Goal: Task Accomplishment & Management: Use online tool/utility

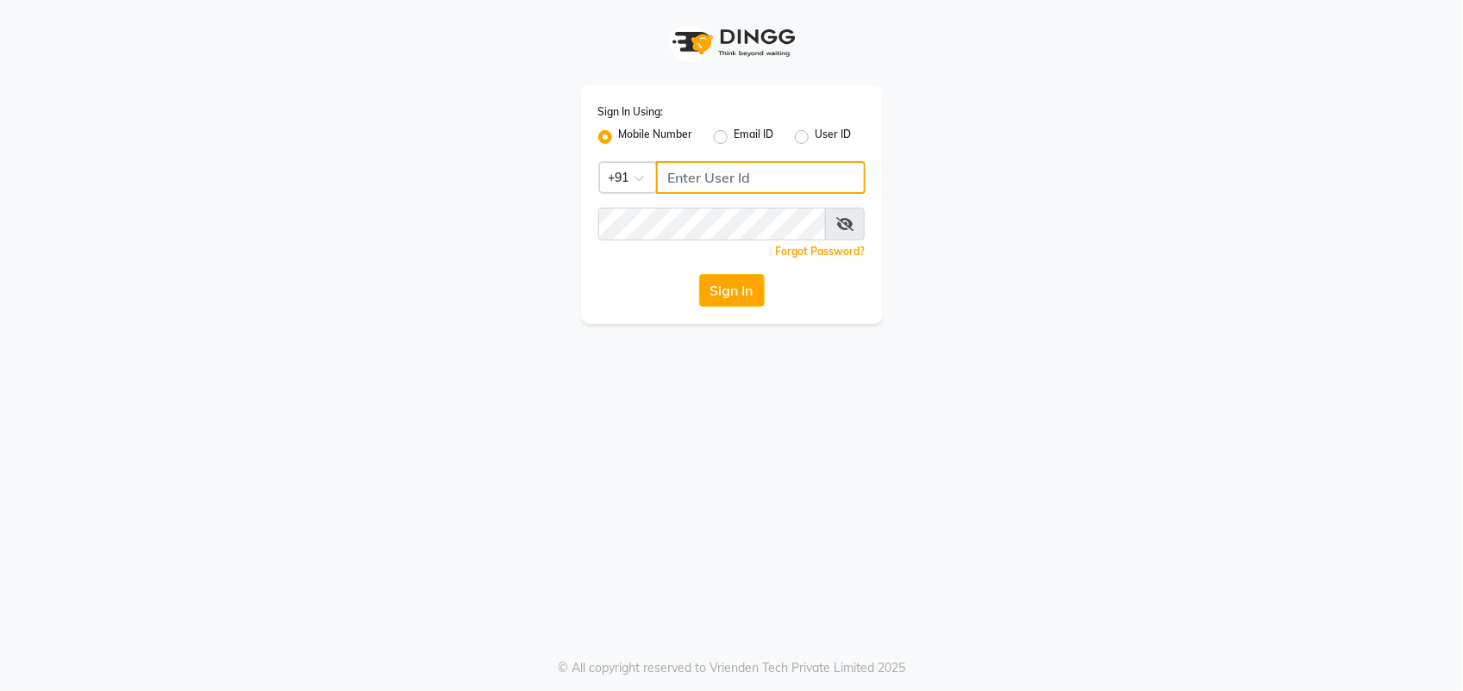
click at [735, 185] on input "Username" at bounding box center [760, 177] width 209 height 33
type input "9623066066"
click at [715, 285] on button "Sign In" at bounding box center [732, 290] width 66 height 33
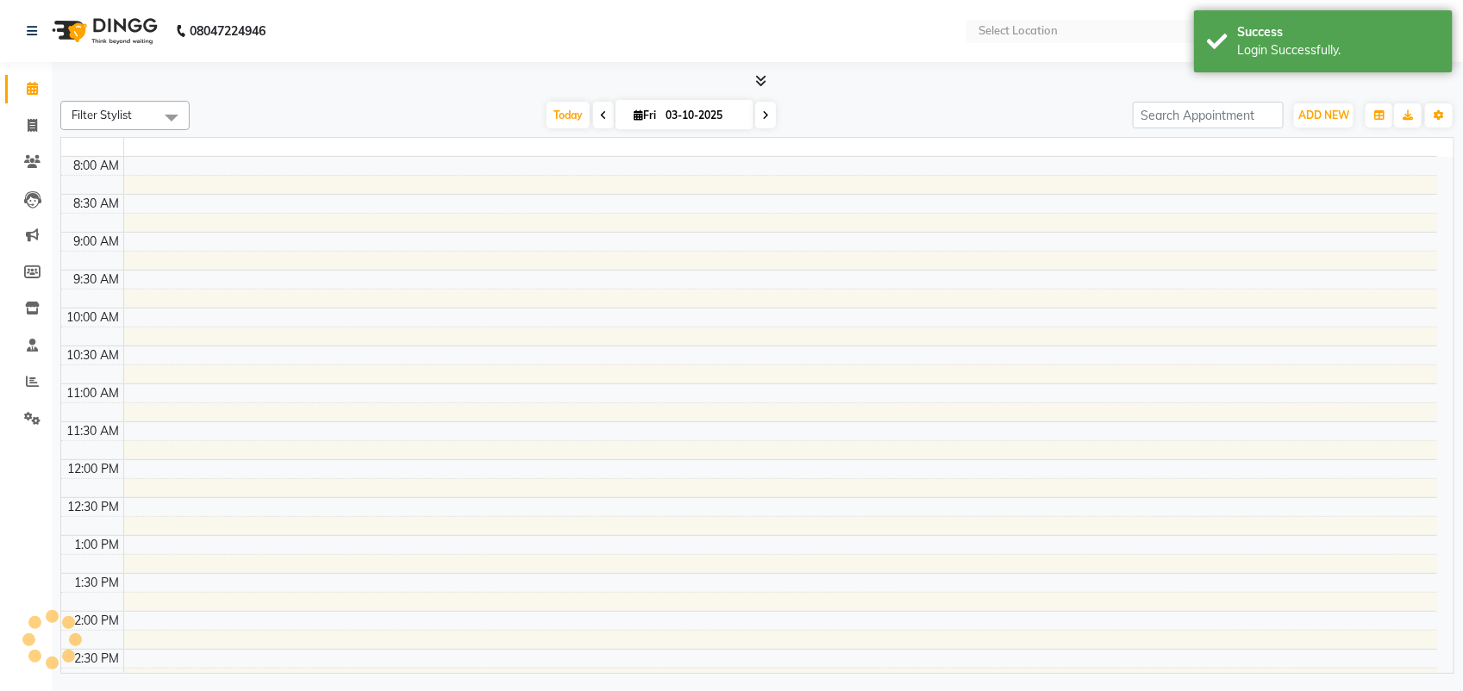
select select "en"
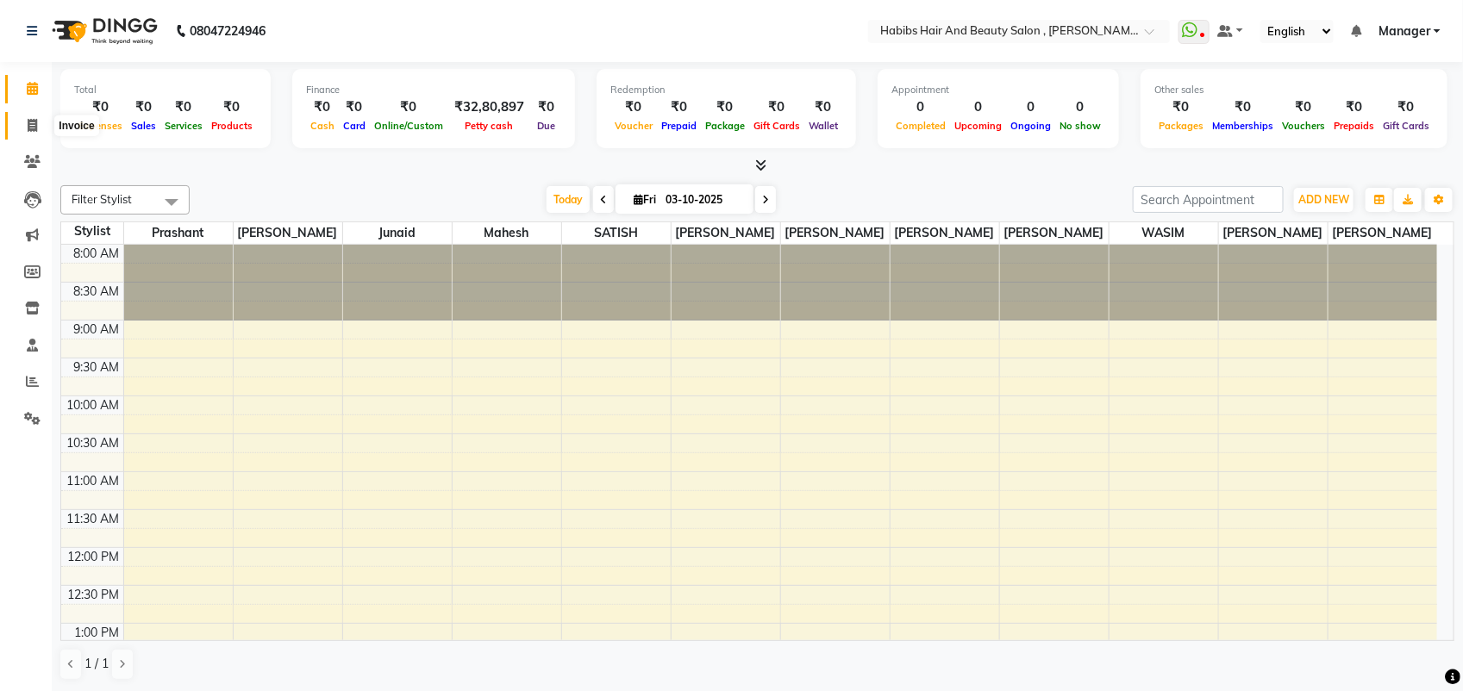
click at [28, 126] on icon at bounding box center [32, 125] width 9 height 13
select select "service"
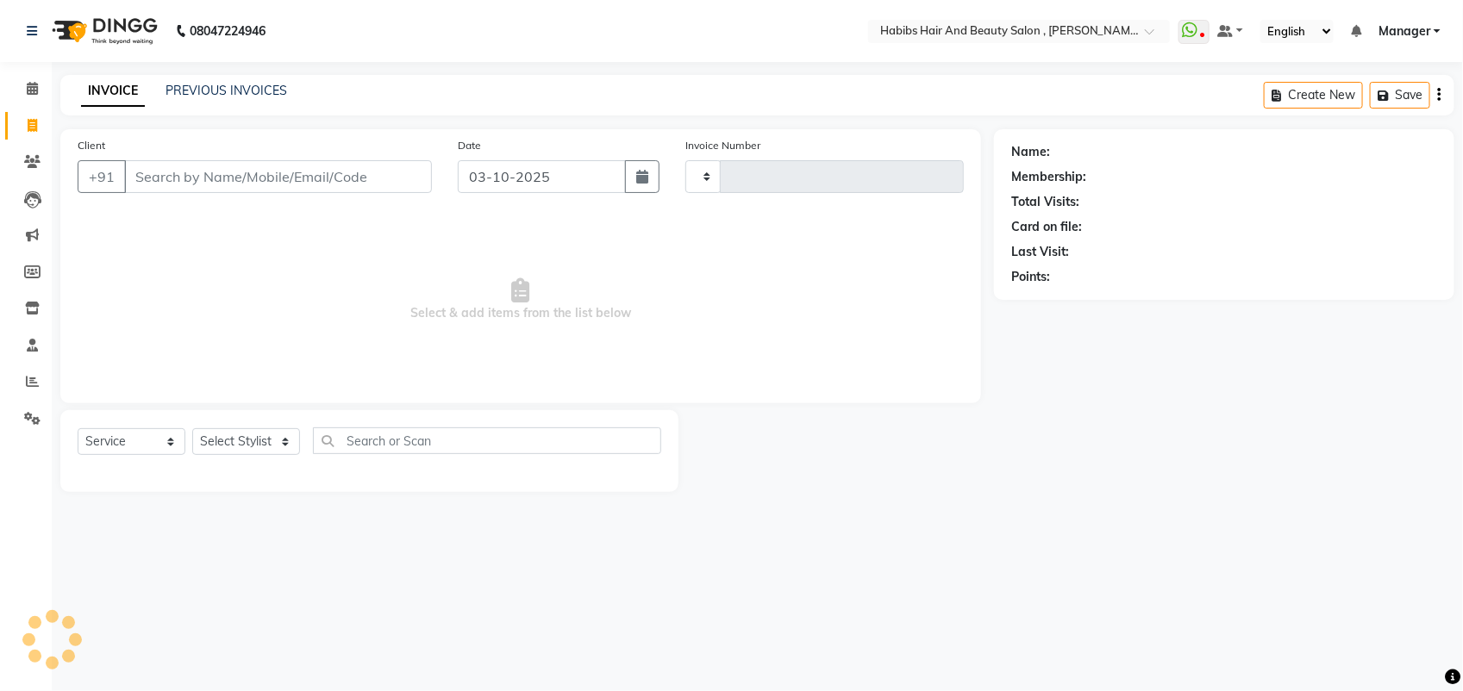
type input "6079"
select select "3814"
click at [166, 187] on input "Client" at bounding box center [278, 176] width 308 height 33
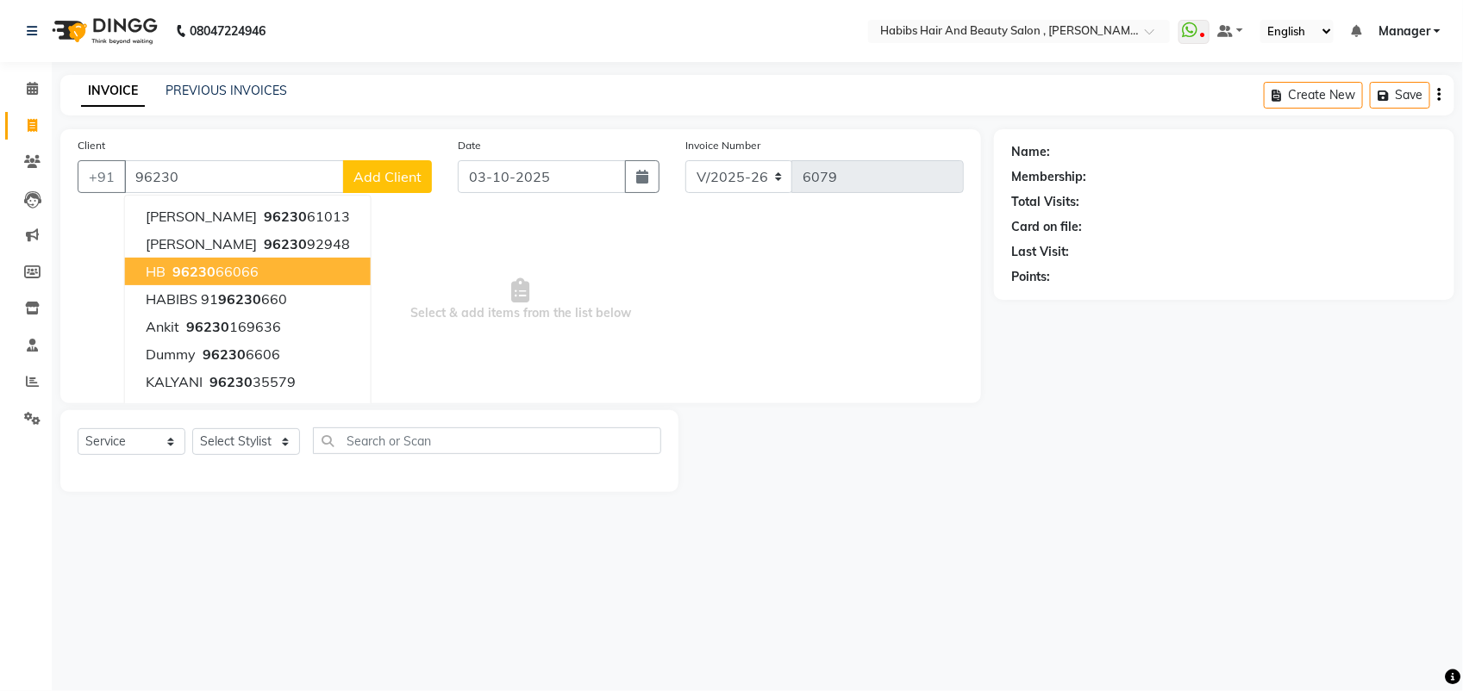
click at [184, 263] on span "96230" at bounding box center [193, 271] width 43 height 17
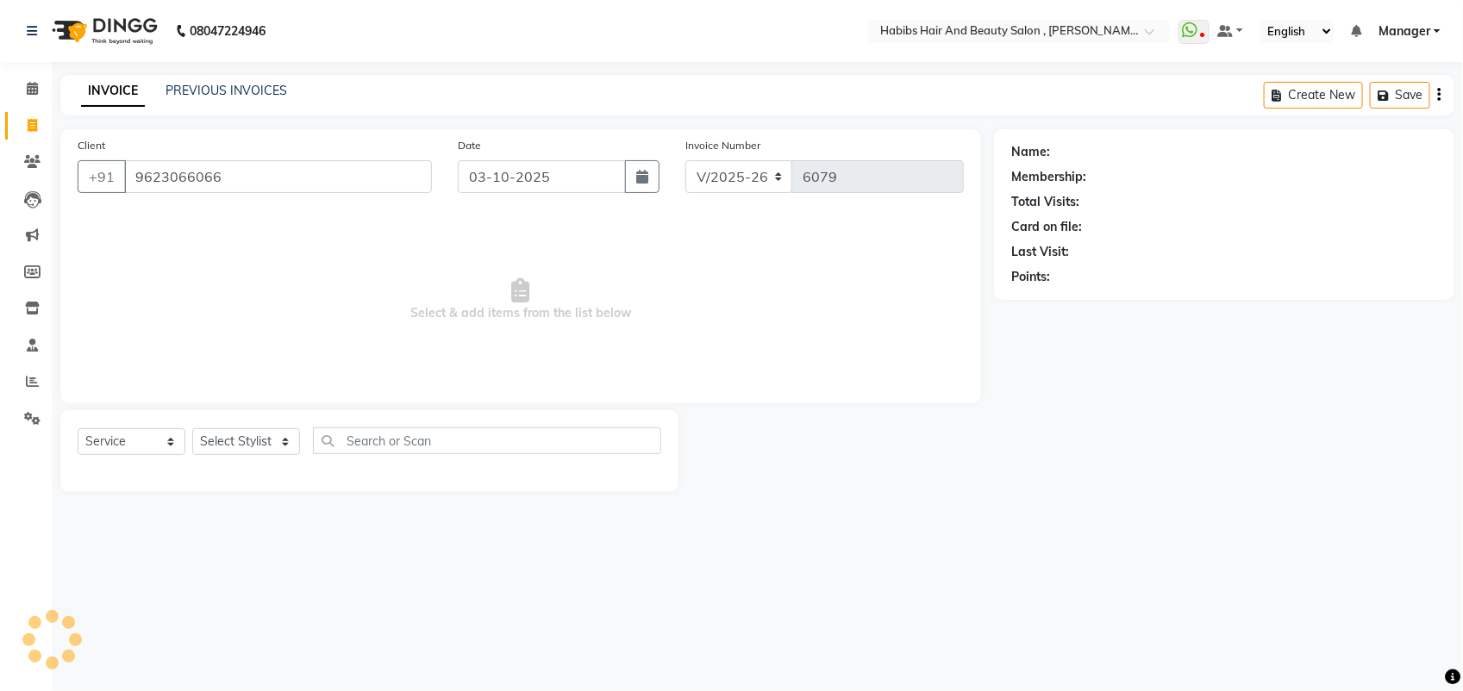
type input "9623066066"
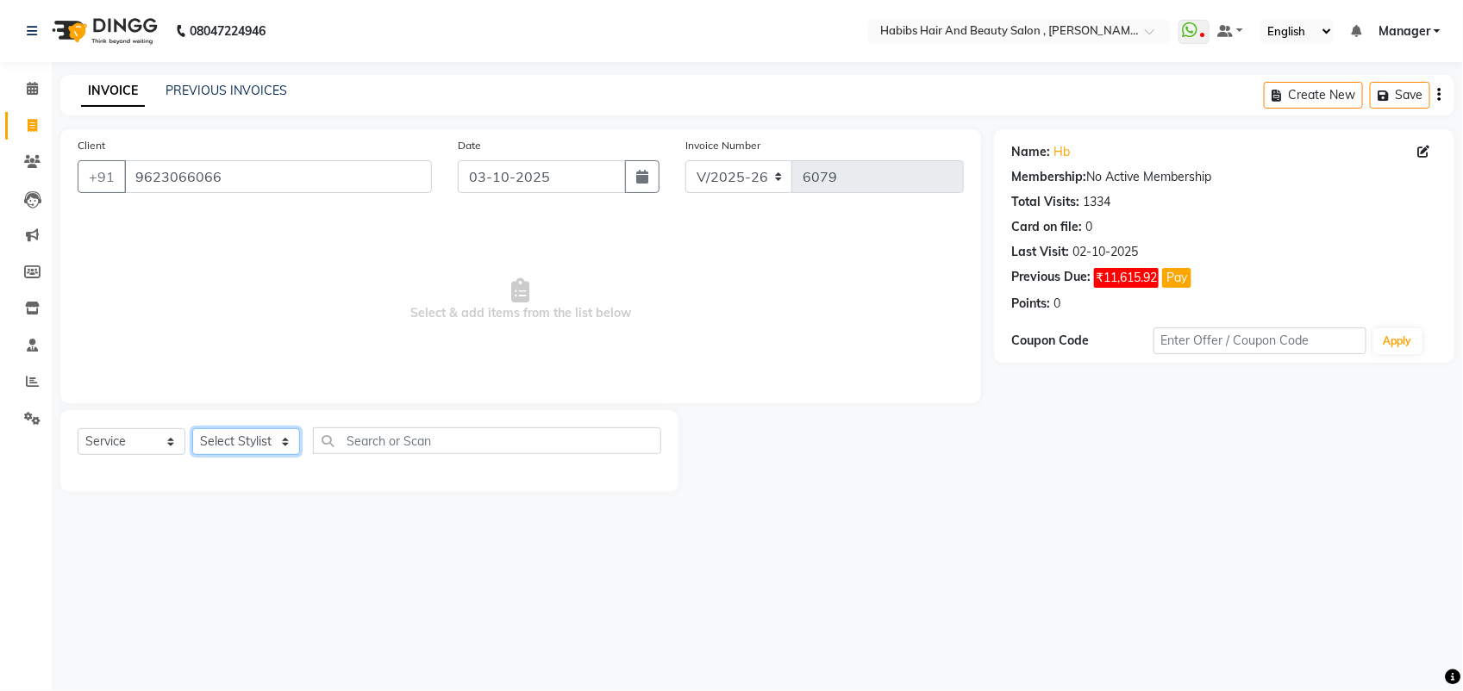
click at [246, 442] on select "Select Stylist [PERSON_NAME] Manager [PERSON_NAME] Saif [PERSON_NAME] [PERSON_N…" at bounding box center [246, 441] width 108 height 27
select select "18511"
click at [192, 428] on select "Select Stylist [PERSON_NAME] Manager [PERSON_NAME] Saif [PERSON_NAME] [PERSON_N…" at bounding box center [246, 441] width 108 height 27
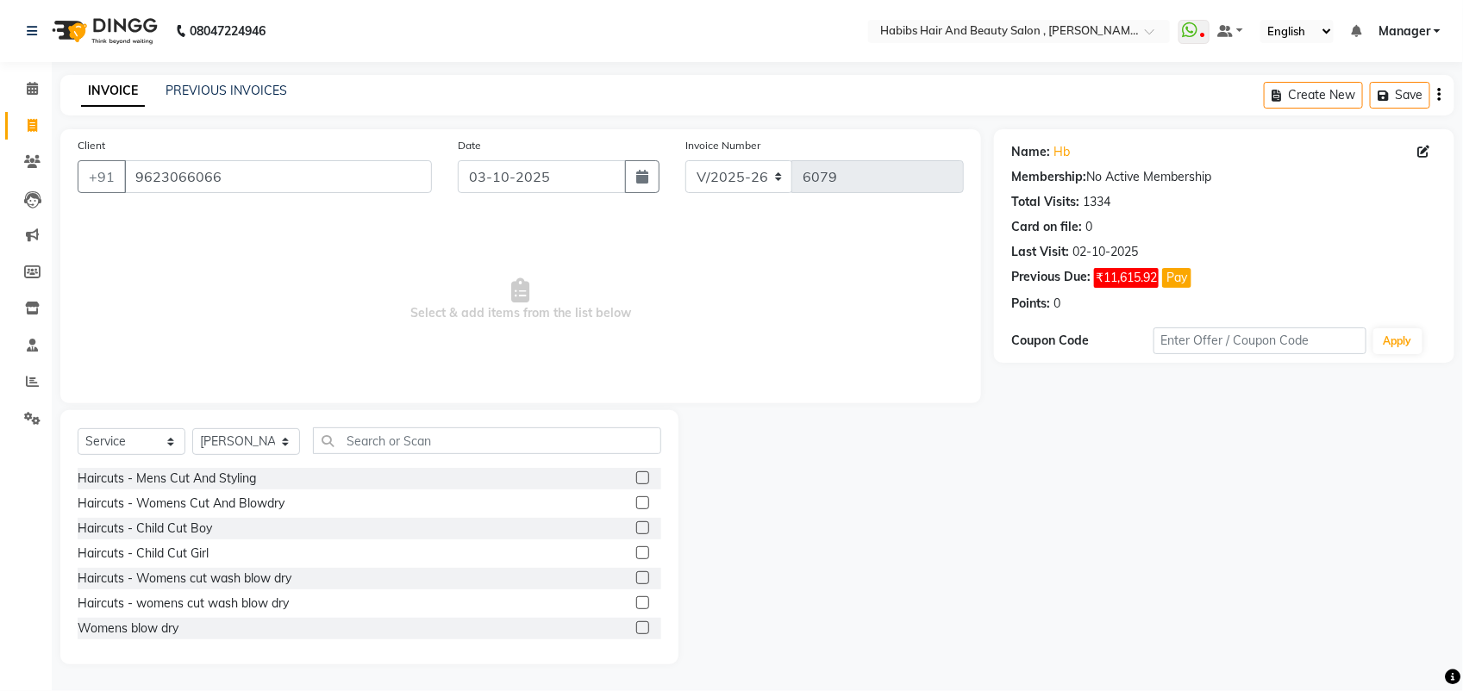
click at [254, 381] on span "Select & add items from the list below" at bounding box center [521, 300] width 886 height 172
click at [494, 678] on main "INVOICE PREVIOUS INVOICES Create New Save Client [PHONE_NUMBER] Date [DATE] Inv…" at bounding box center [757, 382] width 1411 height 615
click at [636, 507] on label at bounding box center [642, 502] width 13 height 13
click at [636, 507] on input "checkbox" at bounding box center [641, 503] width 11 height 11
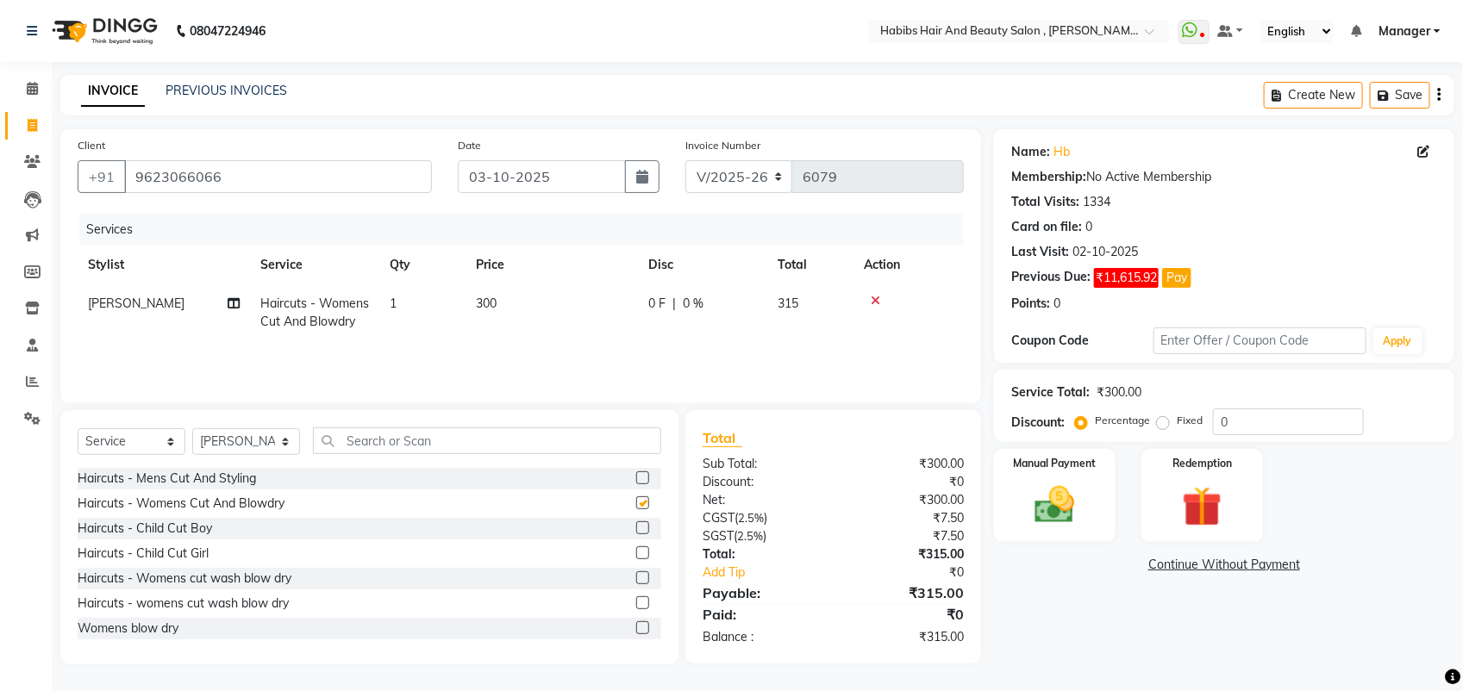
checkbox input "false"
click at [244, 441] on select "Select Stylist [PERSON_NAME] Manager [PERSON_NAME] Saif [PERSON_NAME] [PERSON_N…" at bounding box center [246, 441] width 108 height 27
click at [636, 478] on label at bounding box center [642, 477] width 13 height 13
click at [636, 478] on input "checkbox" at bounding box center [641, 478] width 11 height 11
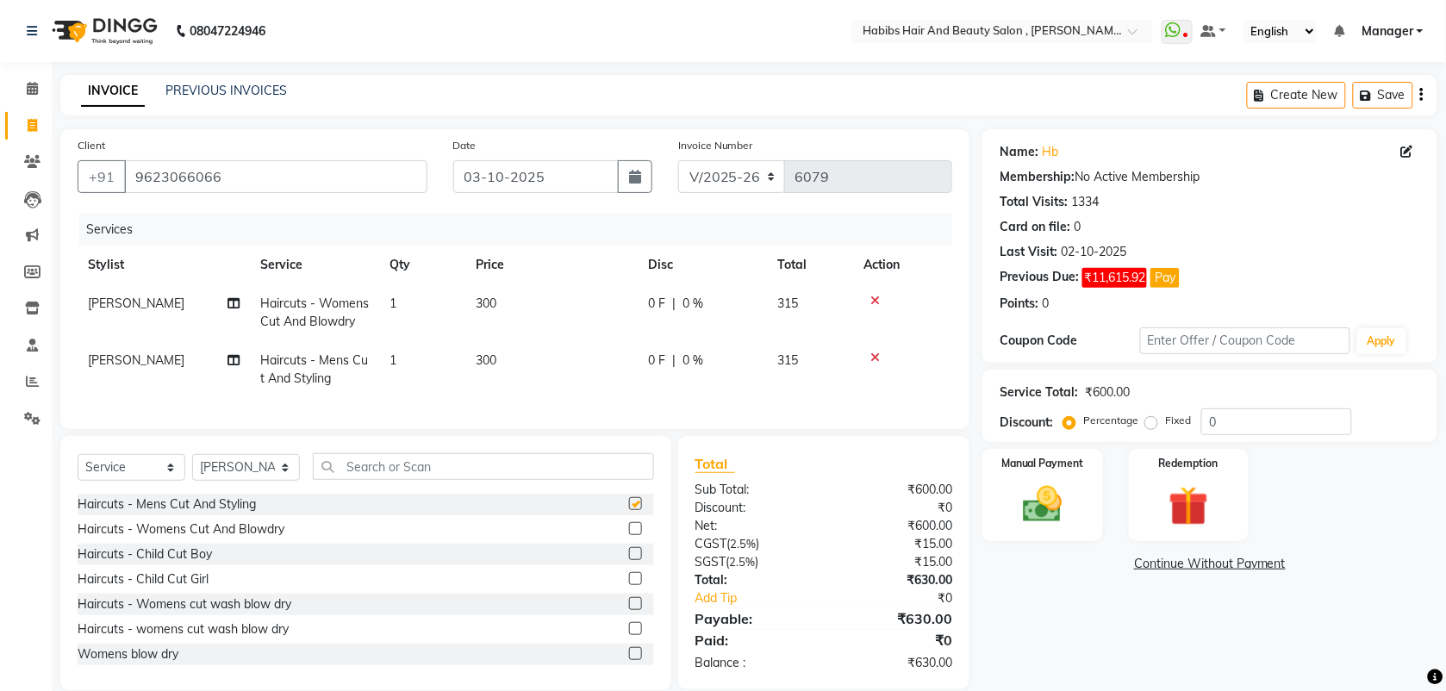
checkbox input "false"
click at [496, 351] on td "300" at bounding box center [551, 369] width 172 height 57
select select "18511"
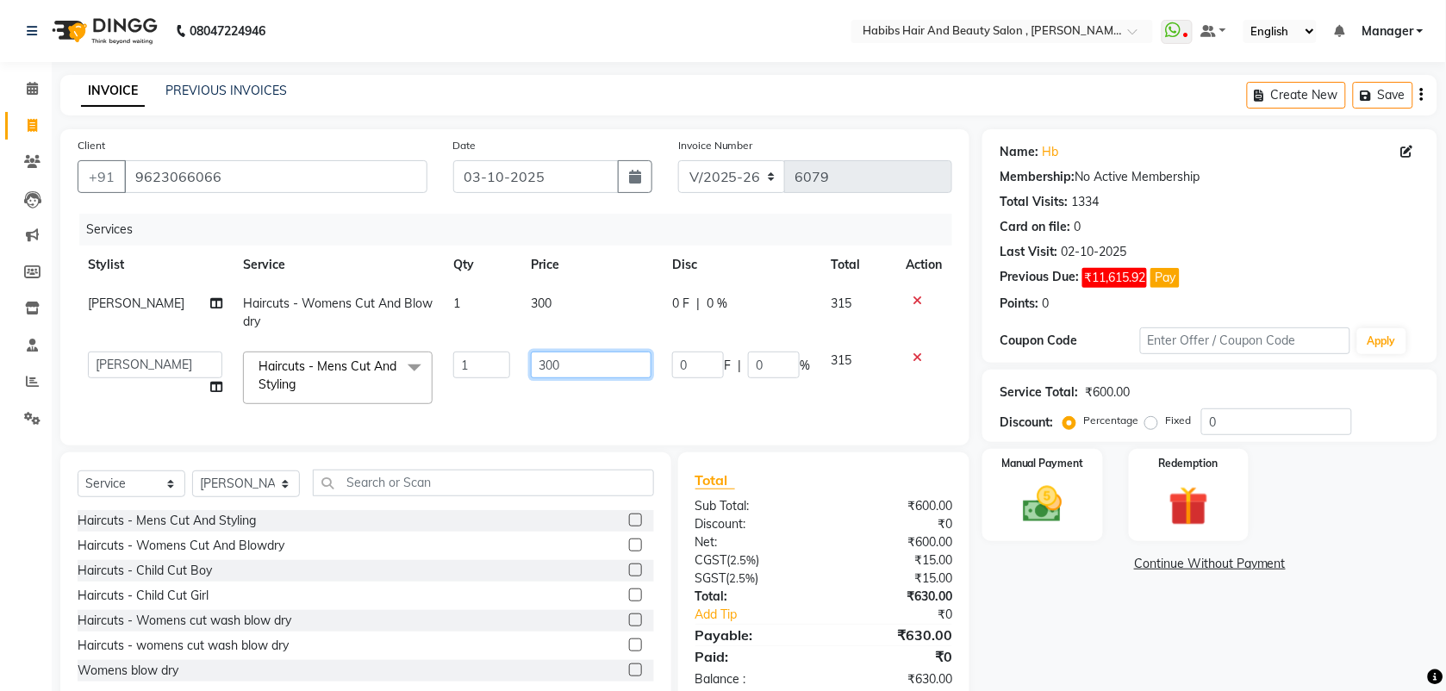
drag, startPoint x: 576, startPoint y: 366, endPoint x: 405, endPoint y: 399, distance: 173.8
click at [405, 399] on tr "[PERSON_NAME] Manager [PERSON_NAME] Saif [PERSON_NAME] [PERSON_NAME] [PERSON_NA…" at bounding box center [515, 377] width 875 height 73
type input "333"
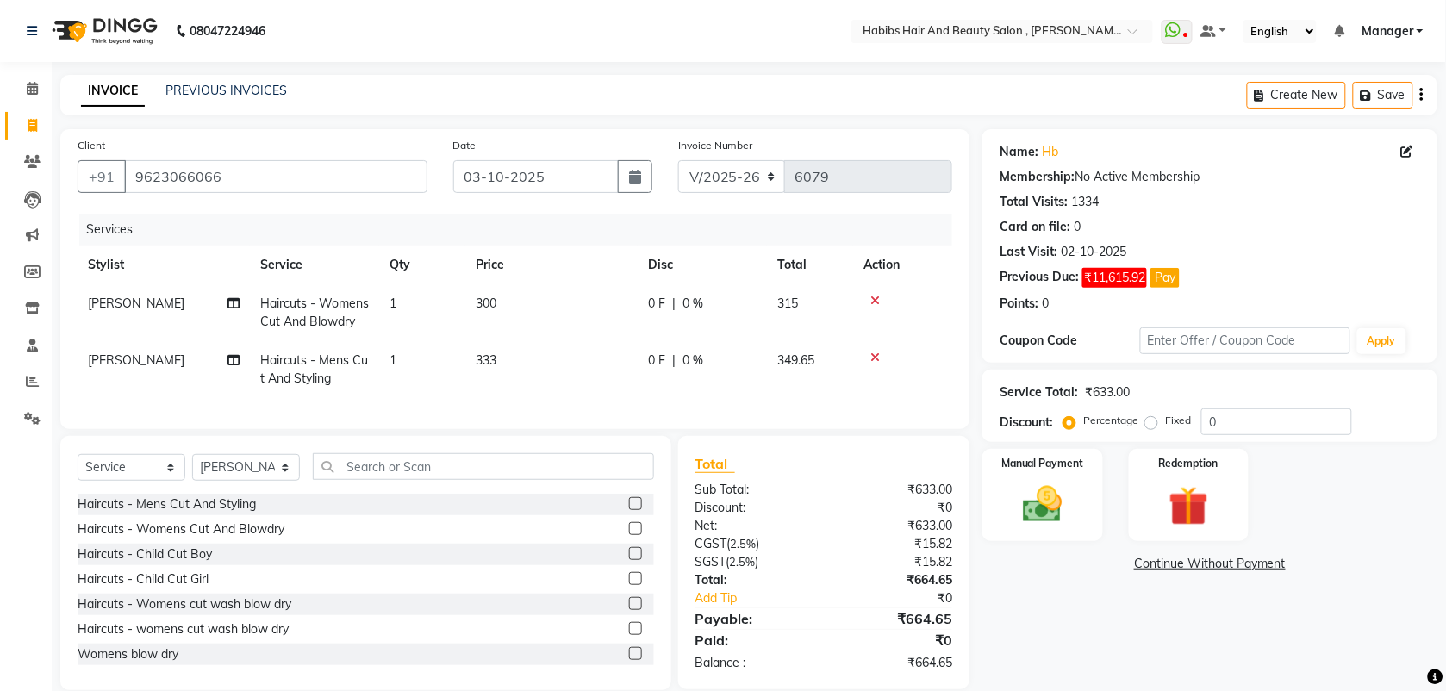
click at [444, 412] on div "Services Stylist Service Qty Price Disc Total Action [PERSON_NAME] Haircuts - W…" at bounding box center [515, 313] width 875 height 198
click at [235, 481] on select "Select Stylist [PERSON_NAME] Manager [PERSON_NAME] Saif [PERSON_NAME] [PERSON_N…" at bounding box center [246, 467] width 108 height 27
select select "18510"
click at [192, 470] on select "Select Stylist [PERSON_NAME] Manager [PERSON_NAME] Saif [PERSON_NAME] [PERSON_N…" at bounding box center [246, 467] width 108 height 27
click at [505, 296] on td "300" at bounding box center [551, 312] width 172 height 57
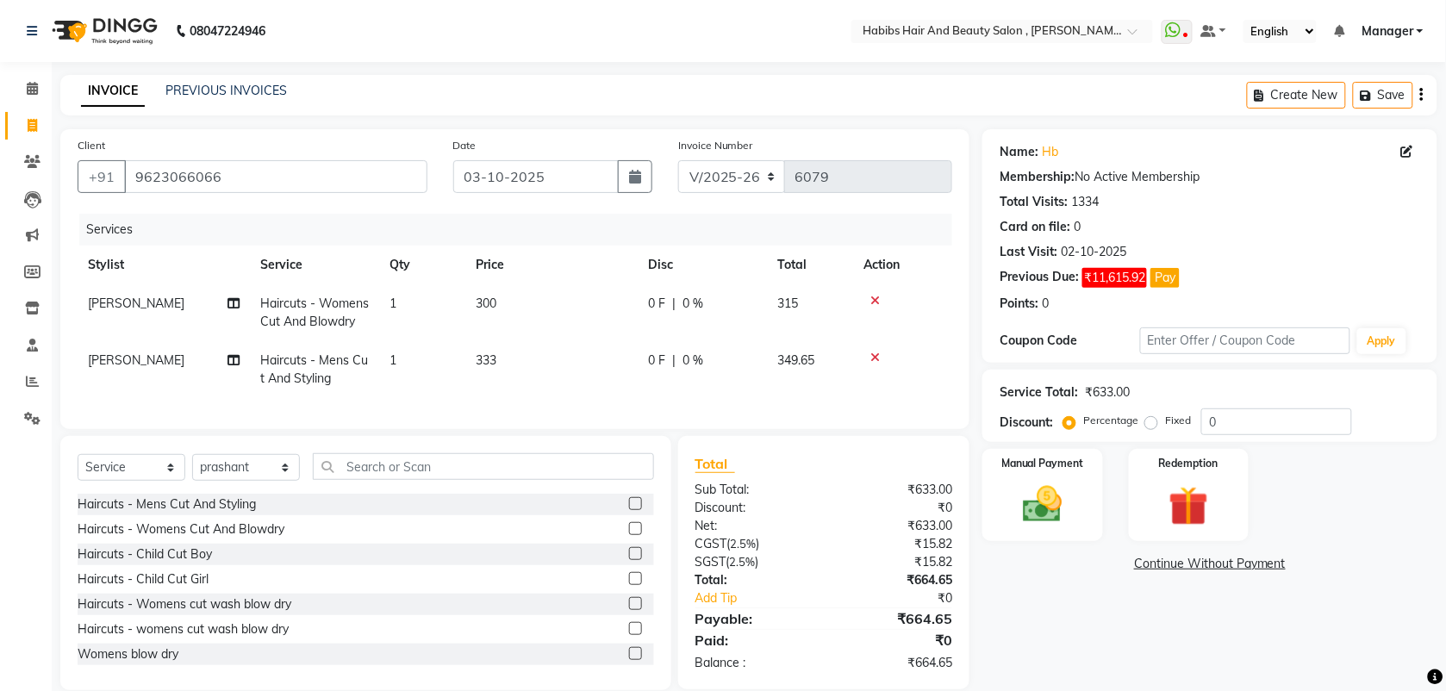
select select "18511"
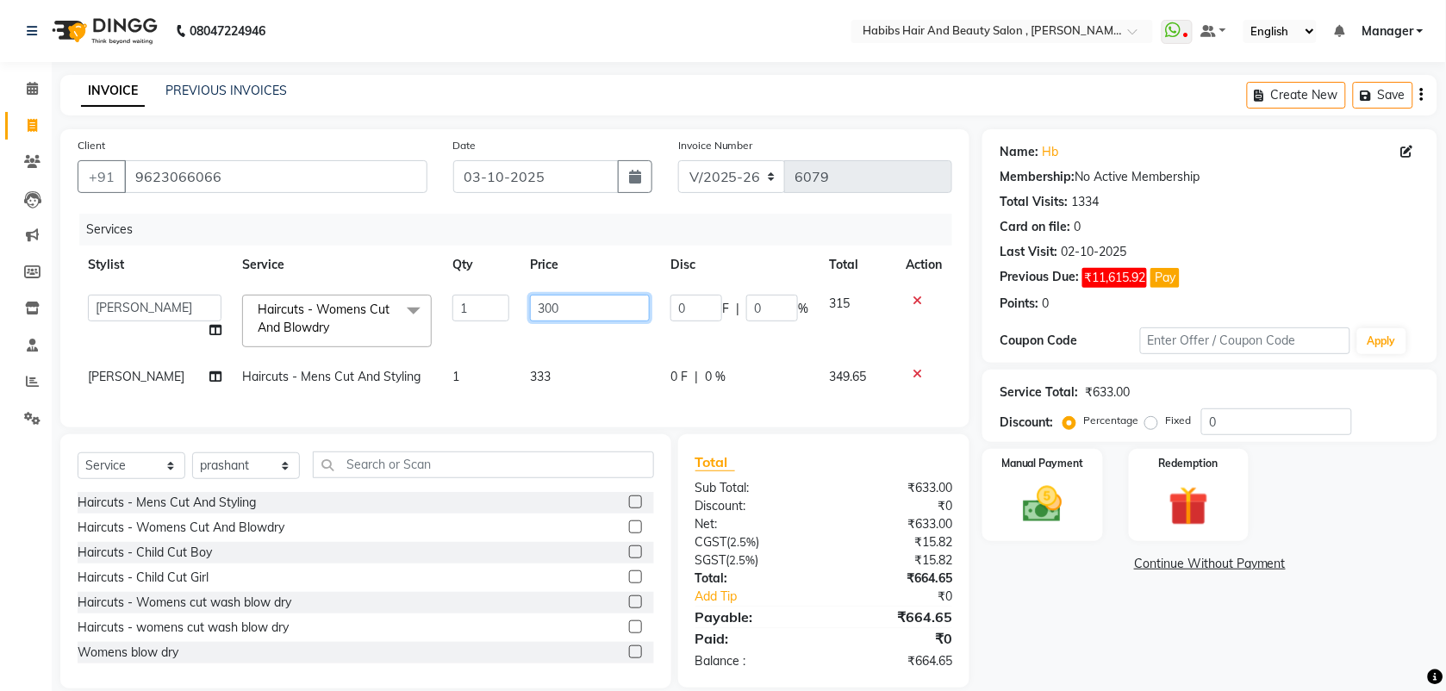
click at [554, 306] on input "300" at bounding box center [590, 308] width 120 height 27
type input "350"
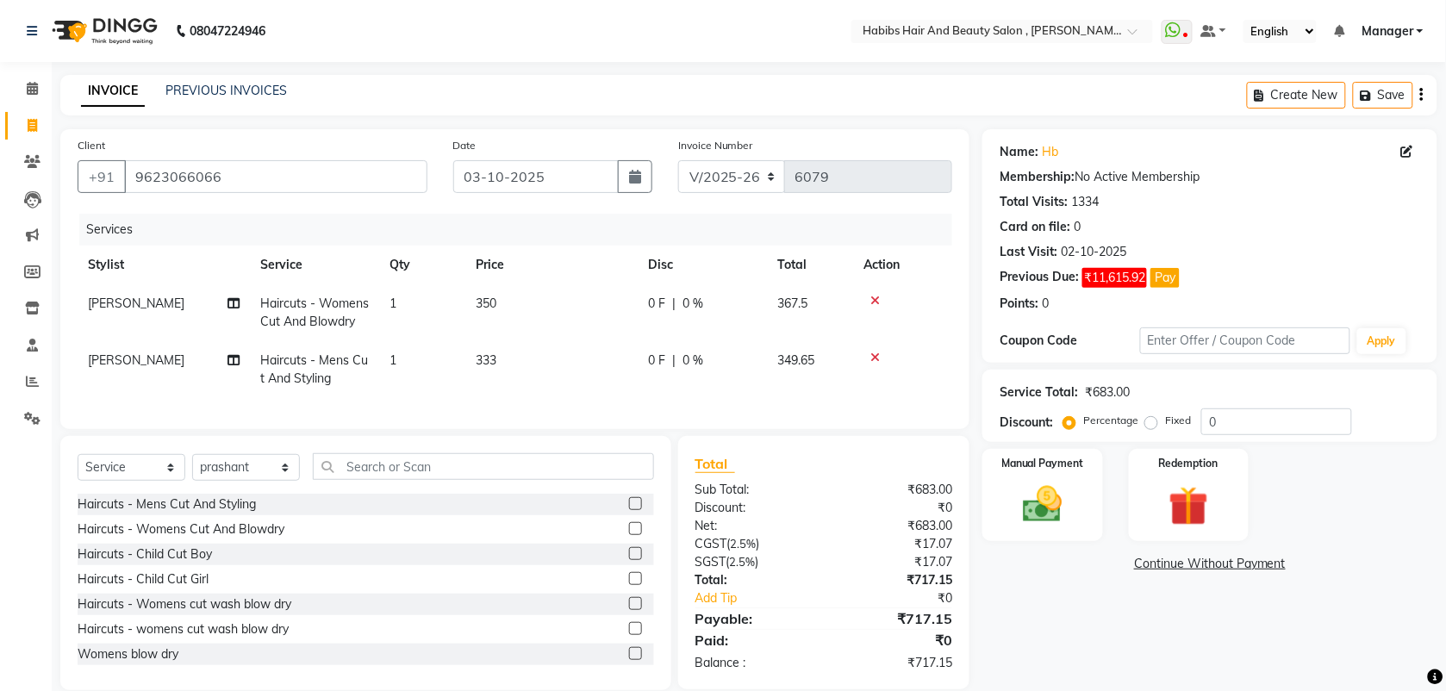
click at [549, 330] on td "350" at bounding box center [551, 312] width 172 height 57
select select "18511"
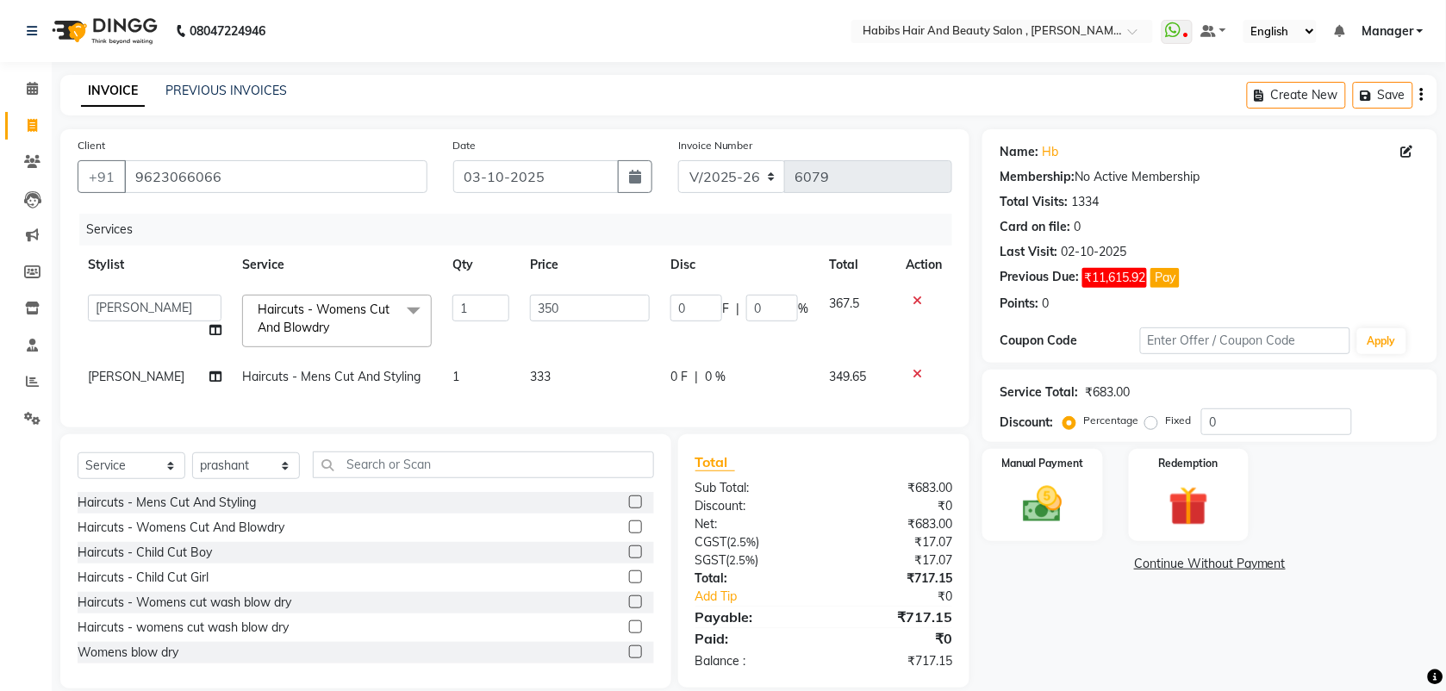
click at [629, 533] on label at bounding box center [635, 527] width 13 height 13
click at [629, 533] on input "checkbox" at bounding box center [634, 527] width 11 height 11
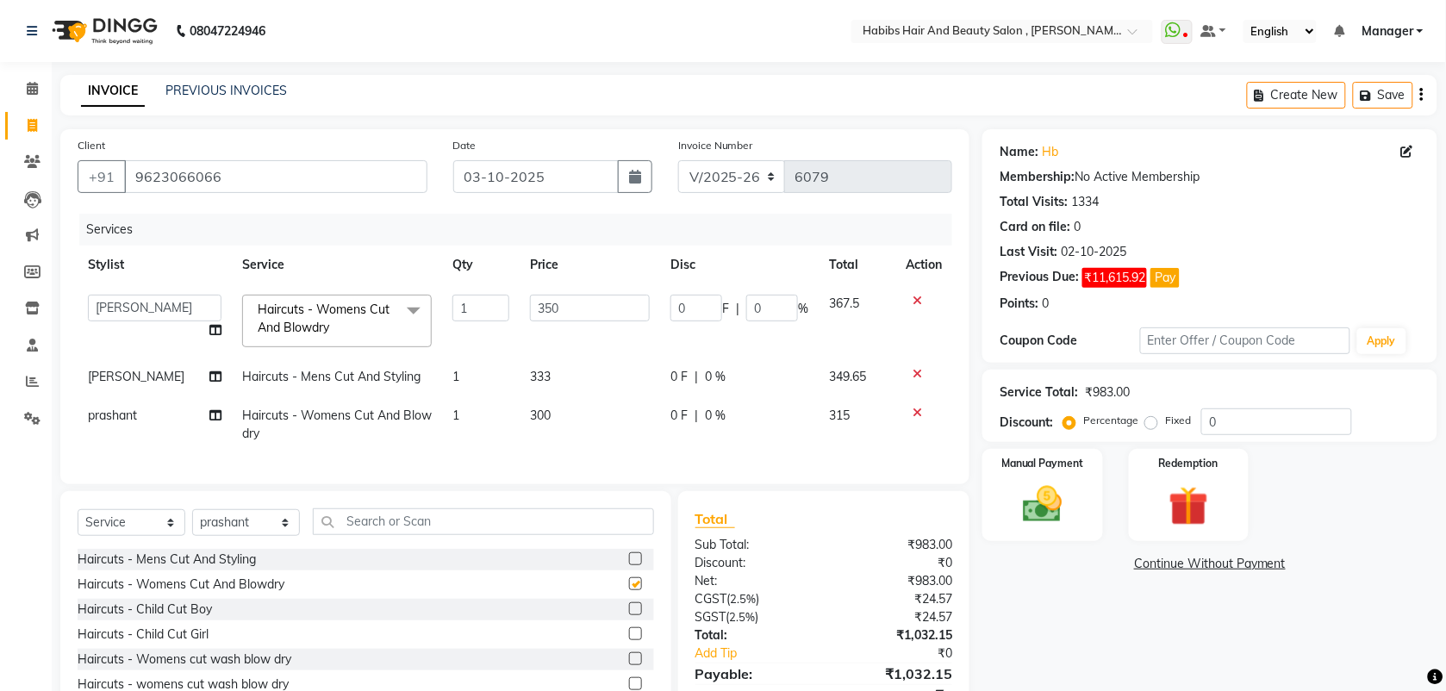
checkbox input "false"
click at [535, 414] on span "300" at bounding box center [540, 416] width 21 height 16
select select "18510"
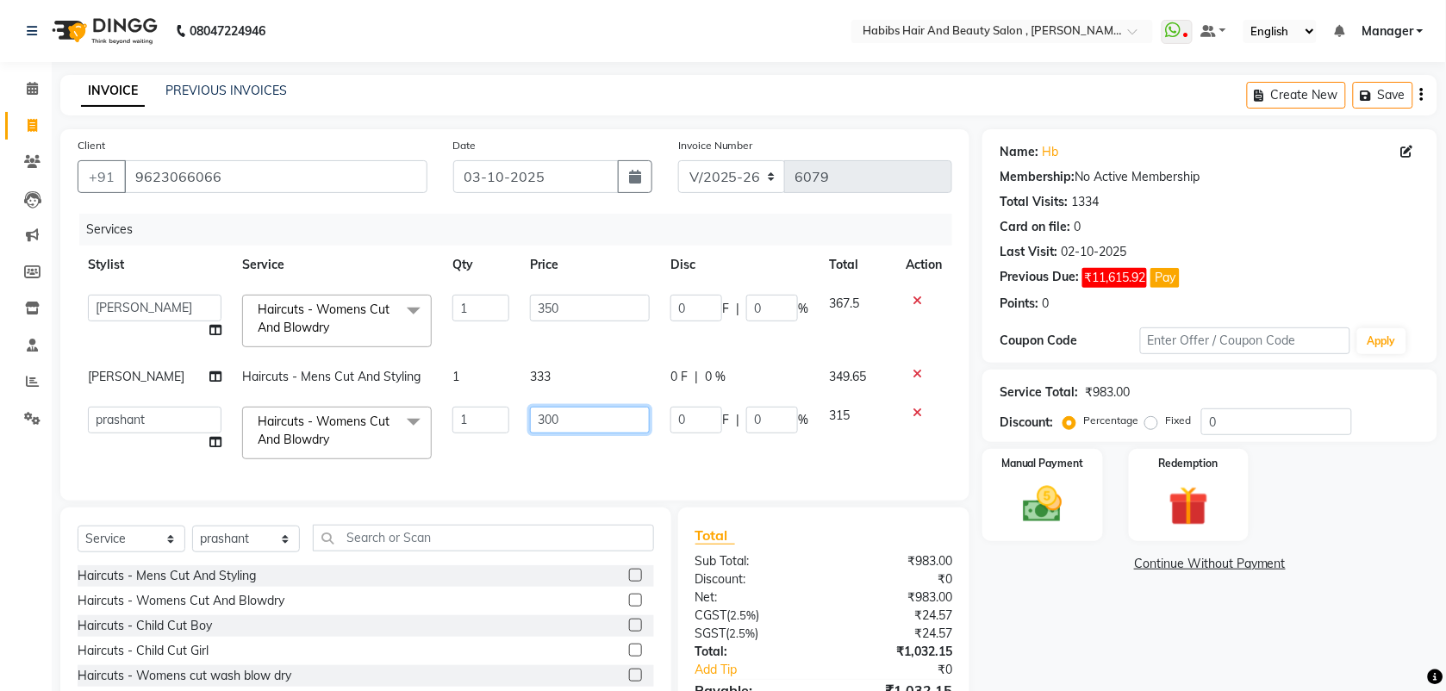
click at [539, 425] on input "300" at bounding box center [590, 420] width 120 height 27
type input "350"
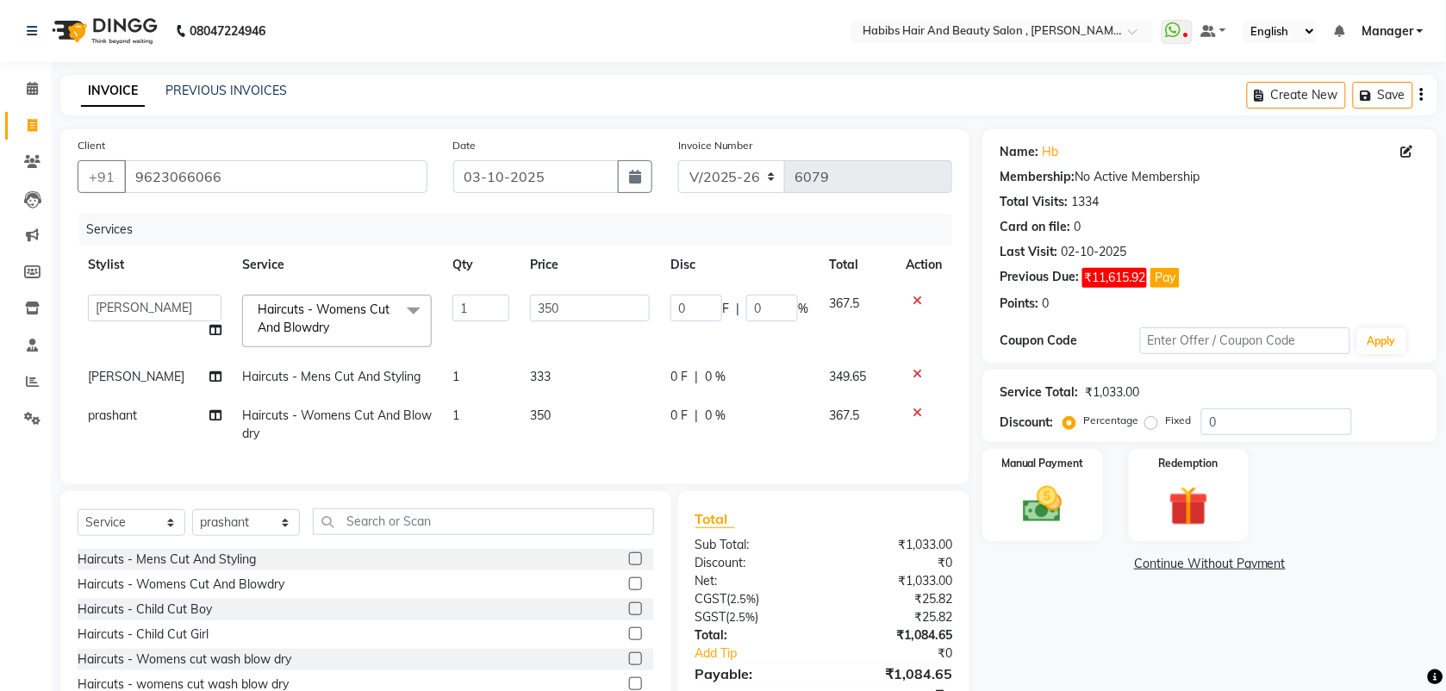
click at [549, 446] on td "350" at bounding box center [590, 424] width 140 height 57
select select "18510"
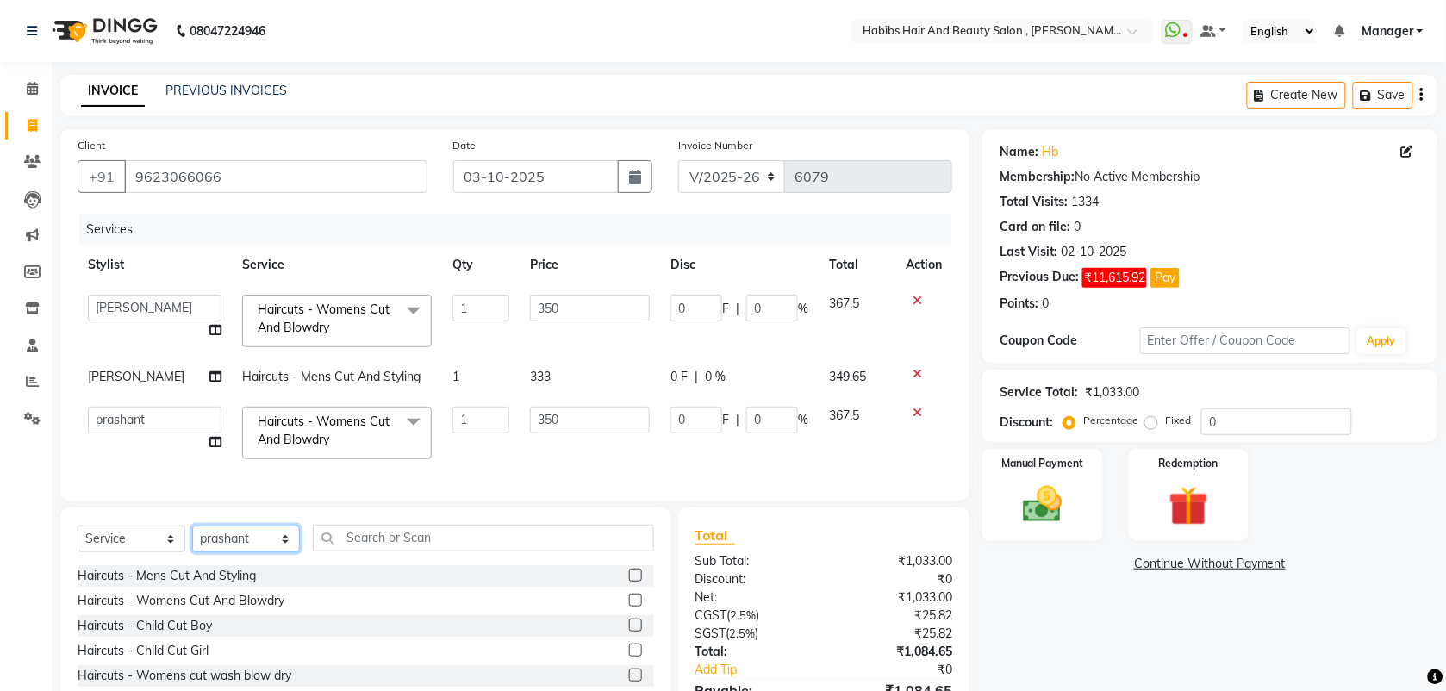
click at [209, 552] on select "Select Stylist [PERSON_NAME] Manager [PERSON_NAME] Saif [PERSON_NAME] [PERSON_N…" at bounding box center [246, 539] width 108 height 27
select select "87416"
click at [192, 542] on select "Select Stylist [PERSON_NAME] Manager [PERSON_NAME] Saif [PERSON_NAME] [PERSON_N…" at bounding box center [246, 539] width 108 height 27
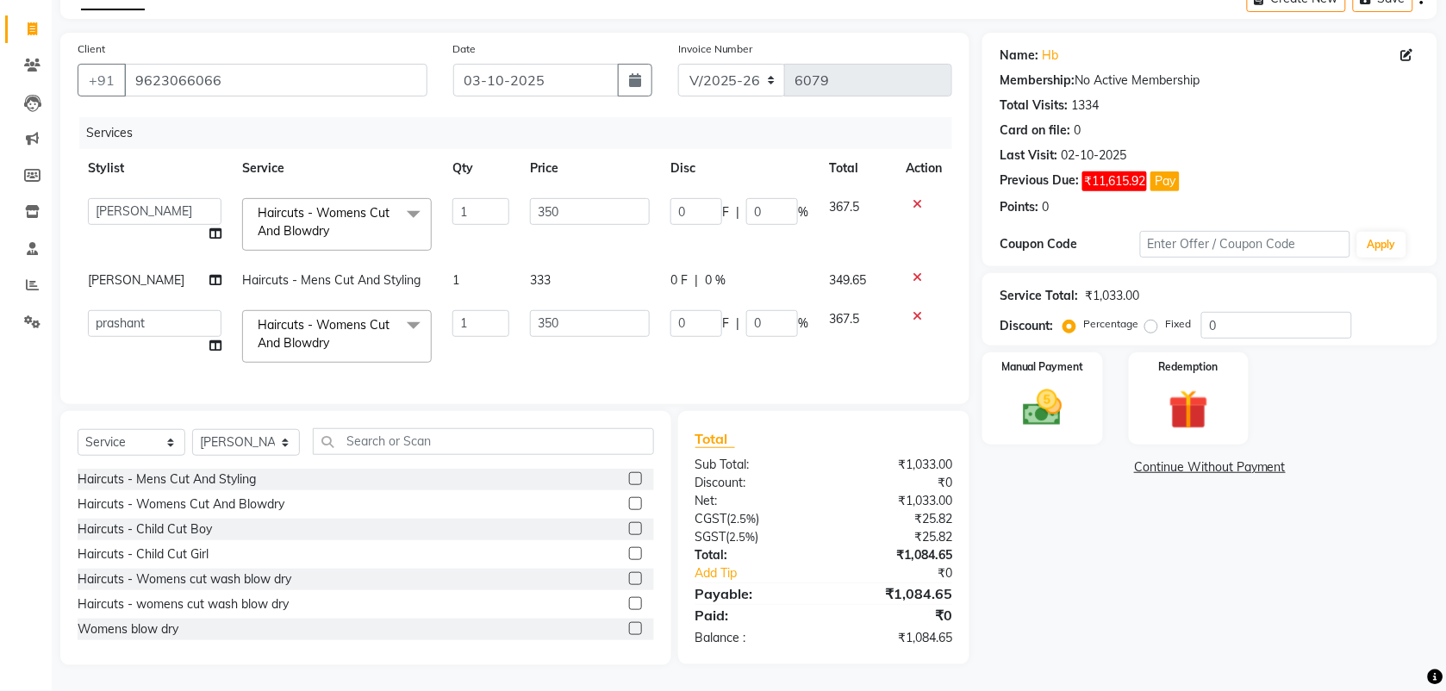
click at [629, 605] on label at bounding box center [635, 603] width 13 height 13
click at [629, 605] on input "checkbox" at bounding box center [634, 604] width 11 height 11
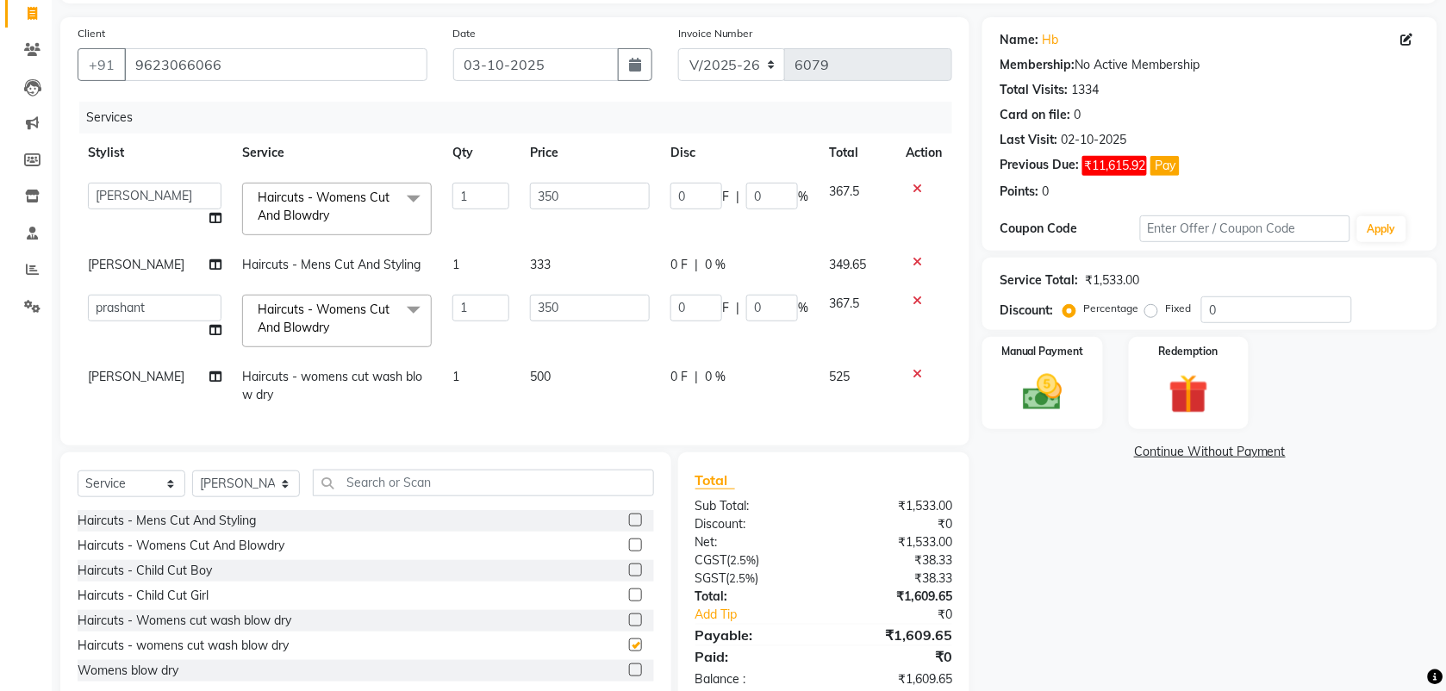
checkbox input "false"
click at [530, 381] on span "500" at bounding box center [540, 377] width 21 height 16
select select "87416"
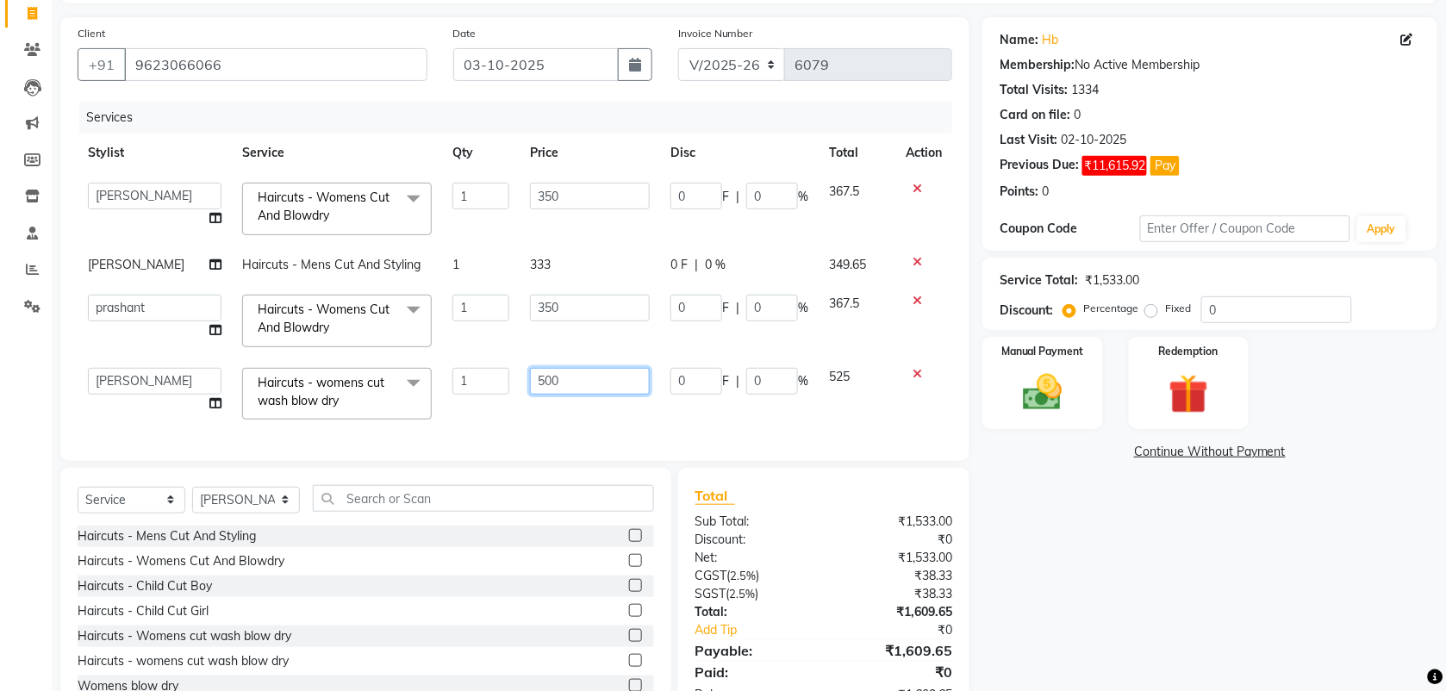
click at [537, 388] on input "500" at bounding box center [590, 381] width 120 height 27
type input "600"
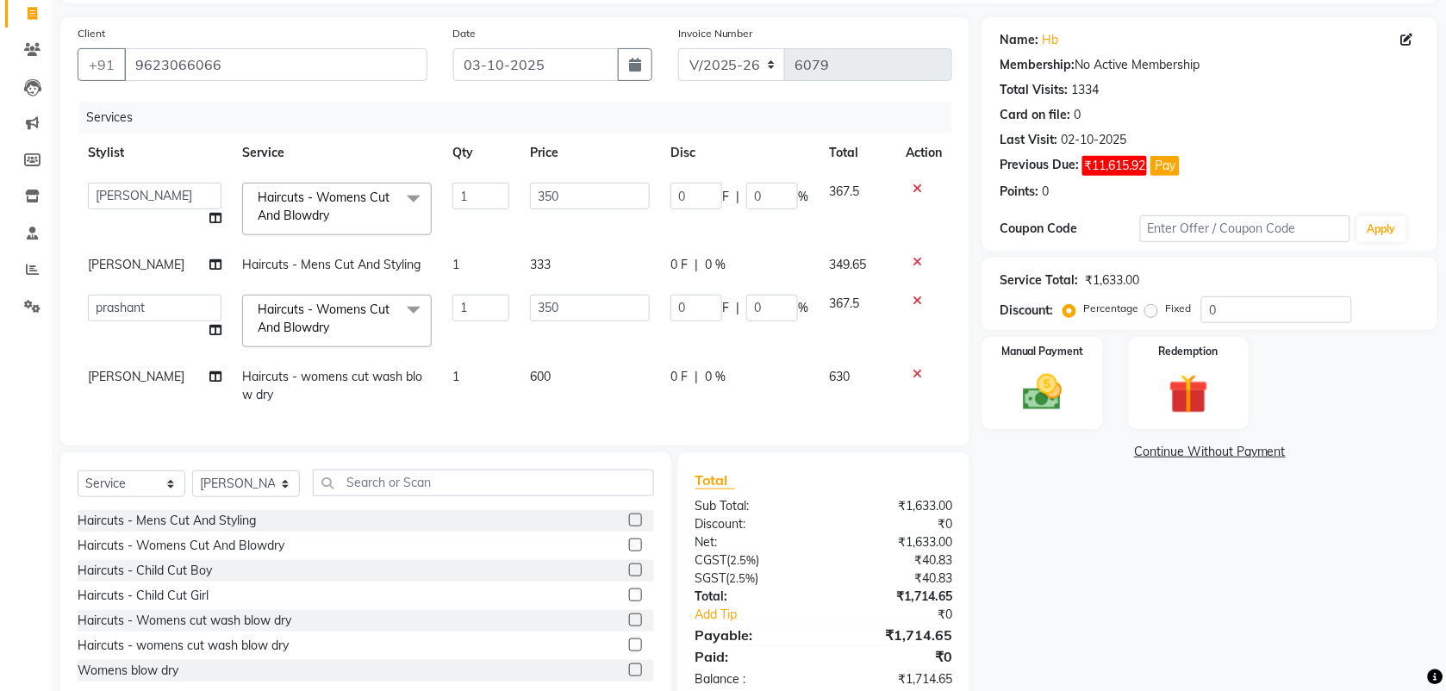
click at [539, 415] on div "Services Stylist Service Qty Price Disc Total Action [PERSON_NAME] mahesh Manag…" at bounding box center [515, 265] width 875 height 327
click at [252, 497] on select "Select Stylist [PERSON_NAME] Manager [PERSON_NAME] Saif [PERSON_NAME] [PERSON_N…" at bounding box center [246, 484] width 108 height 27
select select "18894"
click at [192, 487] on select "Select Stylist [PERSON_NAME] Manager [PERSON_NAME] Saif [PERSON_NAME] [PERSON_N…" at bounding box center [246, 484] width 108 height 27
click at [629, 552] on label at bounding box center [635, 545] width 13 height 13
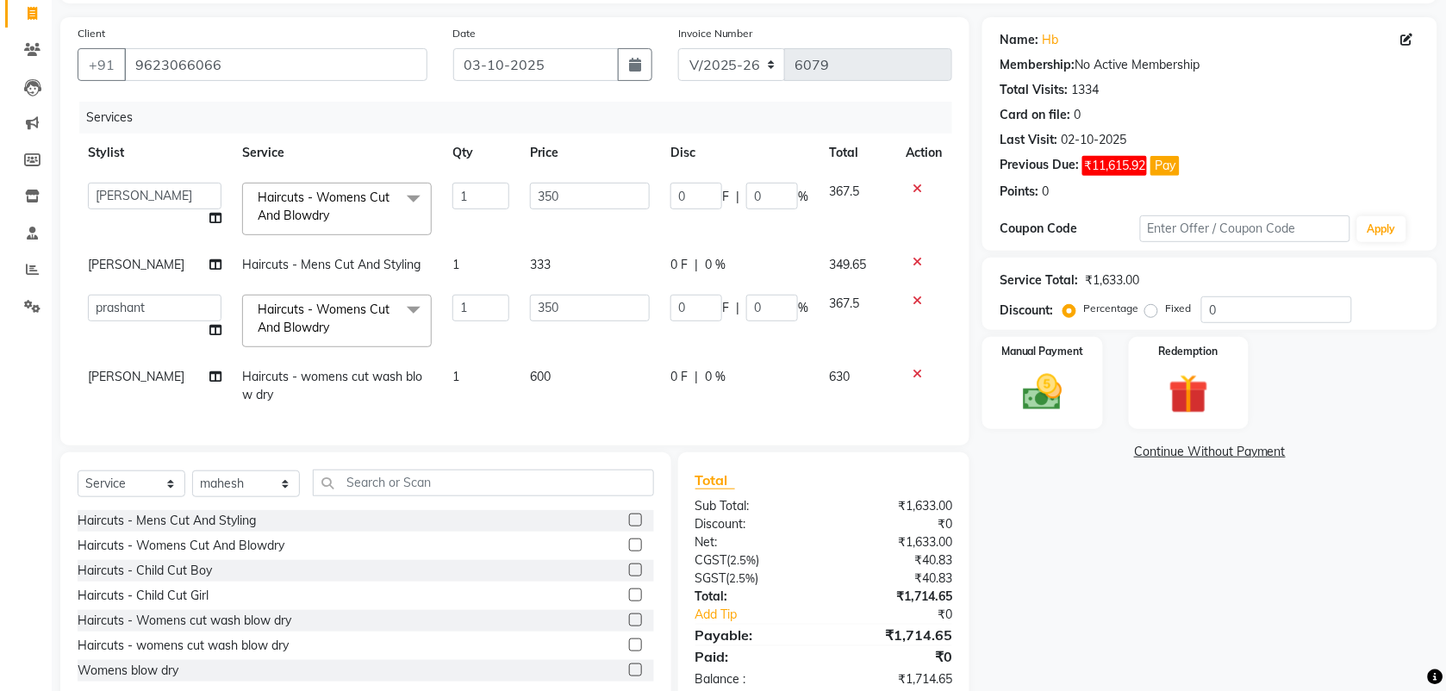
click at [629, 552] on input "checkbox" at bounding box center [634, 545] width 11 height 11
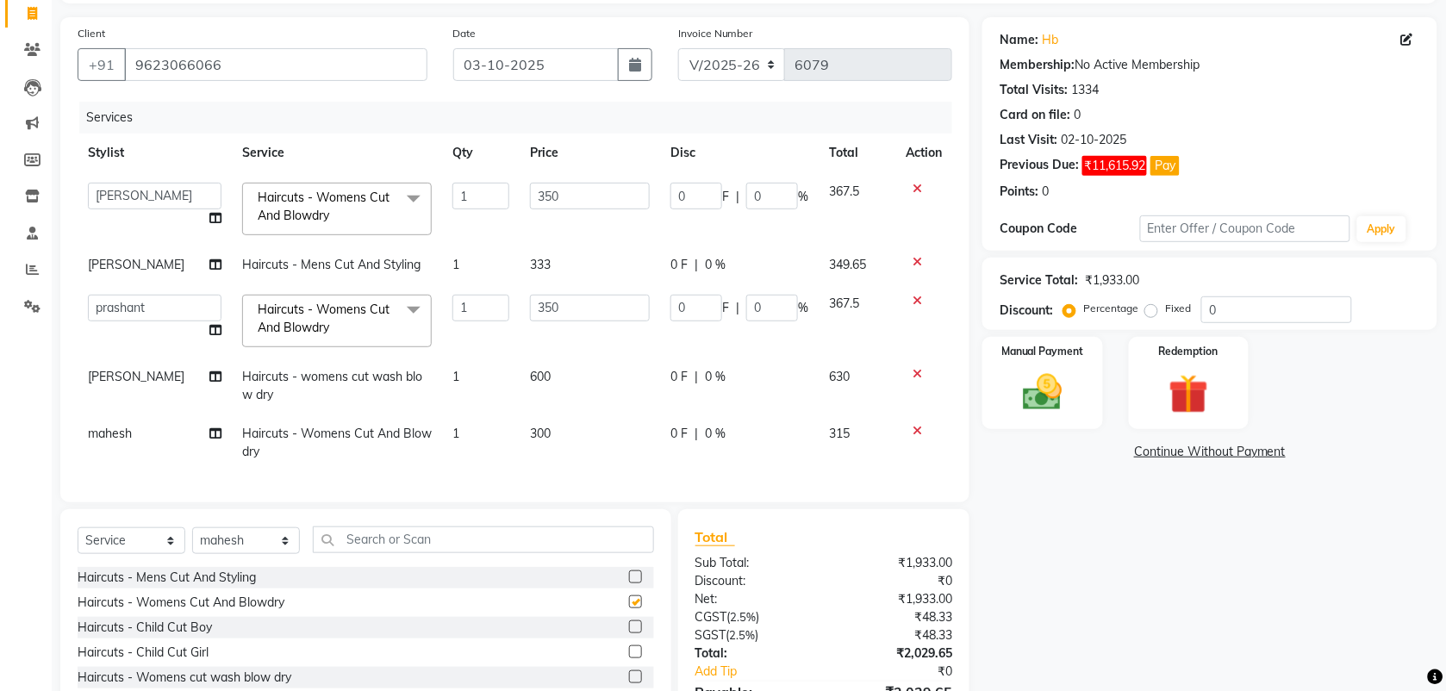
checkbox input "false"
click at [553, 441] on td "300" at bounding box center [590, 443] width 140 height 57
select select "18894"
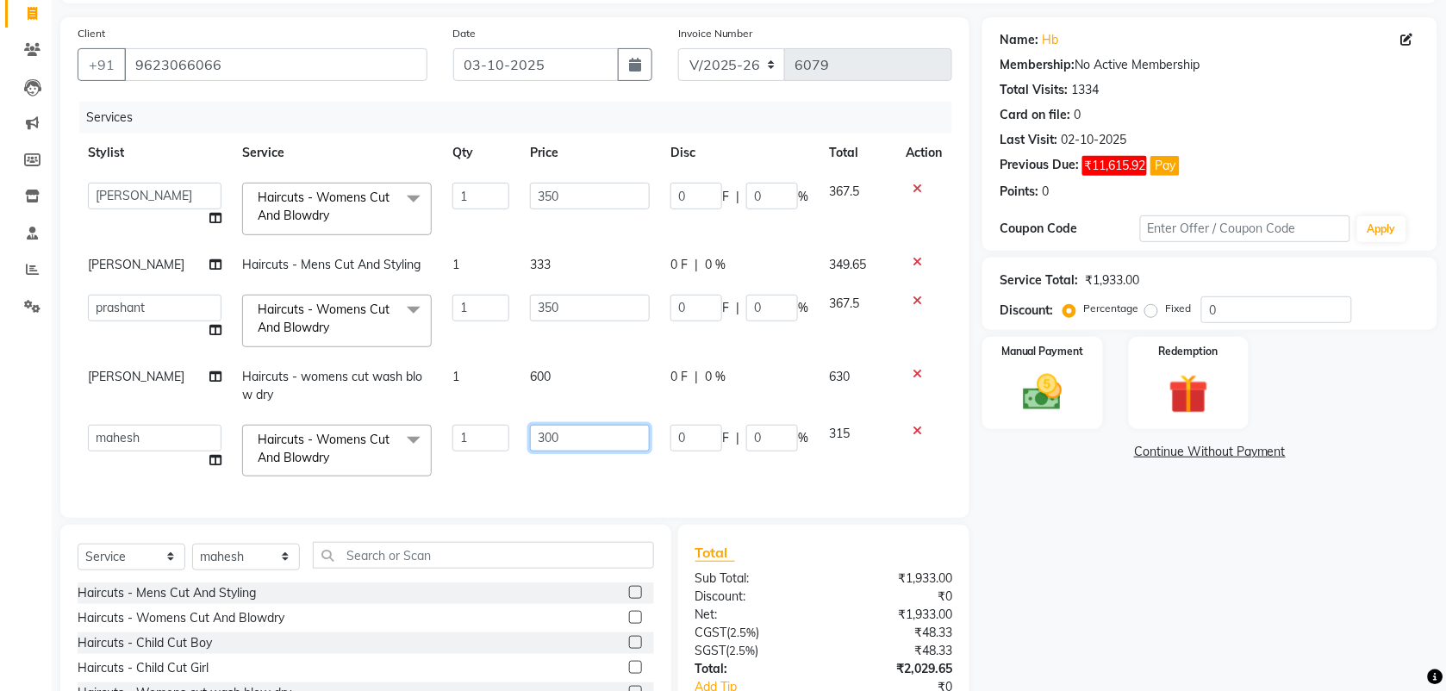
click at [549, 441] on input "300" at bounding box center [590, 438] width 120 height 27
type input "350"
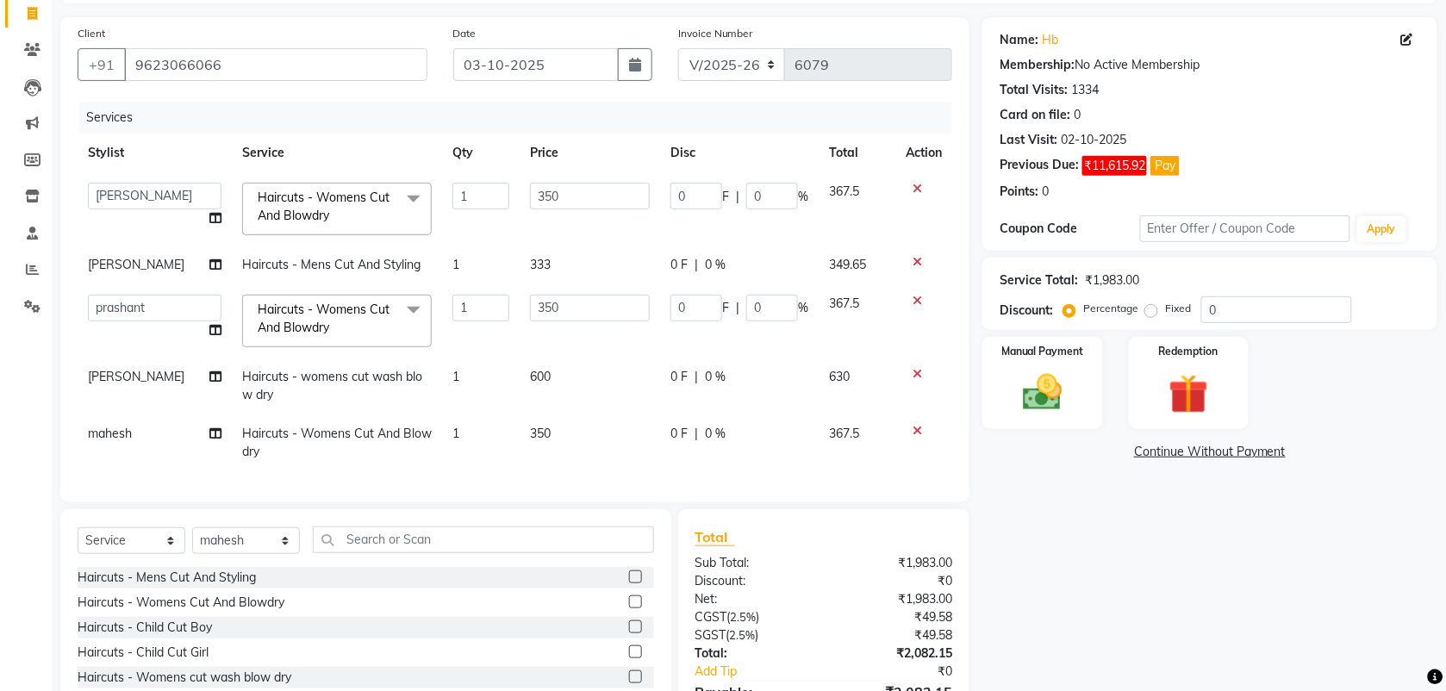
click at [554, 485] on div "Services Stylist Service Qty Price Disc Total Action [PERSON_NAME] mahesh Manag…" at bounding box center [515, 294] width 875 height 384
click at [229, 554] on select "Select Stylist [PERSON_NAME] Manager [PERSON_NAME] Saif [PERSON_NAME] [PERSON_N…" at bounding box center [246, 540] width 108 height 27
select select "18510"
click at [192, 544] on select "Select Stylist [PERSON_NAME] Manager [PERSON_NAME] Saif [PERSON_NAME] [PERSON_N…" at bounding box center [246, 540] width 108 height 27
click at [629, 608] on label at bounding box center [635, 602] width 13 height 13
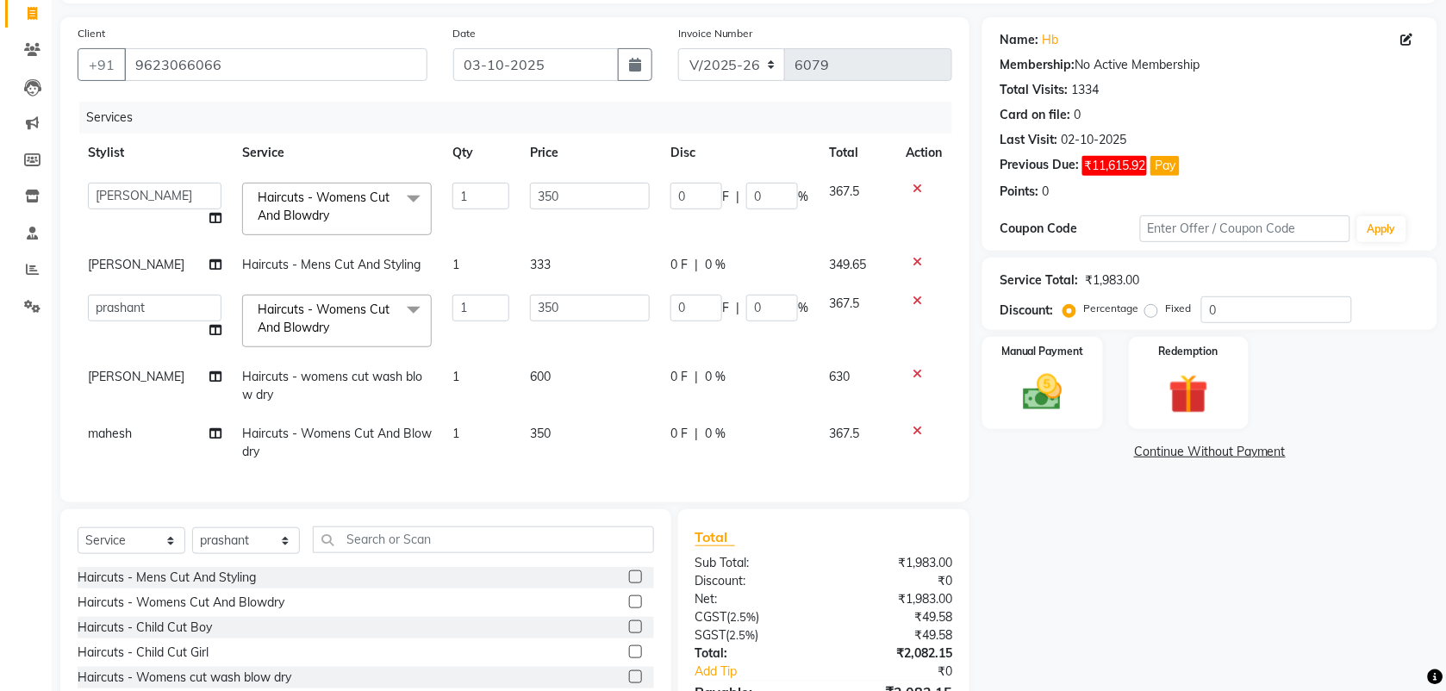
click at [629, 608] on input "checkbox" at bounding box center [634, 602] width 11 height 11
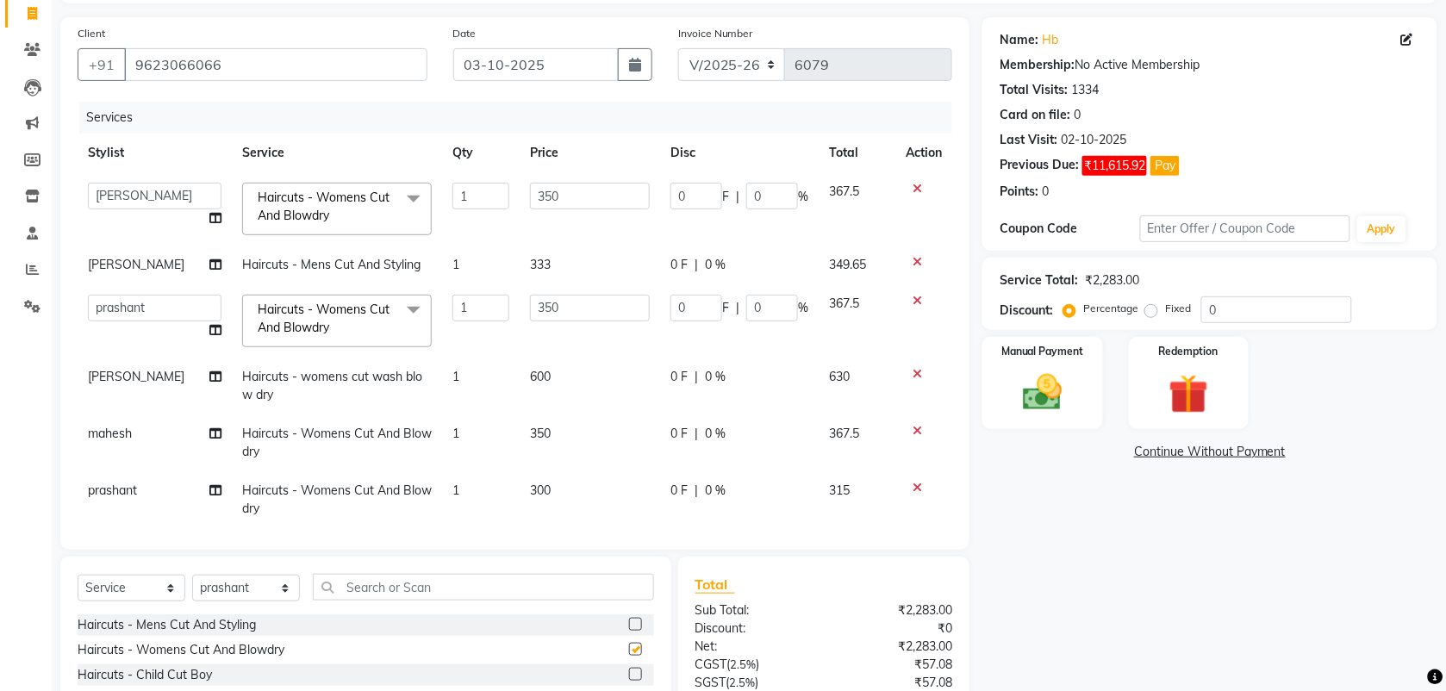
checkbox input "false"
click at [539, 494] on td "300" at bounding box center [590, 499] width 140 height 57
select select "18510"
click at [535, 496] on input "300" at bounding box center [590, 495] width 120 height 27
type input "400"
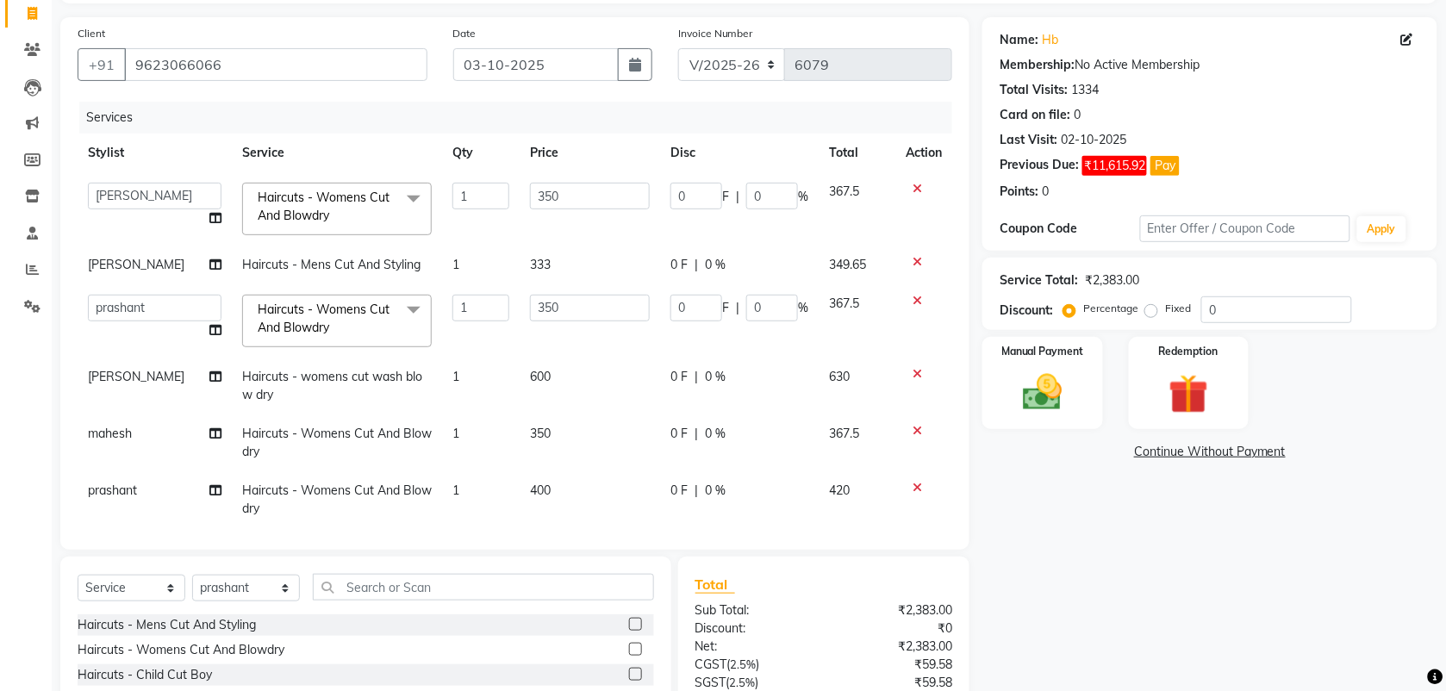
click at [660, 442] on td "0 F | 0 %" at bounding box center [739, 443] width 159 height 57
select select "18894"
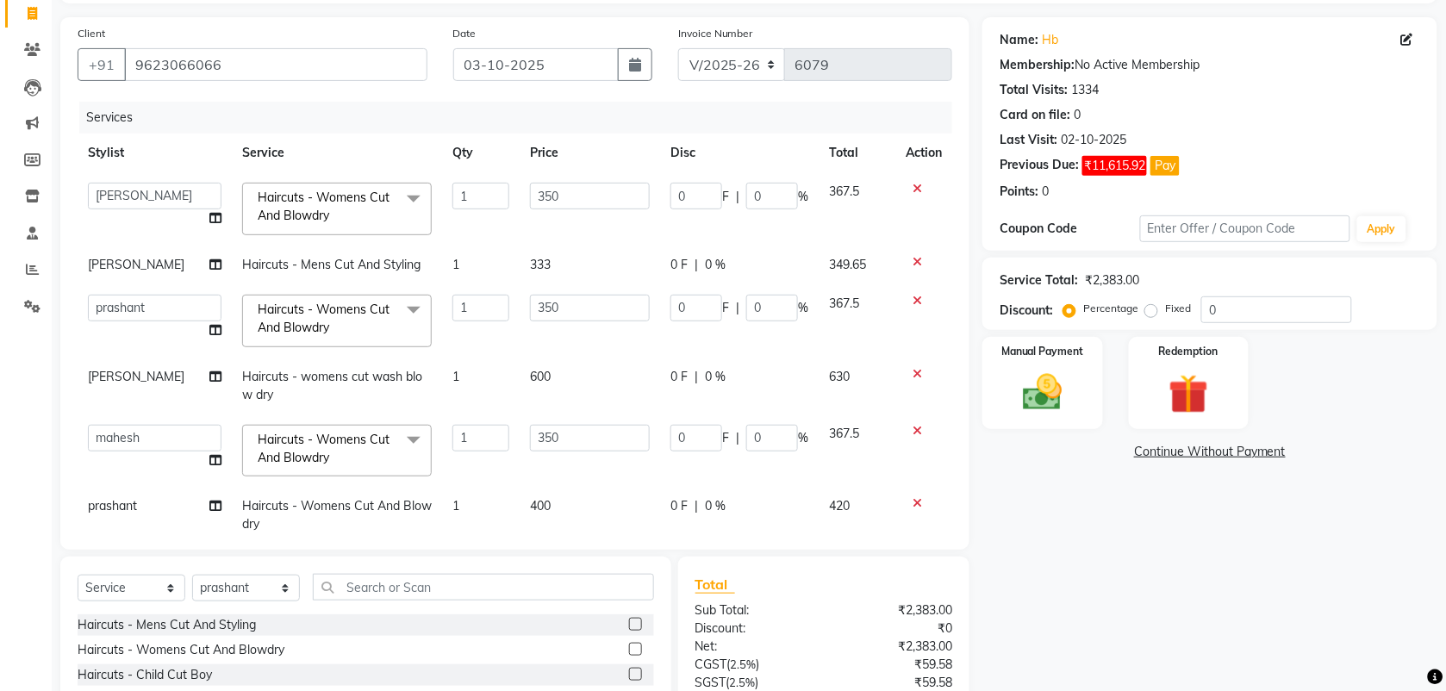
scroll to position [41, 0]
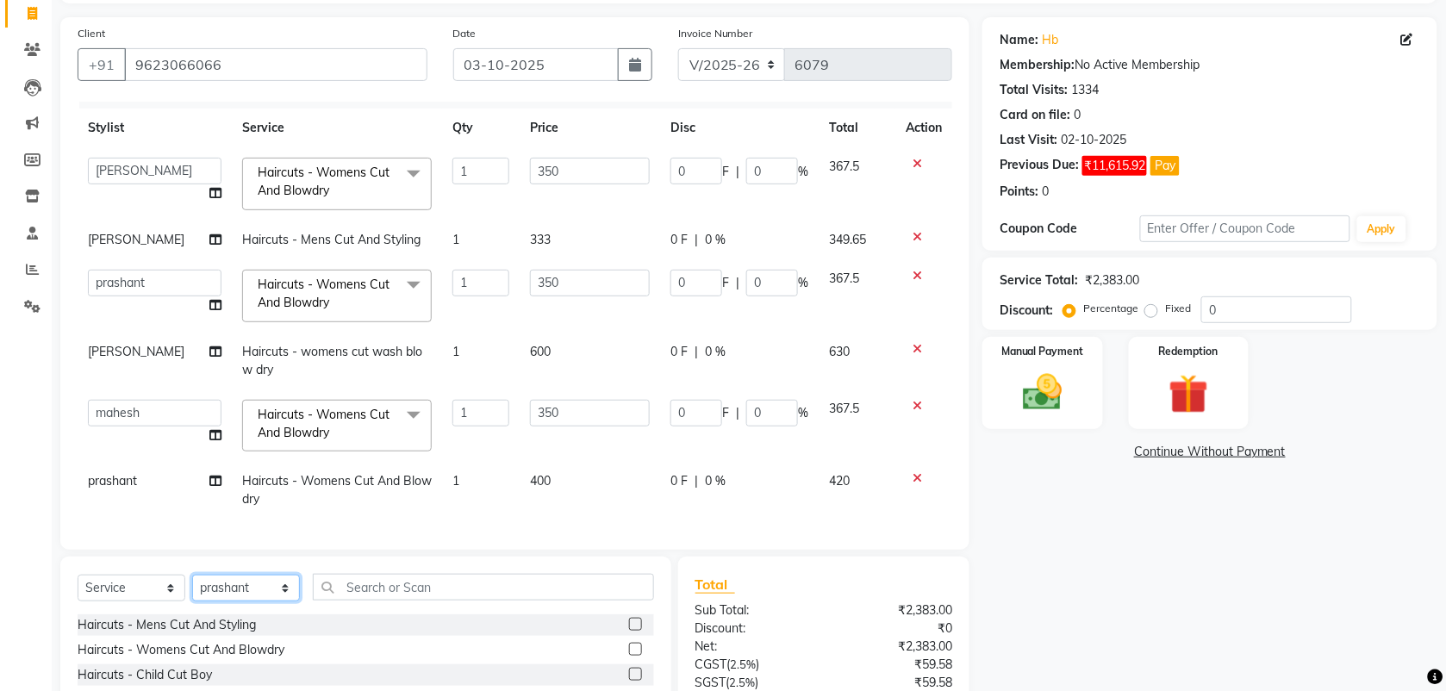
click at [251, 595] on select "Select Stylist [PERSON_NAME] Manager [PERSON_NAME] Saif [PERSON_NAME] [PERSON_N…" at bounding box center [246, 588] width 108 height 27
select select "18511"
click at [192, 575] on select "Select Stylist [PERSON_NAME] Manager [PERSON_NAME] Saif [PERSON_NAME] [PERSON_N…" at bounding box center [246, 588] width 108 height 27
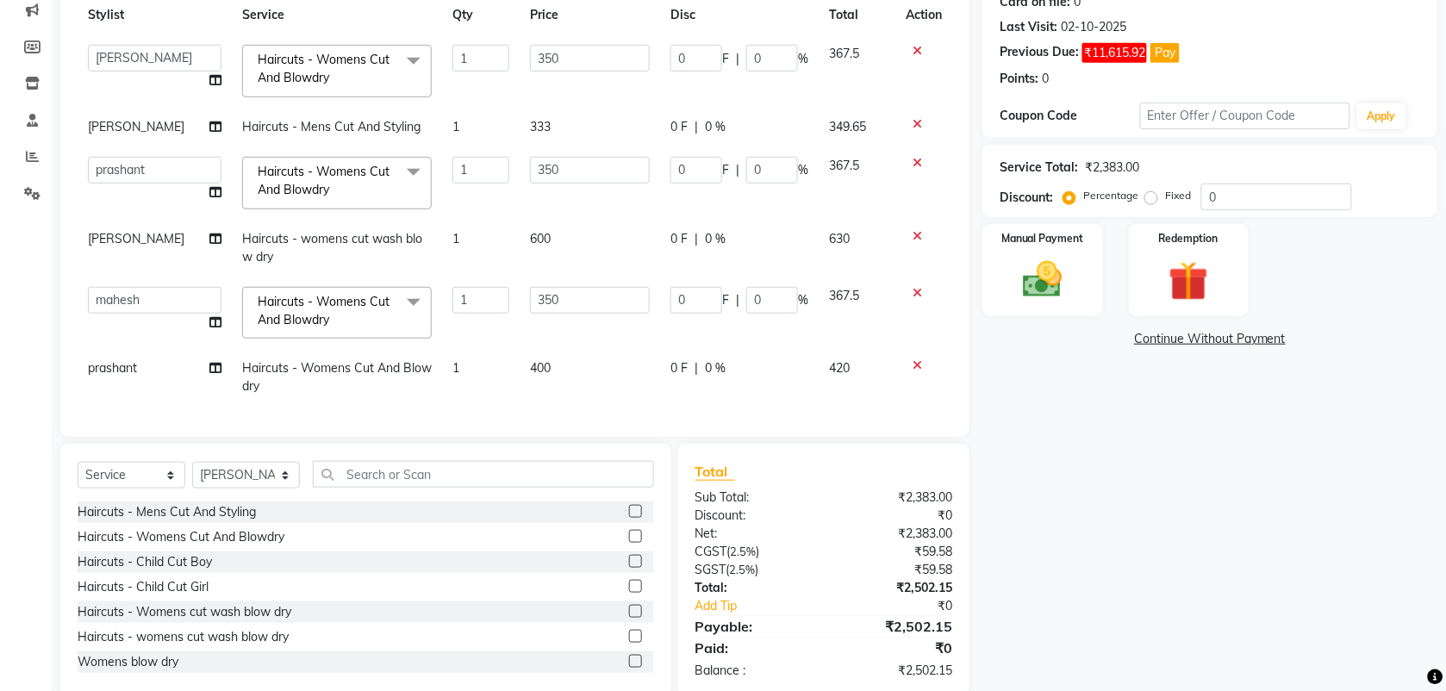
click at [629, 541] on label at bounding box center [635, 536] width 13 height 13
click at [629, 541] on input "checkbox" at bounding box center [634, 537] width 11 height 11
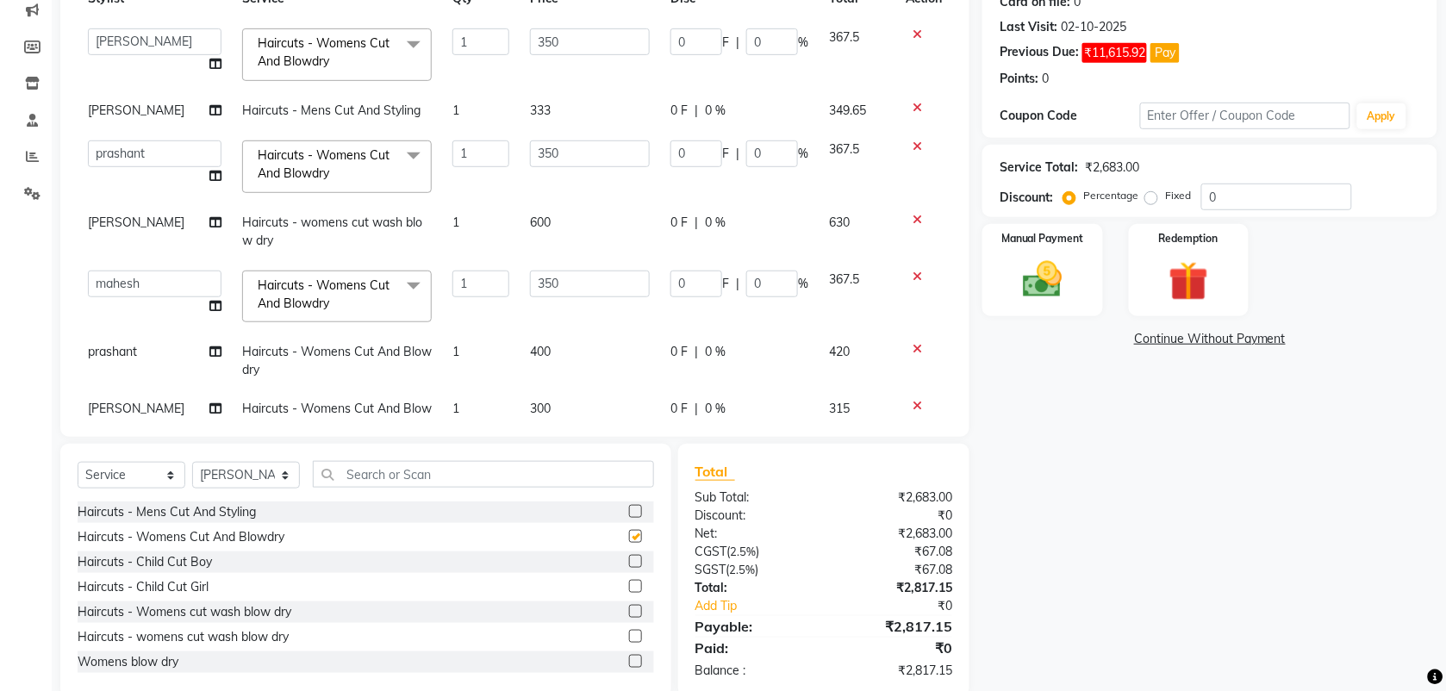
checkbox input "false"
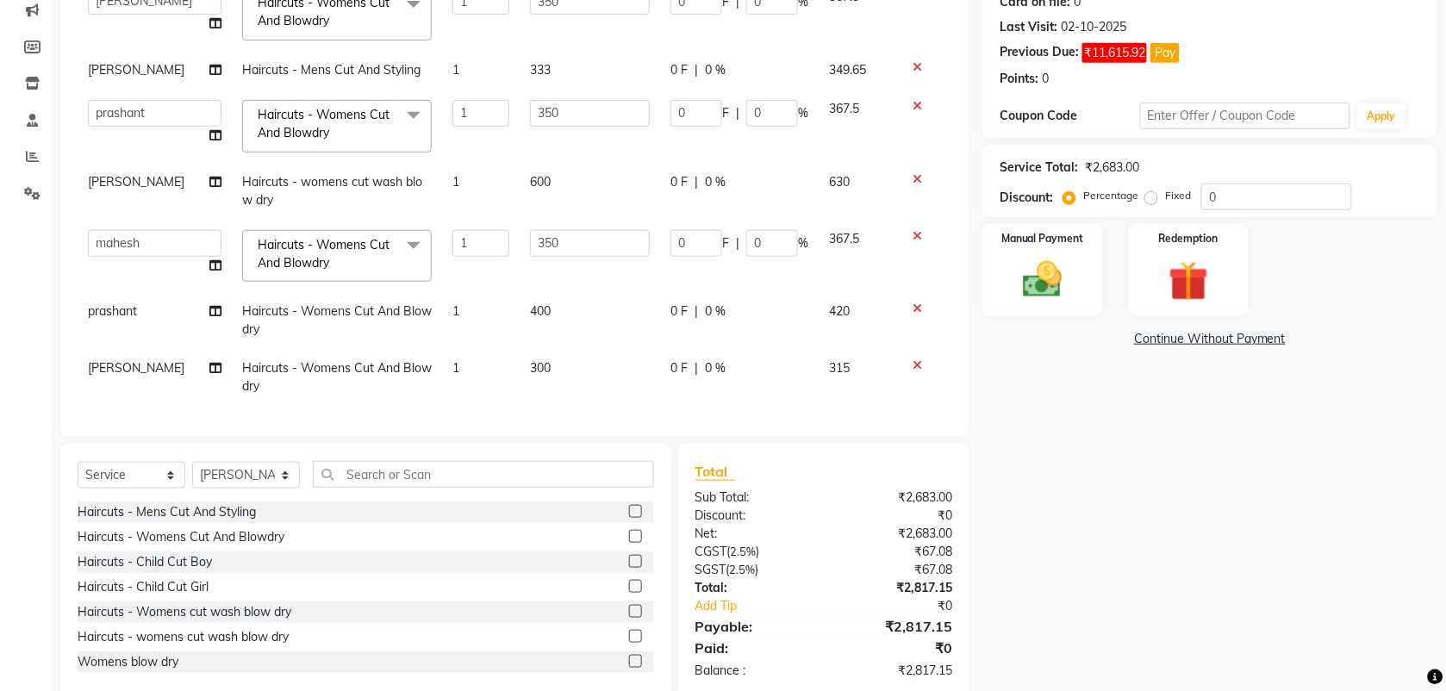
click at [530, 360] on span "300" at bounding box center [540, 368] width 21 height 16
select select "18511"
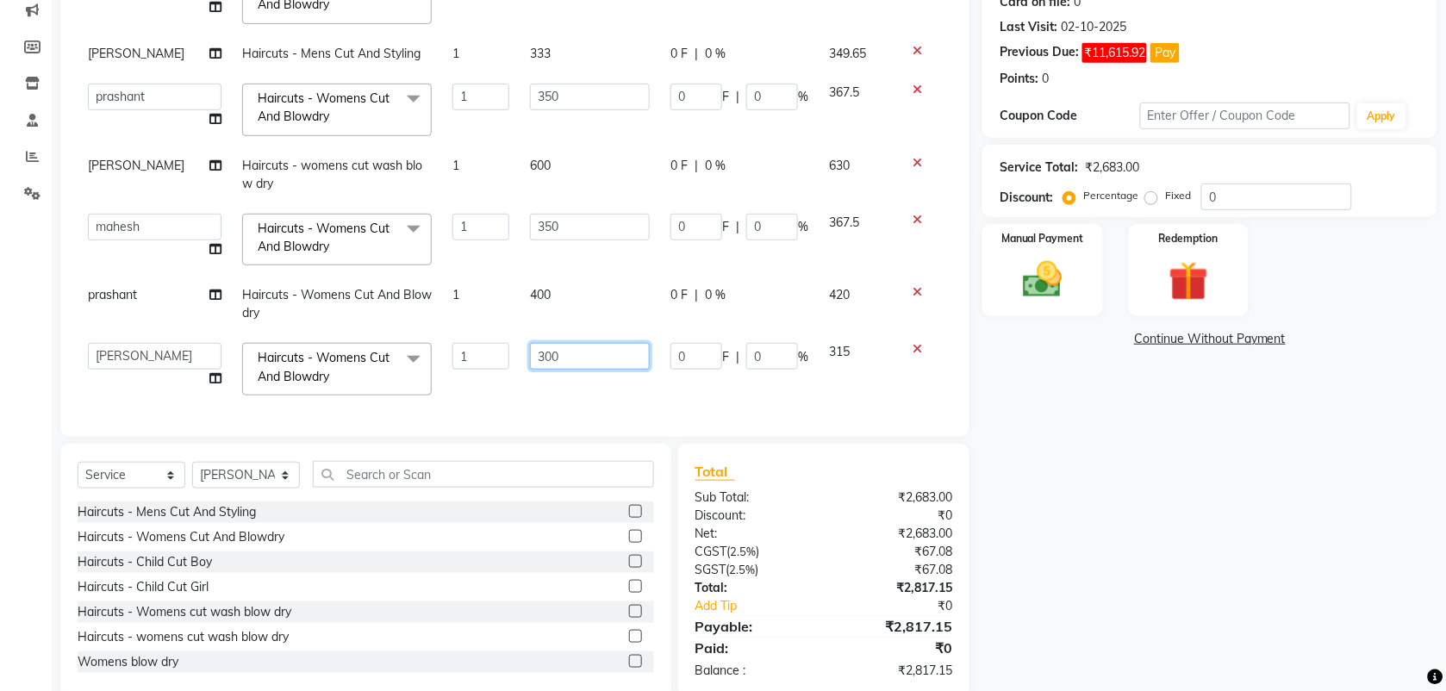
click at [530, 360] on input "300" at bounding box center [590, 356] width 120 height 27
type input "400"
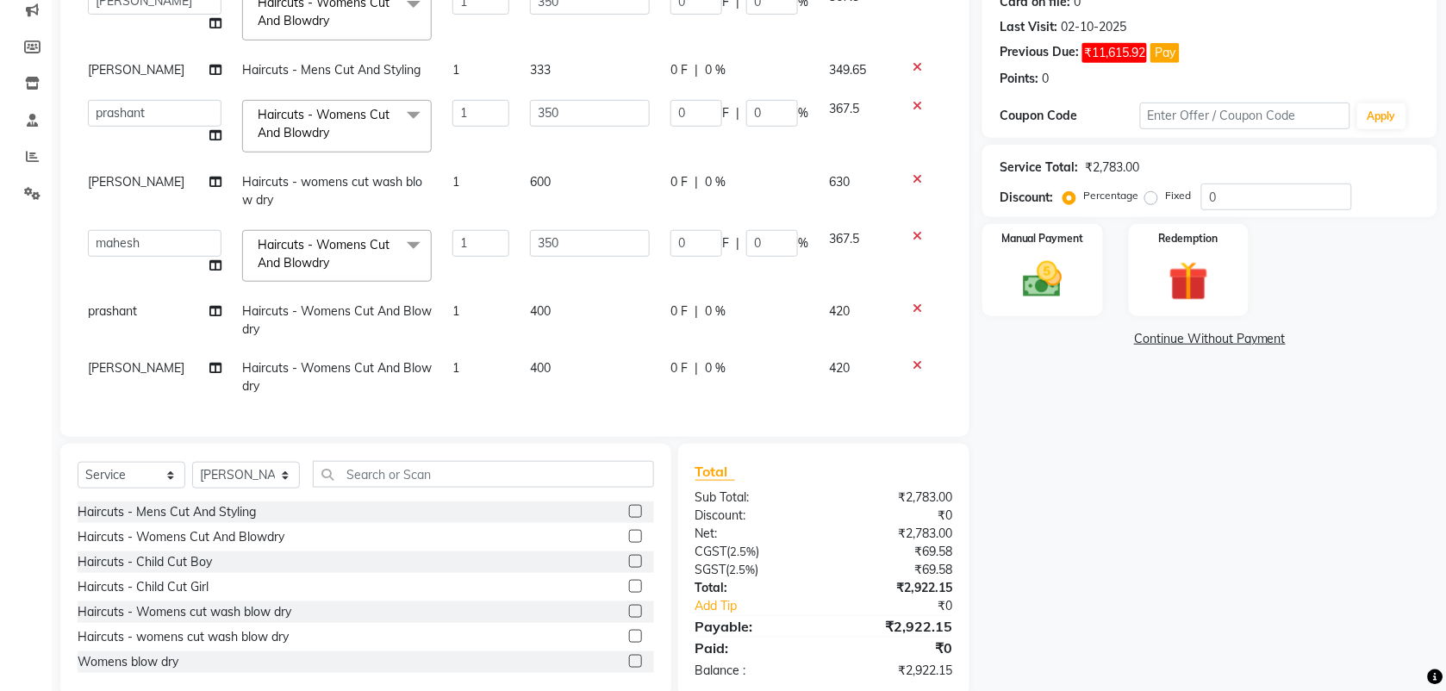
click at [544, 384] on td "400" at bounding box center [590, 377] width 140 height 57
select select "18511"
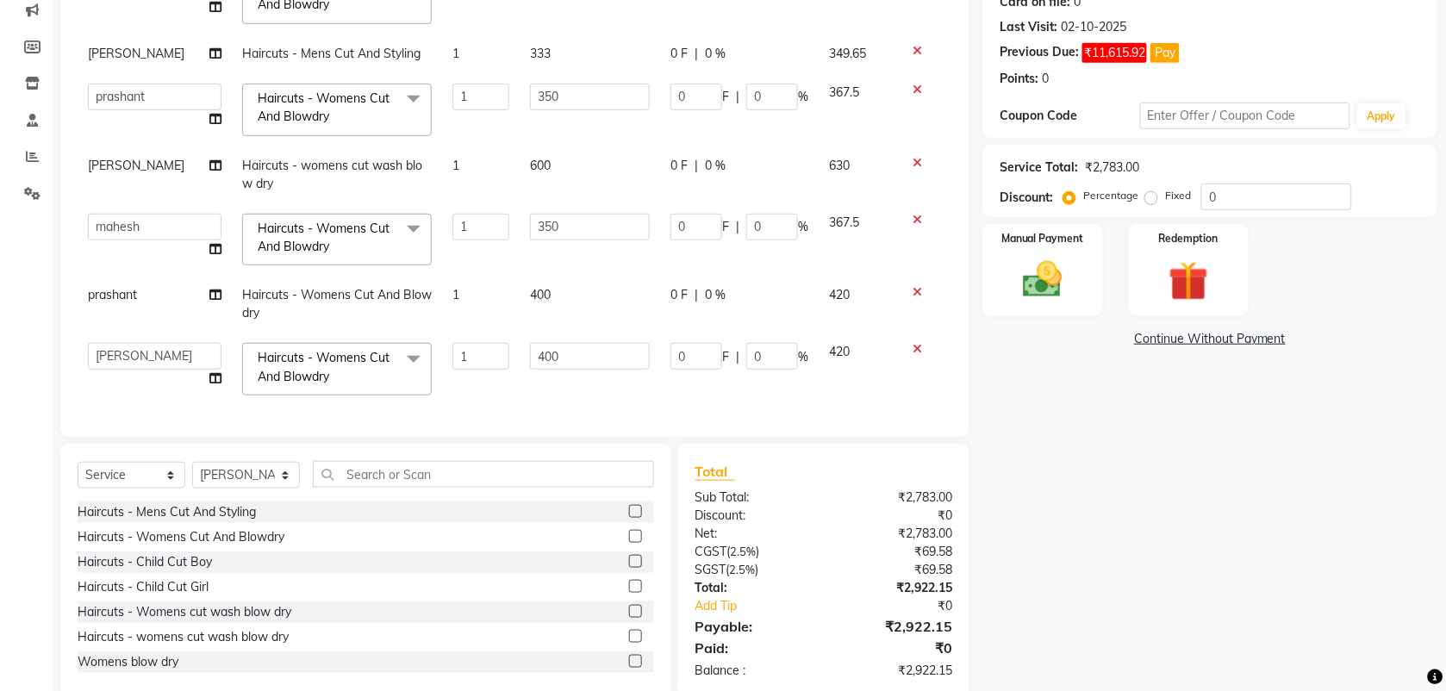
click at [629, 636] on label at bounding box center [635, 636] width 13 height 13
click at [629, 636] on input "checkbox" at bounding box center [634, 637] width 11 height 11
checkbox input "false"
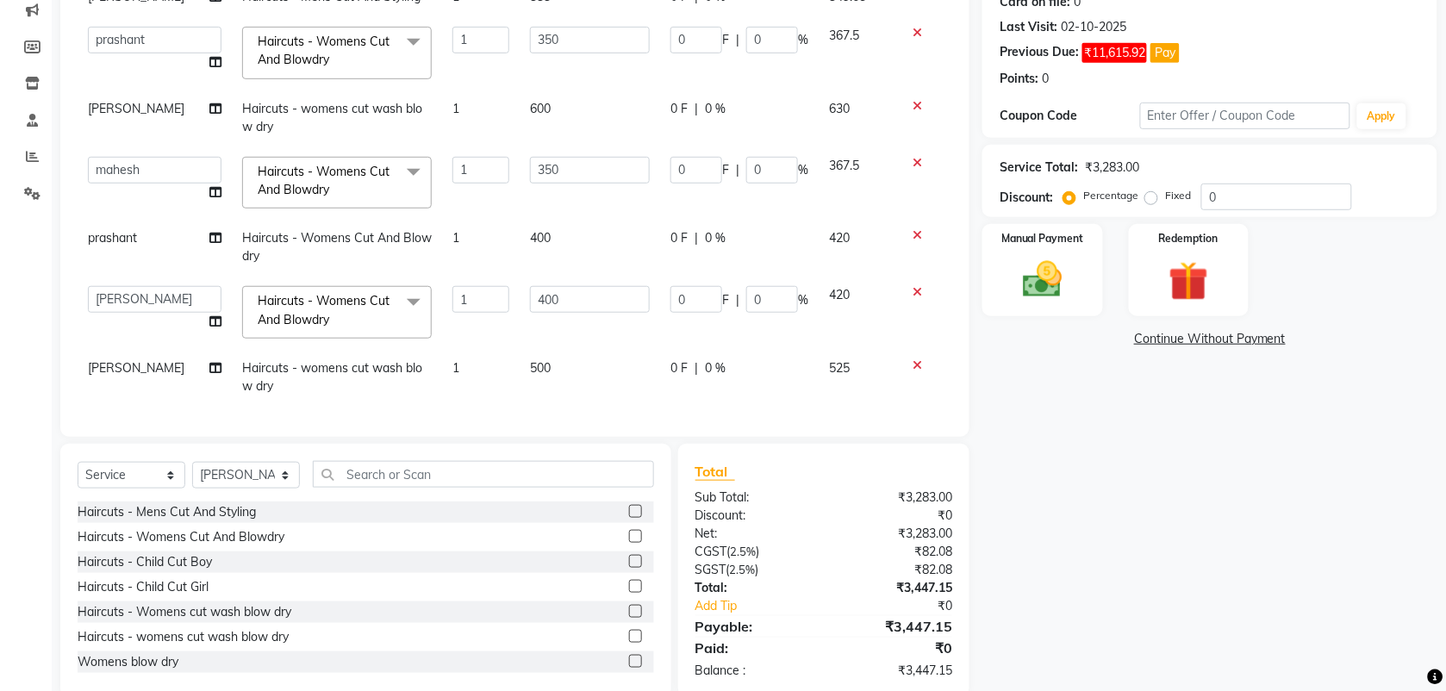
click at [530, 360] on span "500" at bounding box center [540, 368] width 21 height 16
select select "18511"
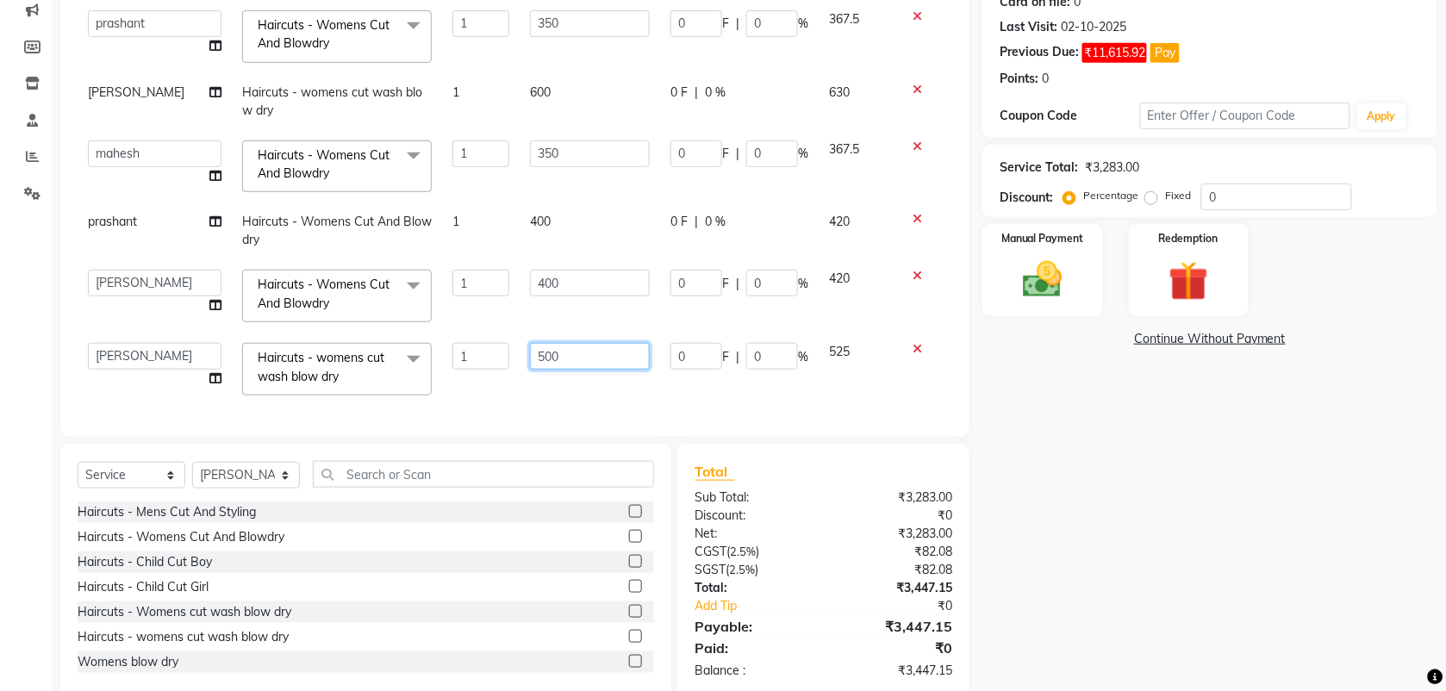
click at [533, 354] on input "500" at bounding box center [590, 356] width 120 height 27
type input "600"
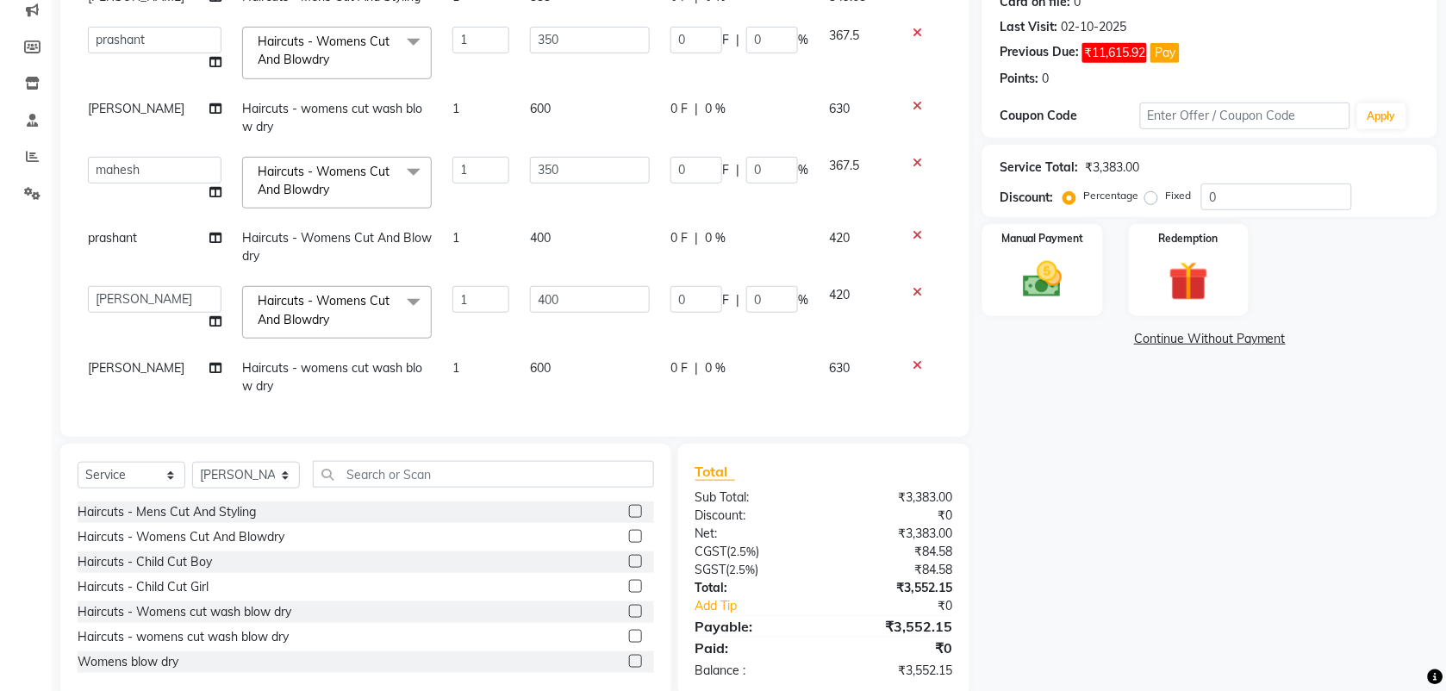
click at [526, 376] on td "600" at bounding box center [590, 377] width 140 height 57
select select "18511"
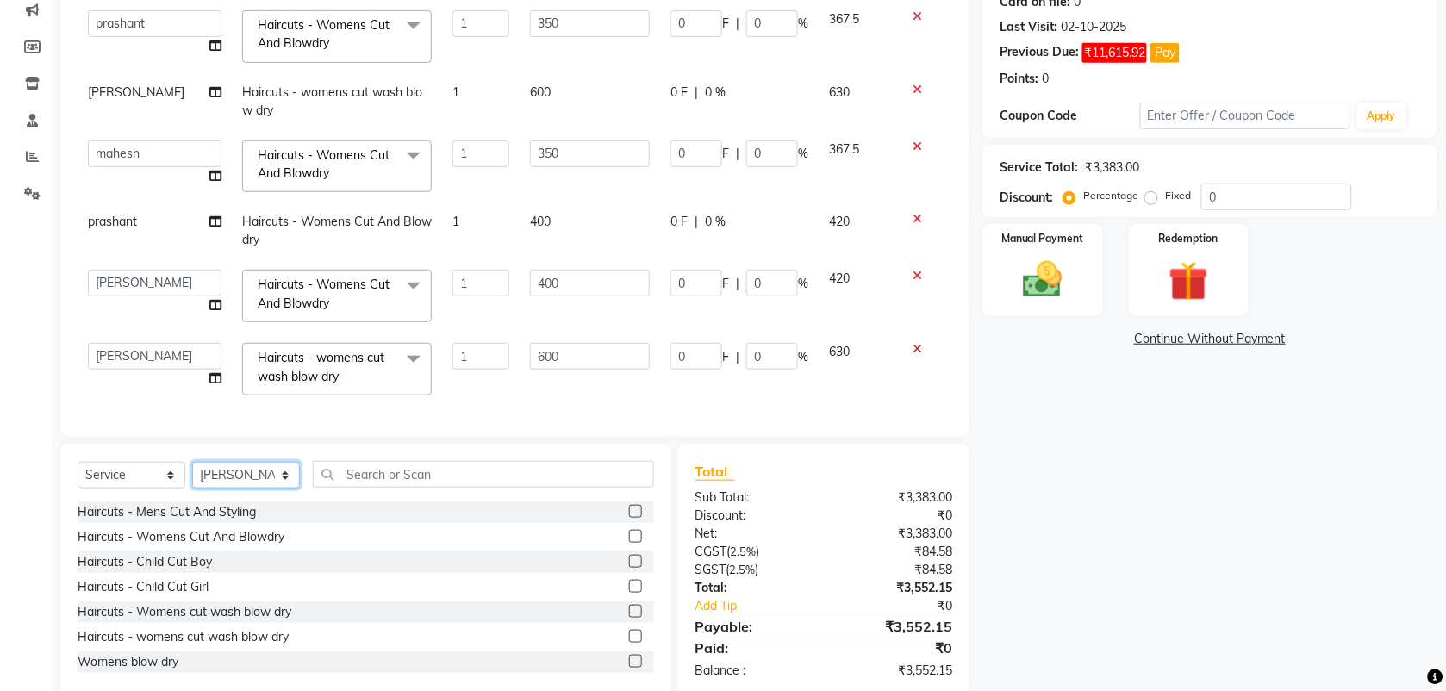
click at [259, 483] on select "Select Stylist [PERSON_NAME] Manager [PERSON_NAME] Saif [PERSON_NAME] [PERSON_N…" at bounding box center [246, 475] width 108 height 27
select select "18510"
click at [192, 462] on select "Select Stylist [PERSON_NAME] Manager [PERSON_NAME] Saif [PERSON_NAME] [PERSON_N…" at bounding box center [246, 475] width 108 height 27
click at [629, 636] on label at bounding box center [635, 636] width 13 height 13
click at [629, 636] on input "checkbox" at bounding box center [634, 637] width 11 height 11
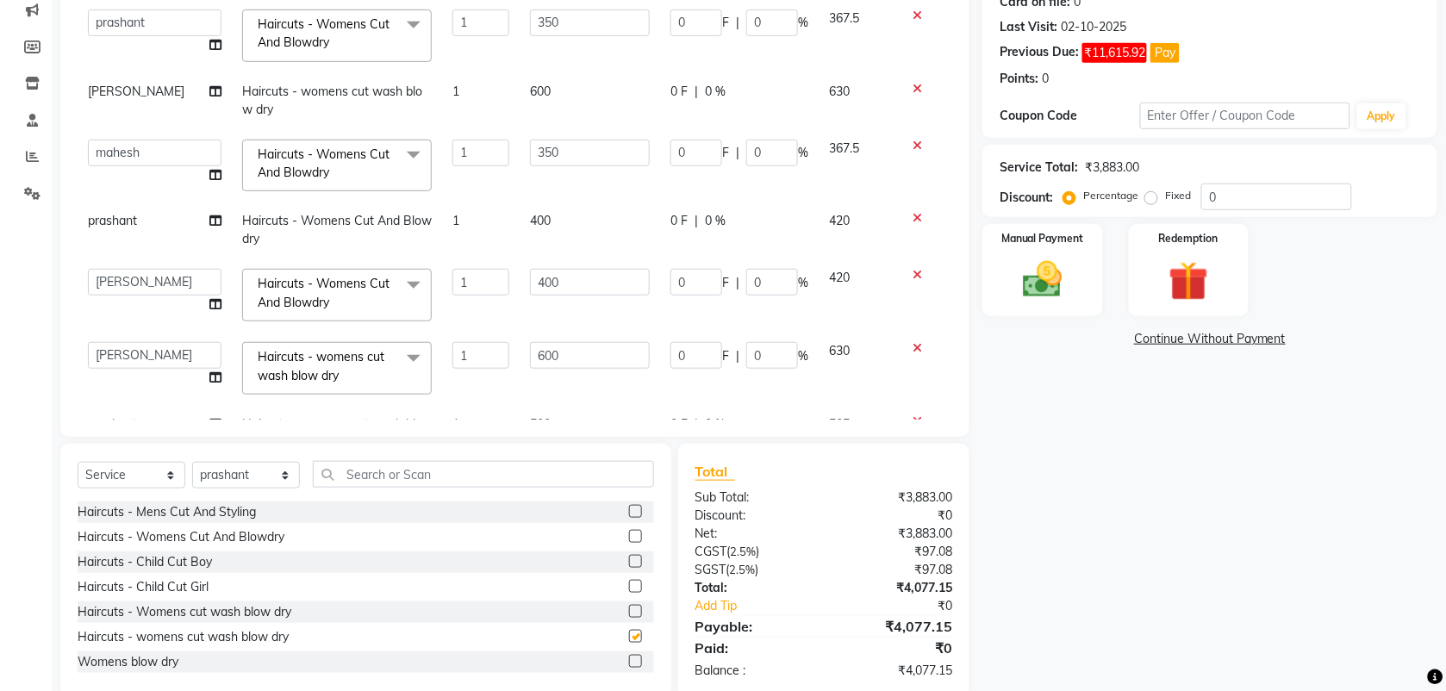
checkbox input "false"
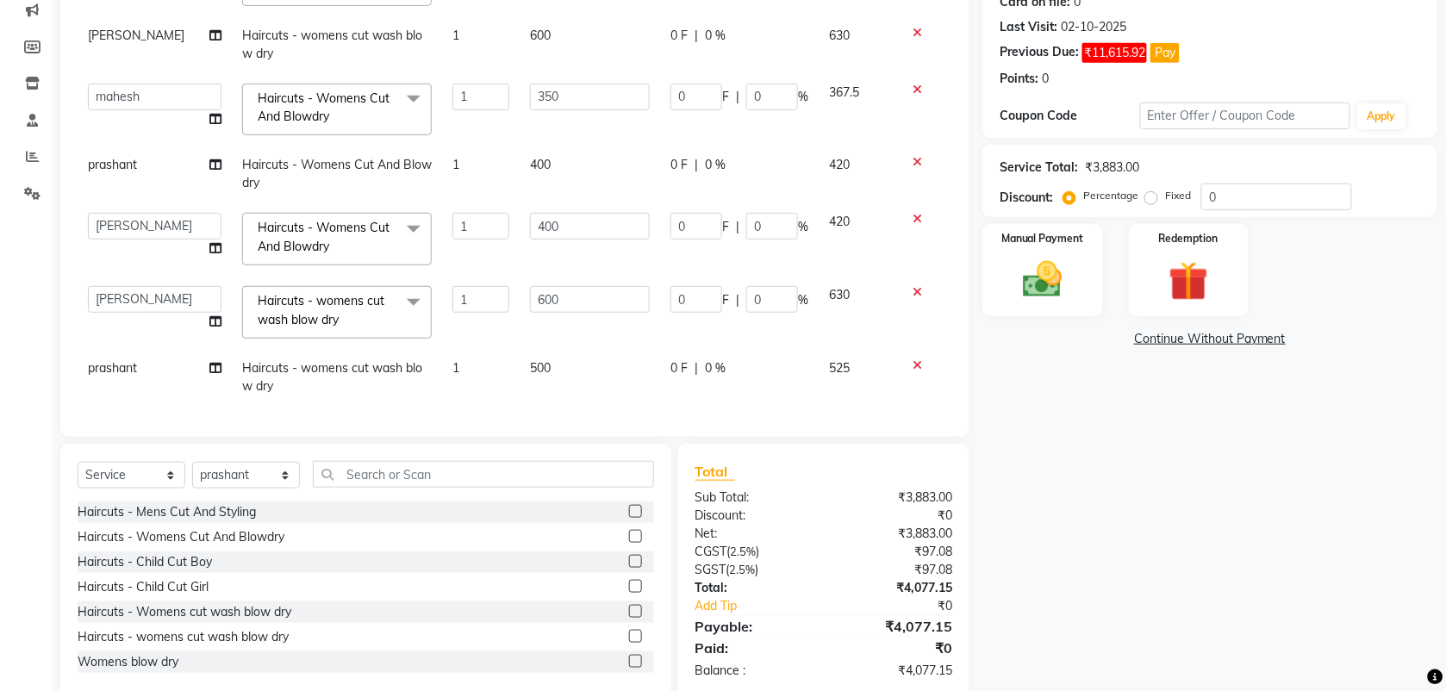
click at [541, 364] on td "500" at bounding box center [590, 377] width 140 height 57
select select "18510"
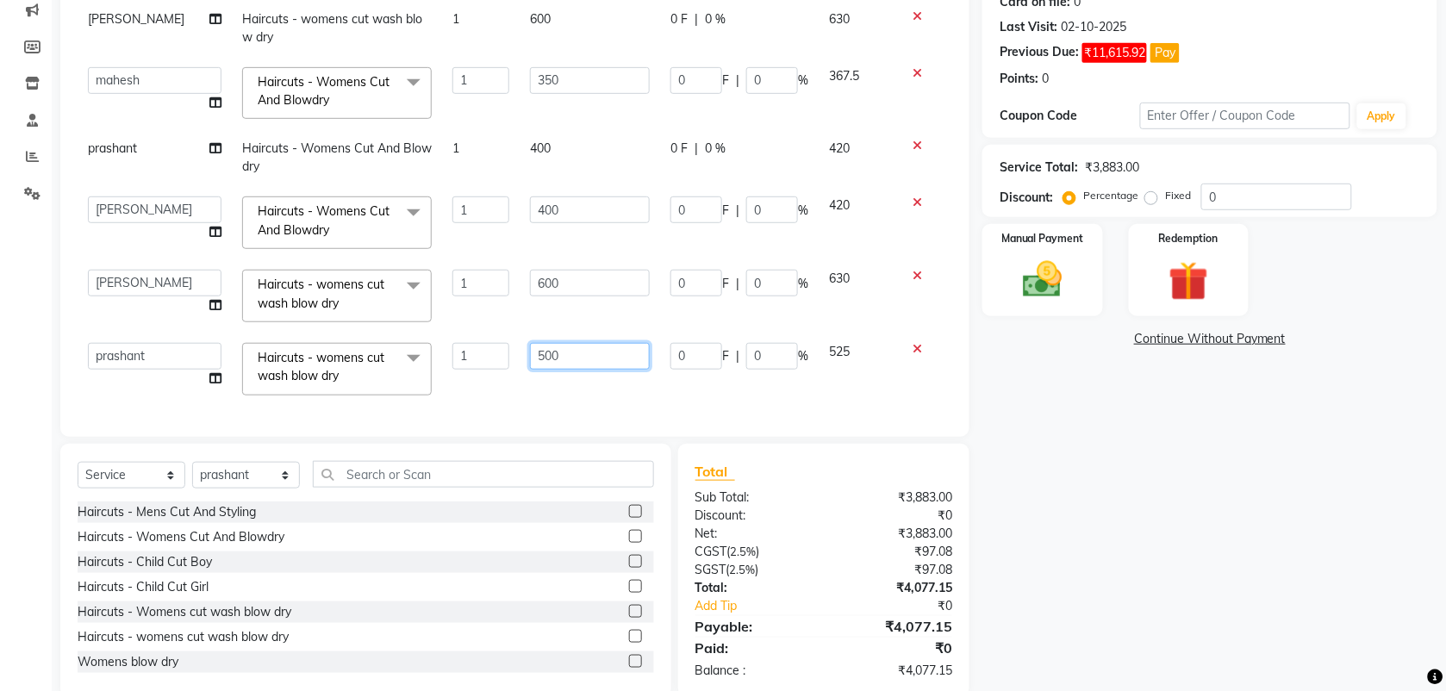
click at [530, 353] on input "500" at bounding box center [590, 356] width 120 height 27
type input "600"
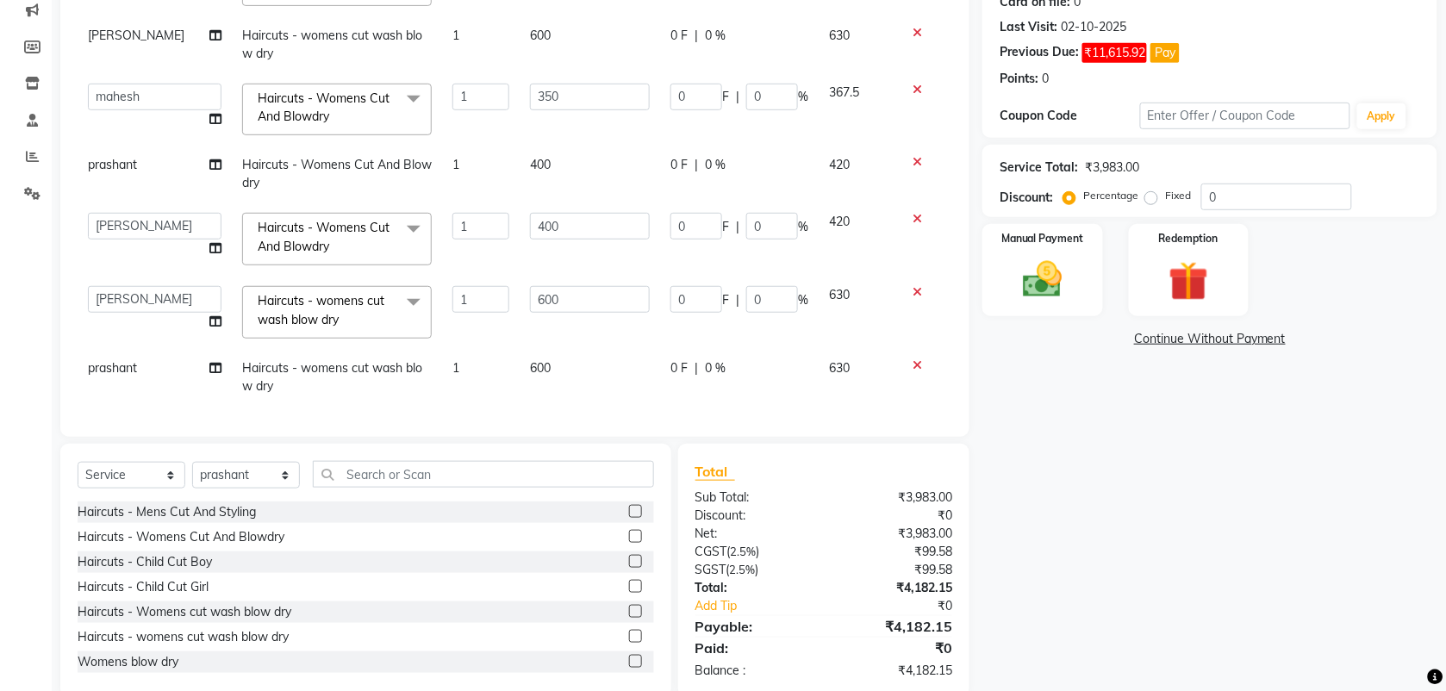
click at [523, 371] on td "600" at bounding box center [590, 377] width 140 height 57
select select "18510"
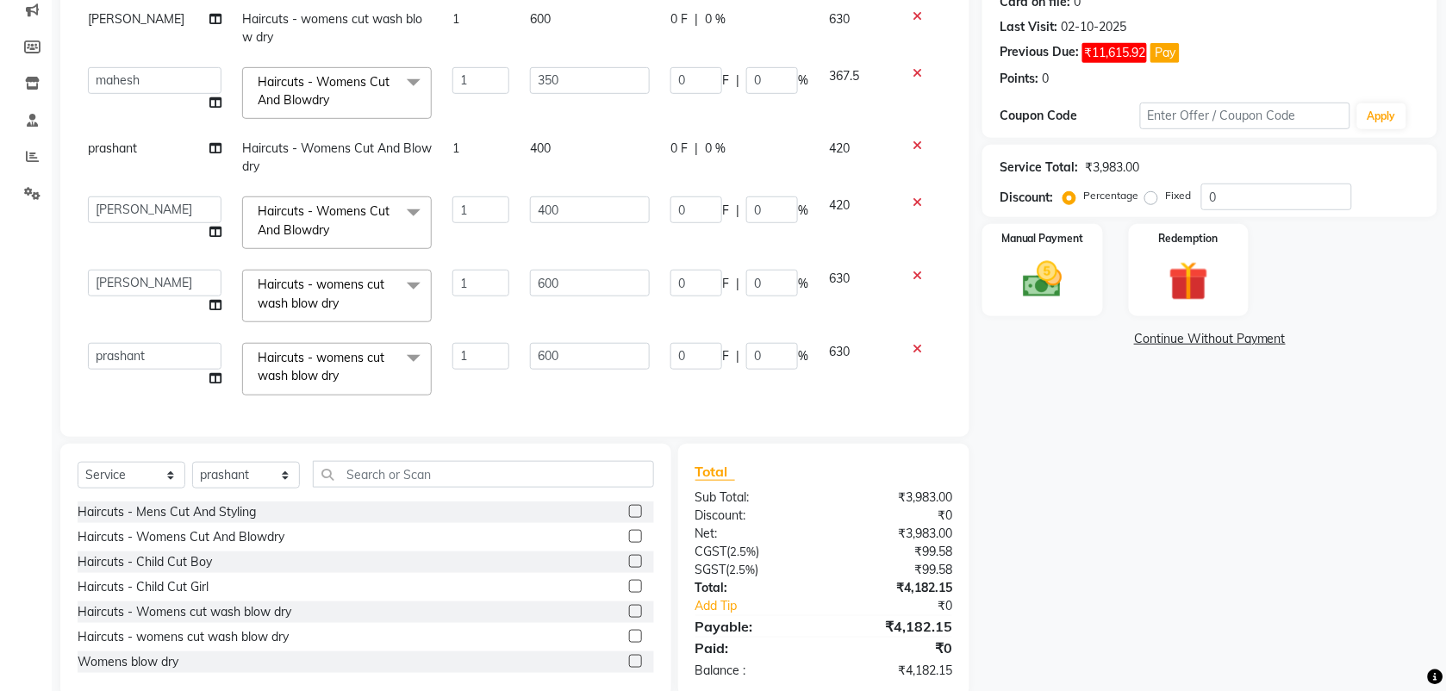
click at [584, 390] on td "600" at bounding box center [590, 369] width 140 height 73
click at [252, 478] on select "Select Stylist [PERSON_NAME] Manager [PERSON_NAME] Saif [PERSON_NAME] [PERSON_N…" at bounding box center [246, 475] width 108 height 27
select select "40225"
click at [192, 462] on select "Select Stylist [PERSON_NAME] Manager [PERSON_NAME] Saif [PERSON_NAME] [PERSON_N…" at bounding box center [246, 475] width 108 height 27
click at [629, 533] on label at bounding box center [635, 536] width 13 height 13
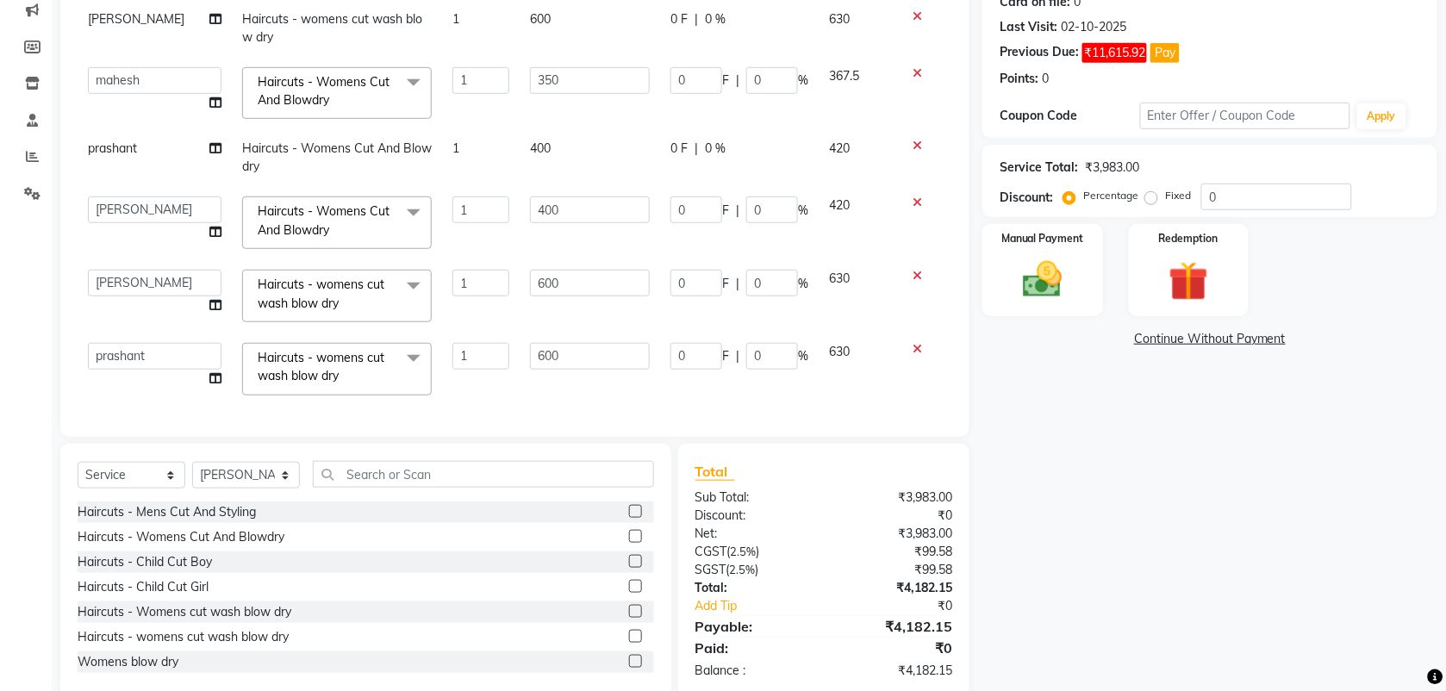
click at [629, 533] on input "checkbox" at bounding box center [634, 537] width 11 height 11
checkbox input "false"
click at [452, 11] on span "1" at bounding box center [455, 17] width 7 height 16
select select "87416"
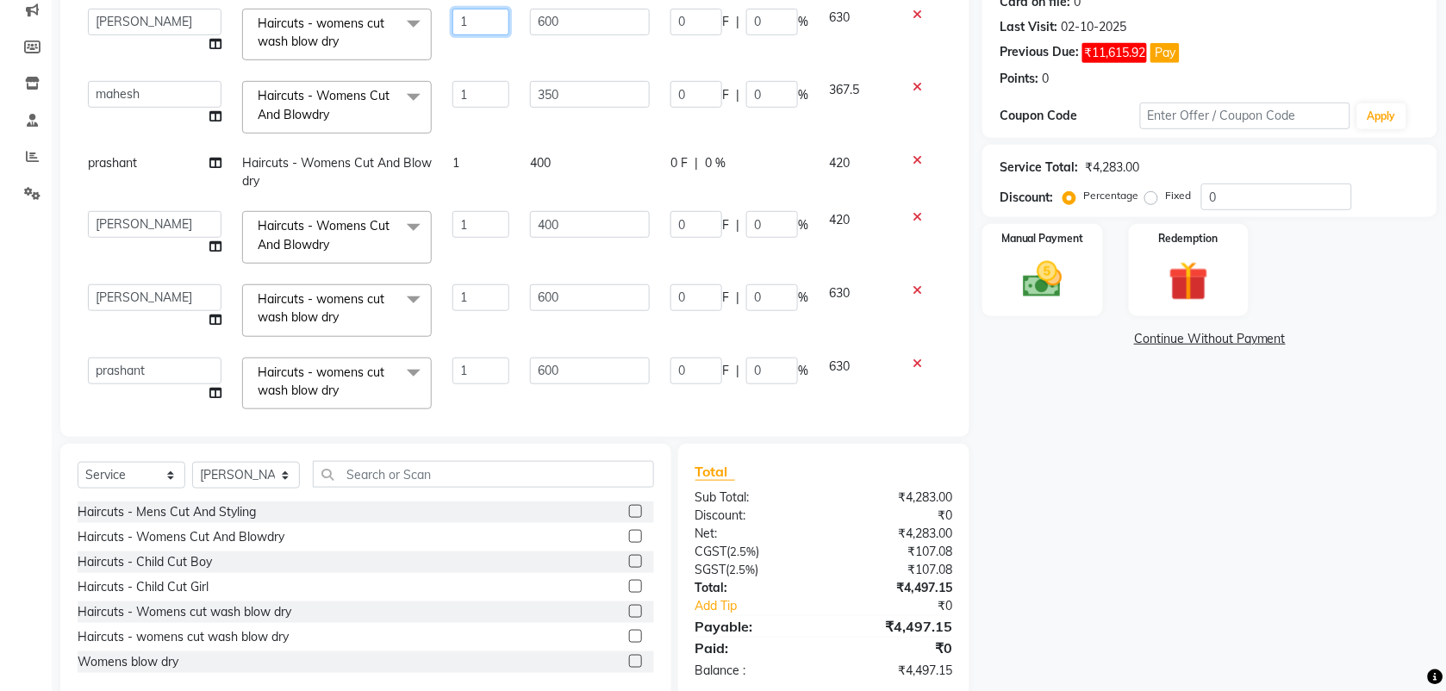
click at [457, 20] on input "1" at bounding box center [480, 22] width 57 height 27
type input "2"
click at [520, 71] on td "350" at bounding box center [590, 107] width 140 height 73
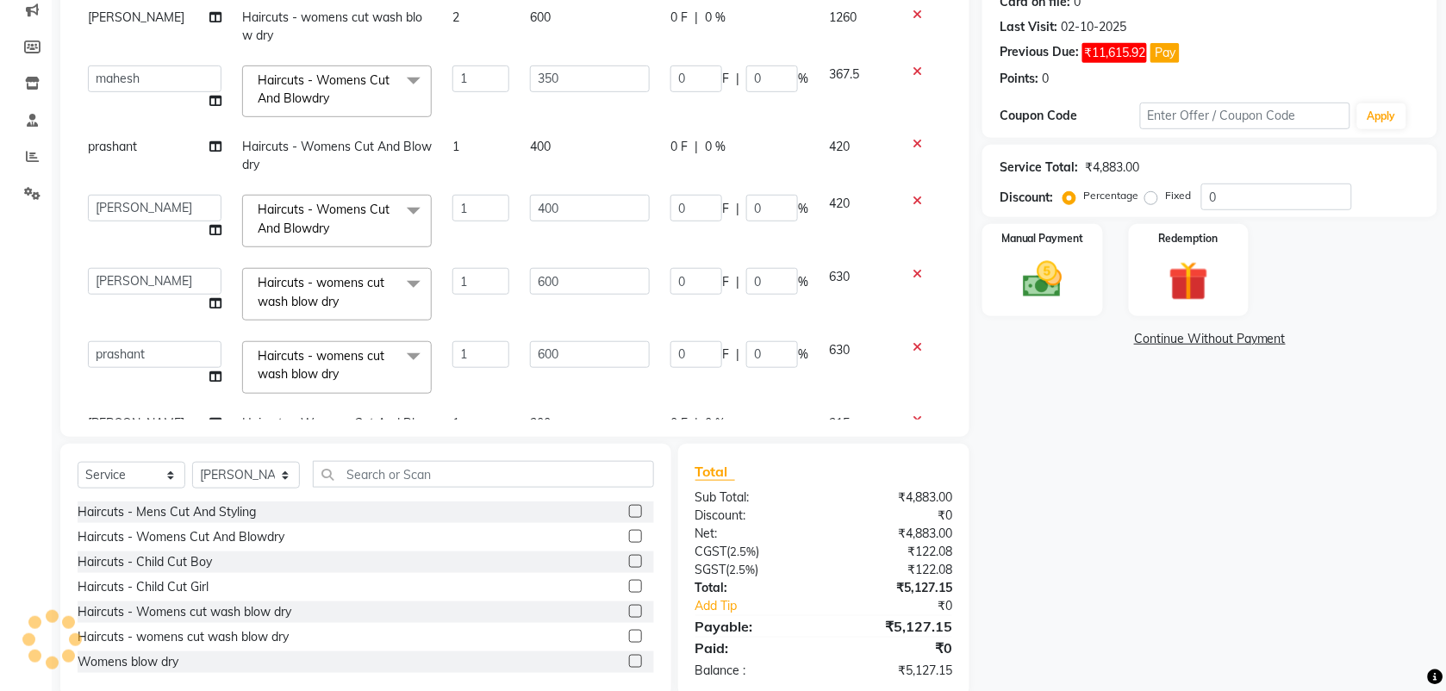
scroll to position [320, 0]
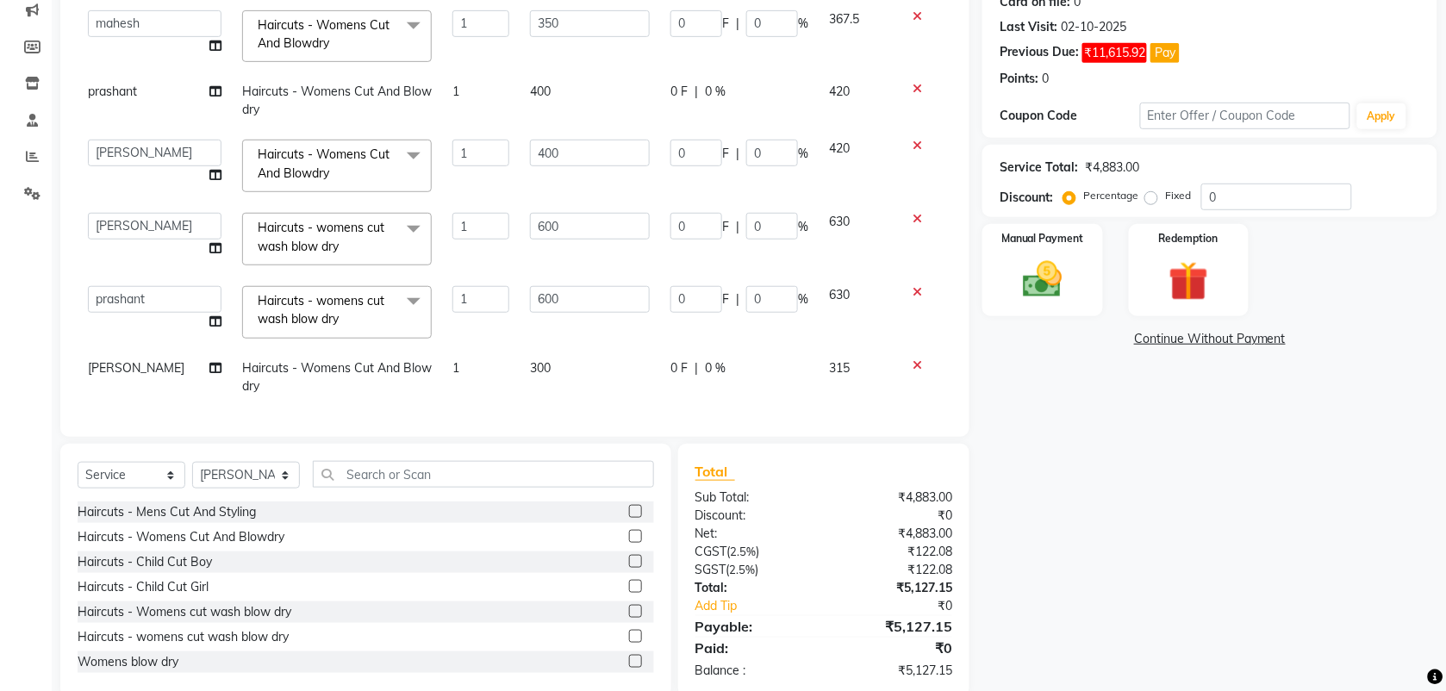
click at [531, 360] on span "300" at bounding box center [540, 368] width 21 height 16
select select "40225"
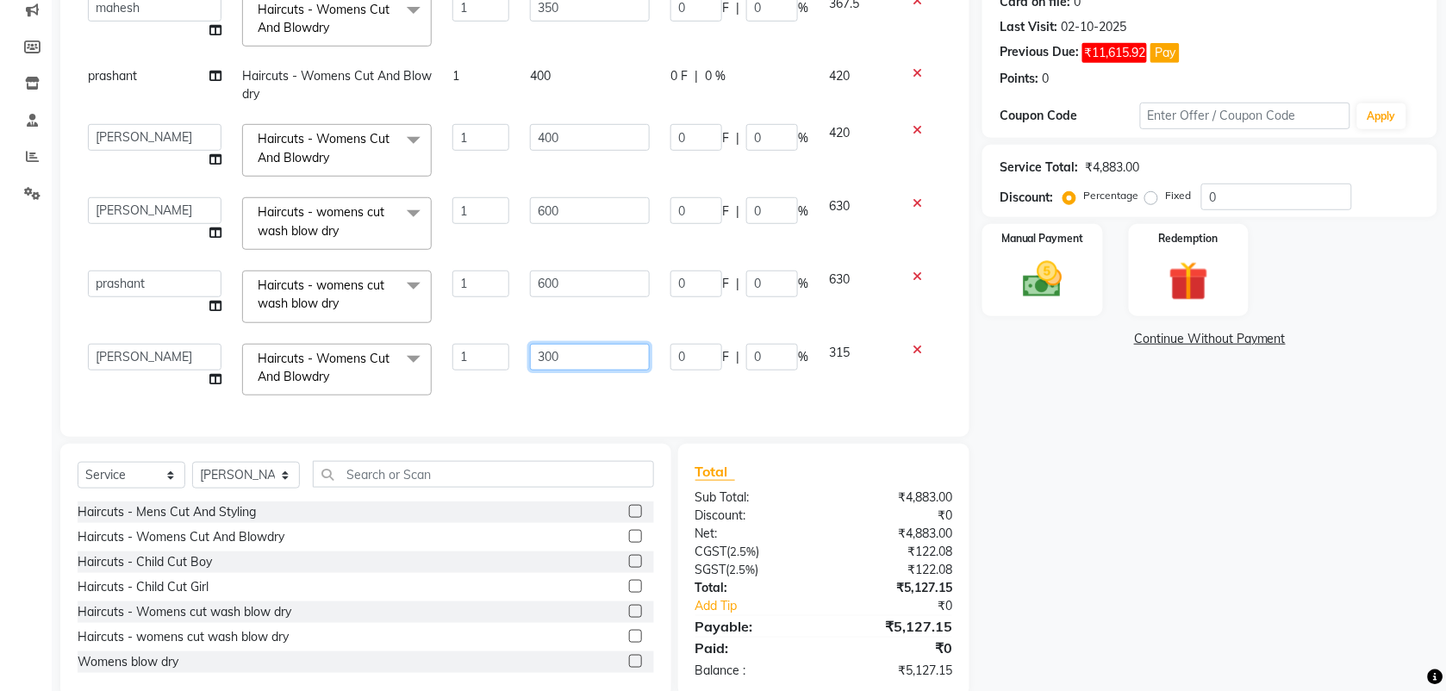
click at [537, 358] on input "300" at bounding box center [590, 357] width 120 height 27
type input "350"
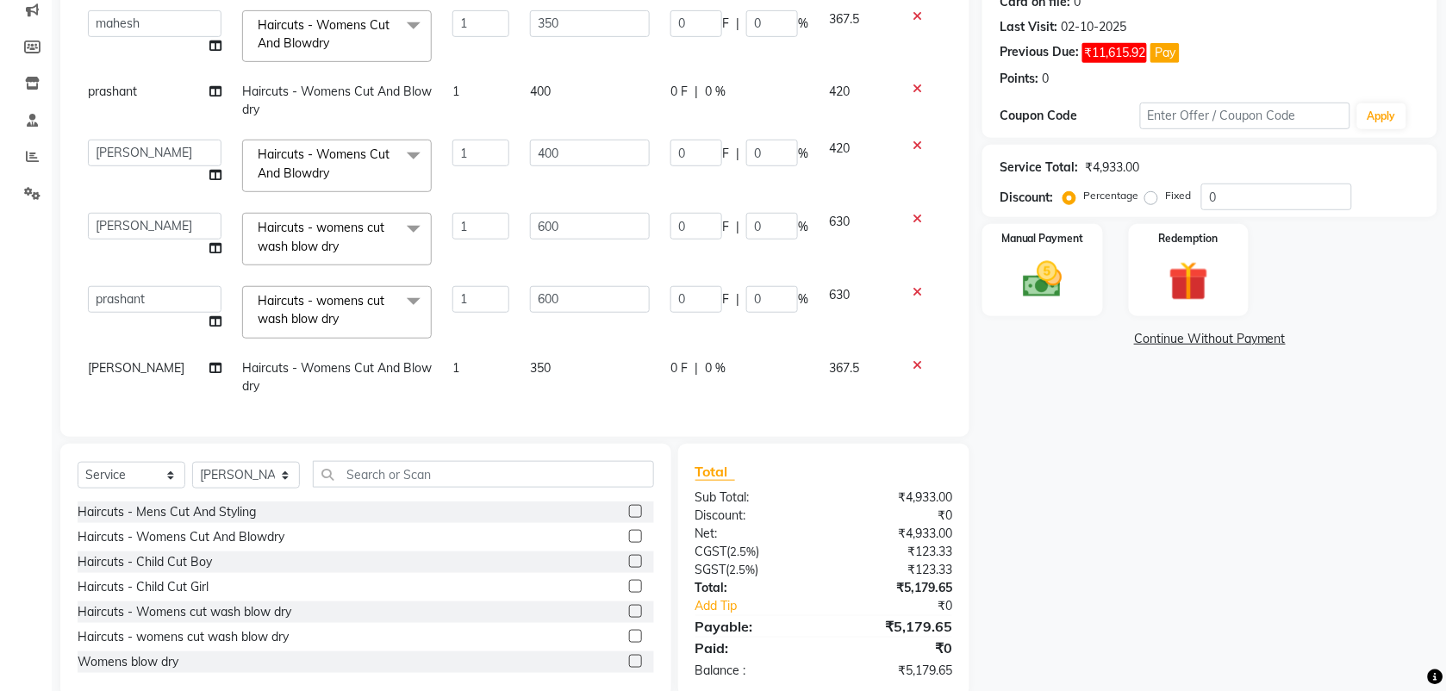
click at [517, 399] on div "Services Stylist Service Qty Price Disc Total Action [PERSON_NAME] mahesh Manag…" at bounding box center [515, 204] width 875 height 431
click at [629, 632] on label at bounding box center [635, 636] width 13 height 13
click at [629, 632] on input "checkbox" at bounding box center [634, 637] width 11 height 11
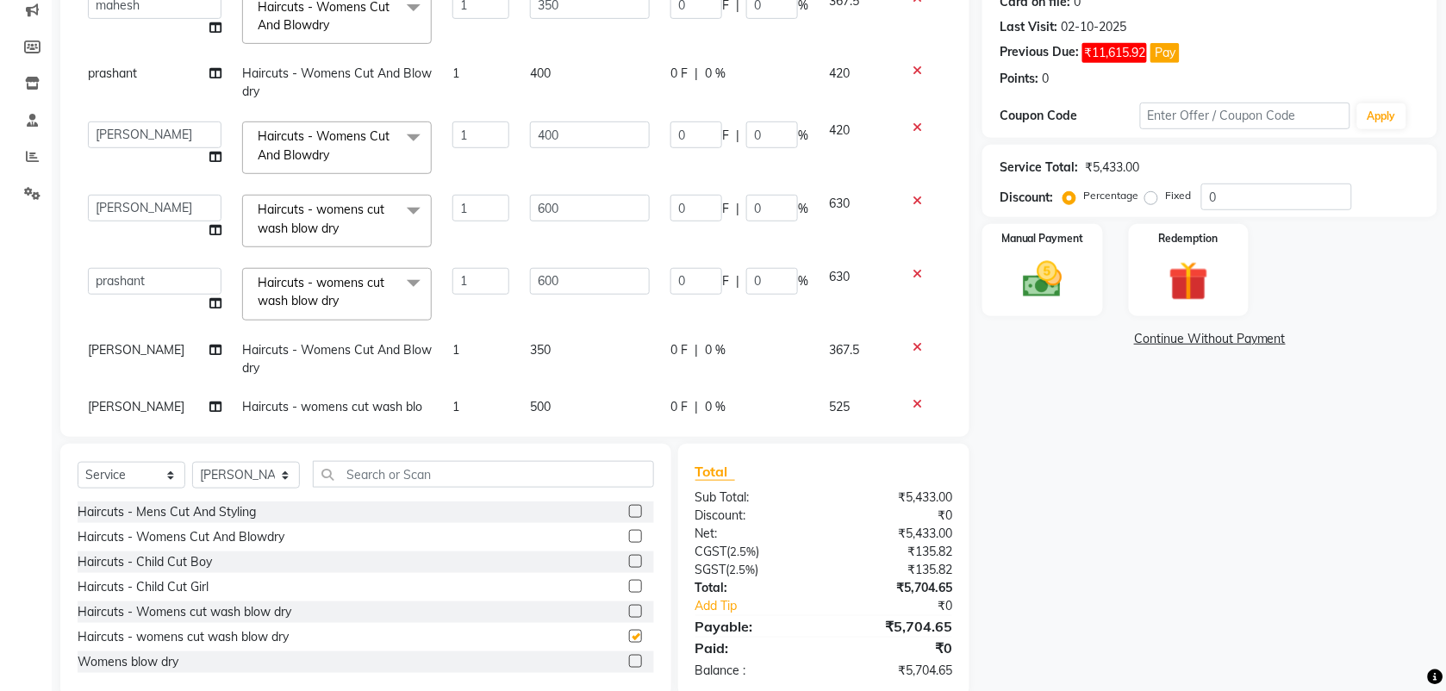
checkbox input "false"
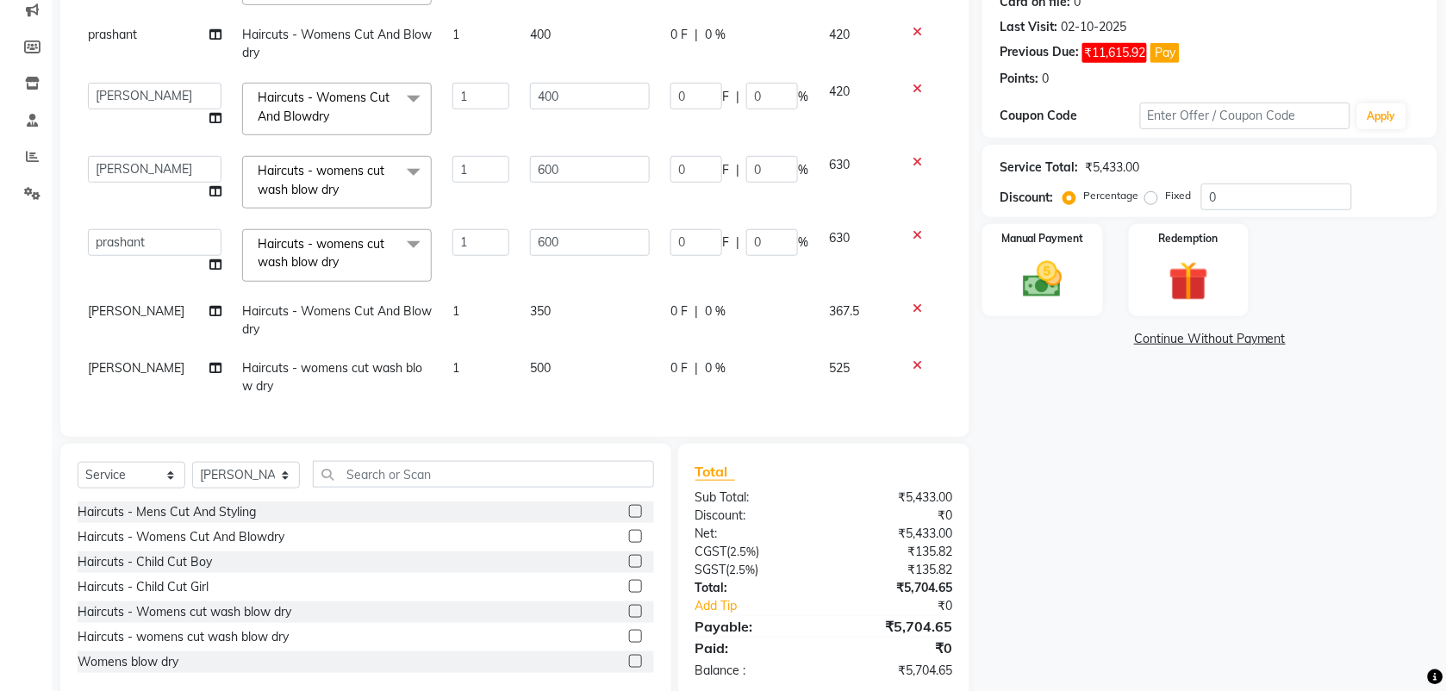
click at [530, 360] on span "500" at bounding box center [540, 368] width 21 height 16
select select "40225"
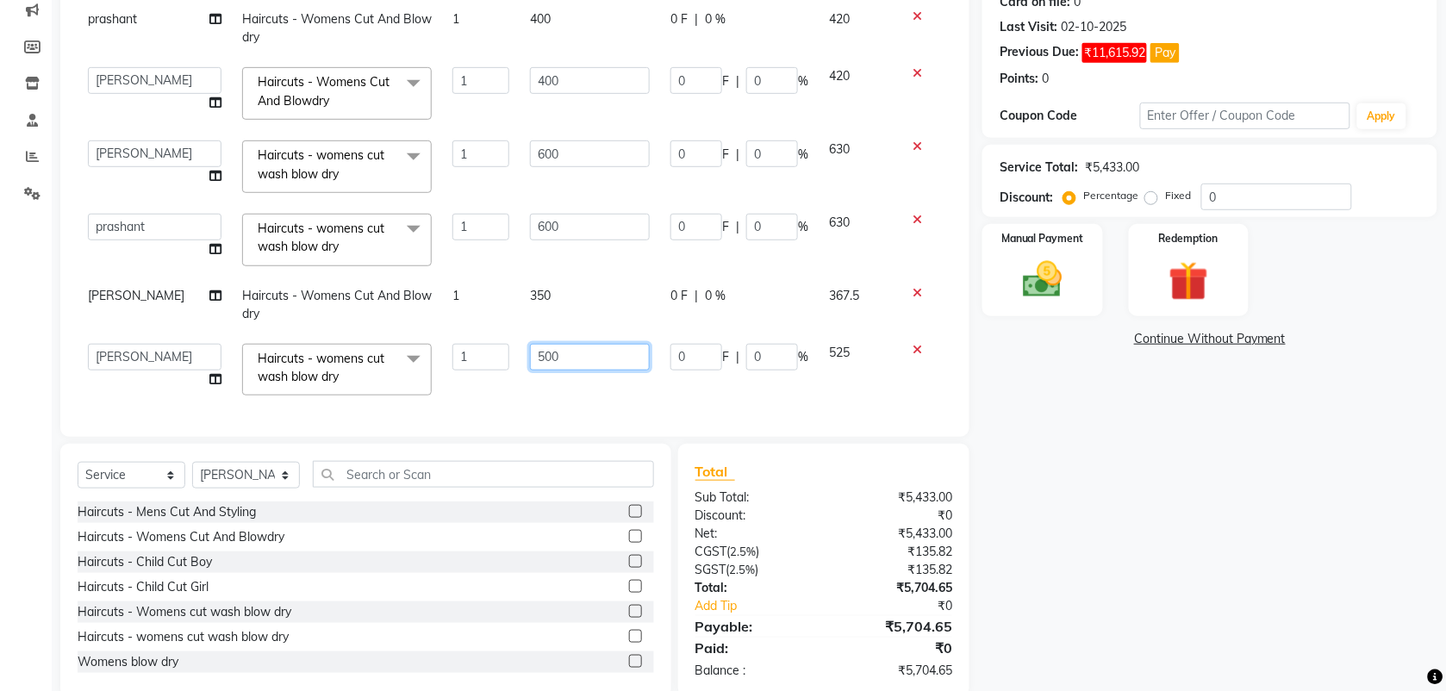
click at [530, 367] on input "500" at bounding box center [590, 357] width 120 height 27
type input "600"
click at [548, 390] on div "Services Stylist Service Qty Price Disc Total Action [PERSON_NAME] mahesh Manag…" at bounding box center [515, 204] width 875 height 431
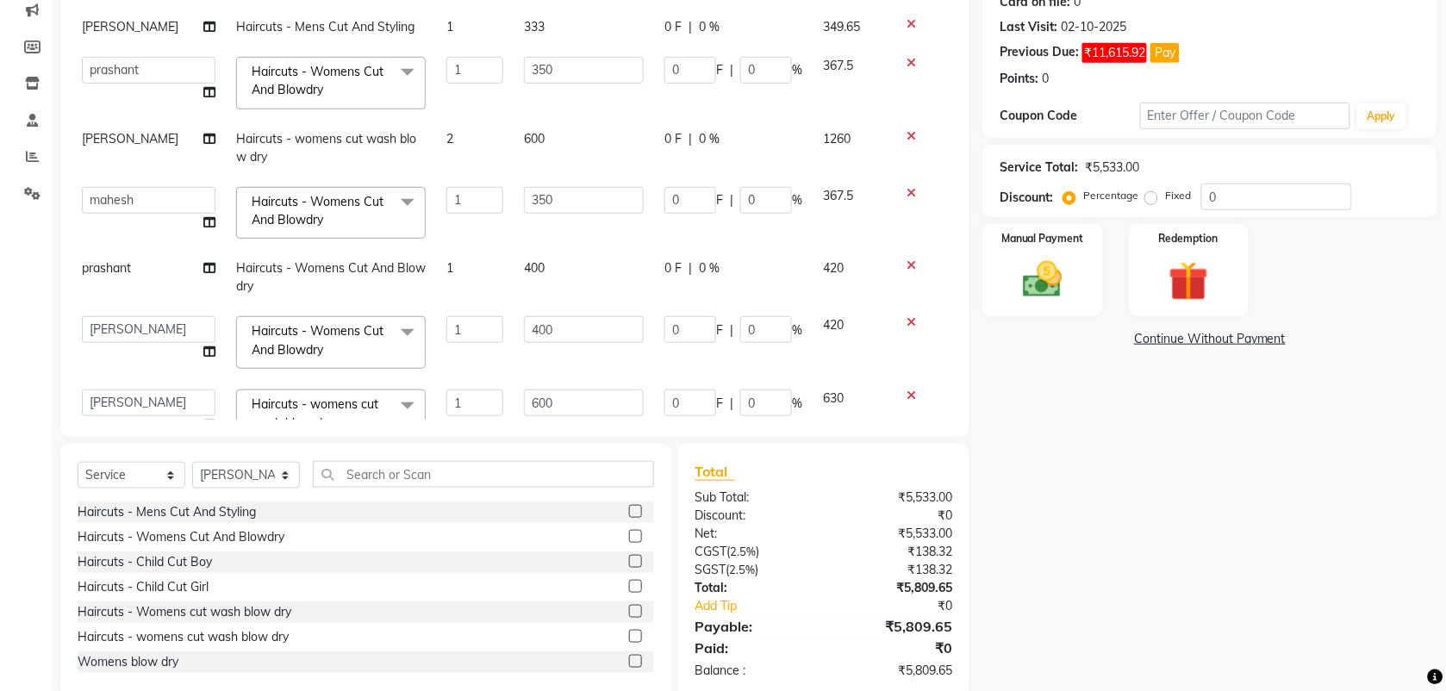
scroll to position [123, 6]
click at [450, 71] on input "1" at bounding box center [474, 72] width 57 height 27
type input "2"
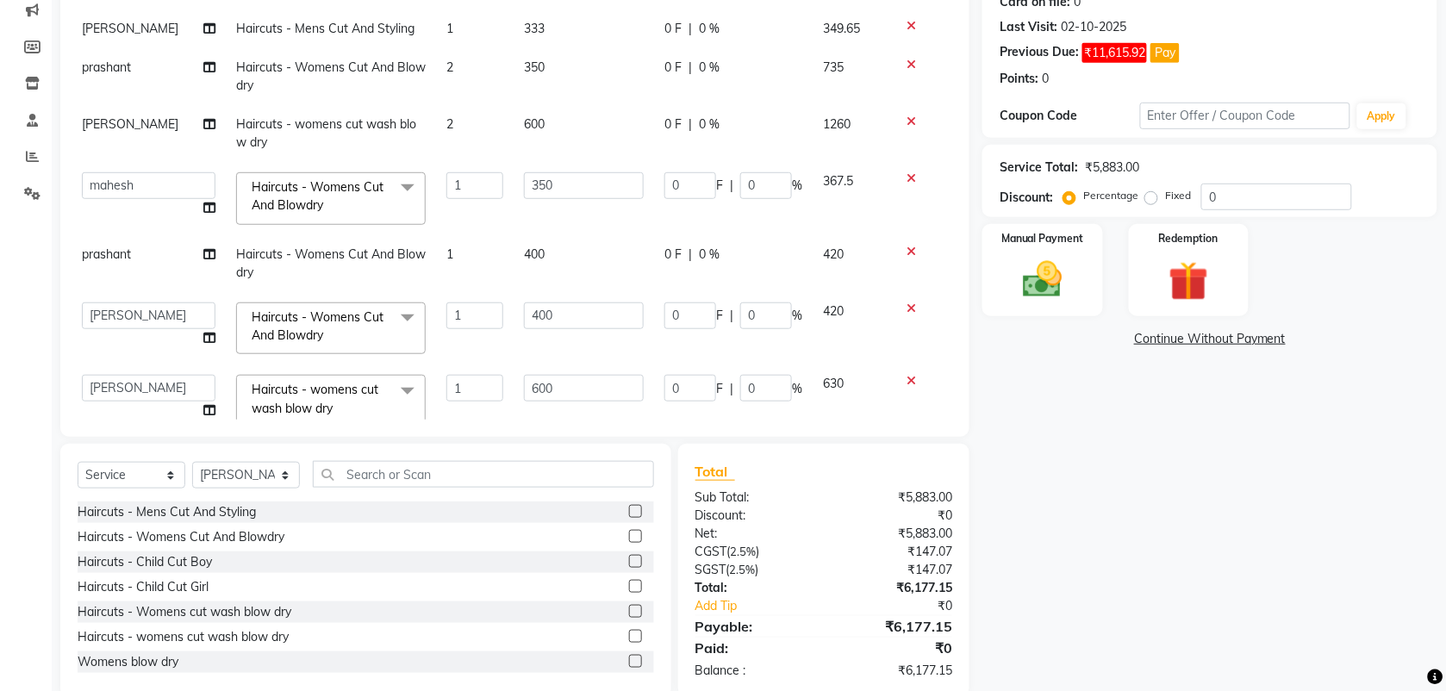
click at [444, 103] on tbody "[PERSON_NAME] Manager [PERSON_NAME] Saif [PERSON_NAME] [PERSON_NAME] [PERSON_NA…" at bounding box center [509, 280] width 875 height 689
click at [227, 472] on select "Select Stylist [PERSON_NAME] Manager [PERSON_NAME] Saif [PERSON_NAME] [PERSON_N…" at bounding box center [246, 475] width 108 height 27
select select "18510"
click at [192, 462] on select "Select Stylist [PERSON_NAME] Manager [PERSON_NAME] Saif [PERSON_NAME] [PERSON_N…" at bounding box center [246, 475] width 108 height 27
click at [446, 471] on input "text" at bounding box center [483, 474] width 341 height 27
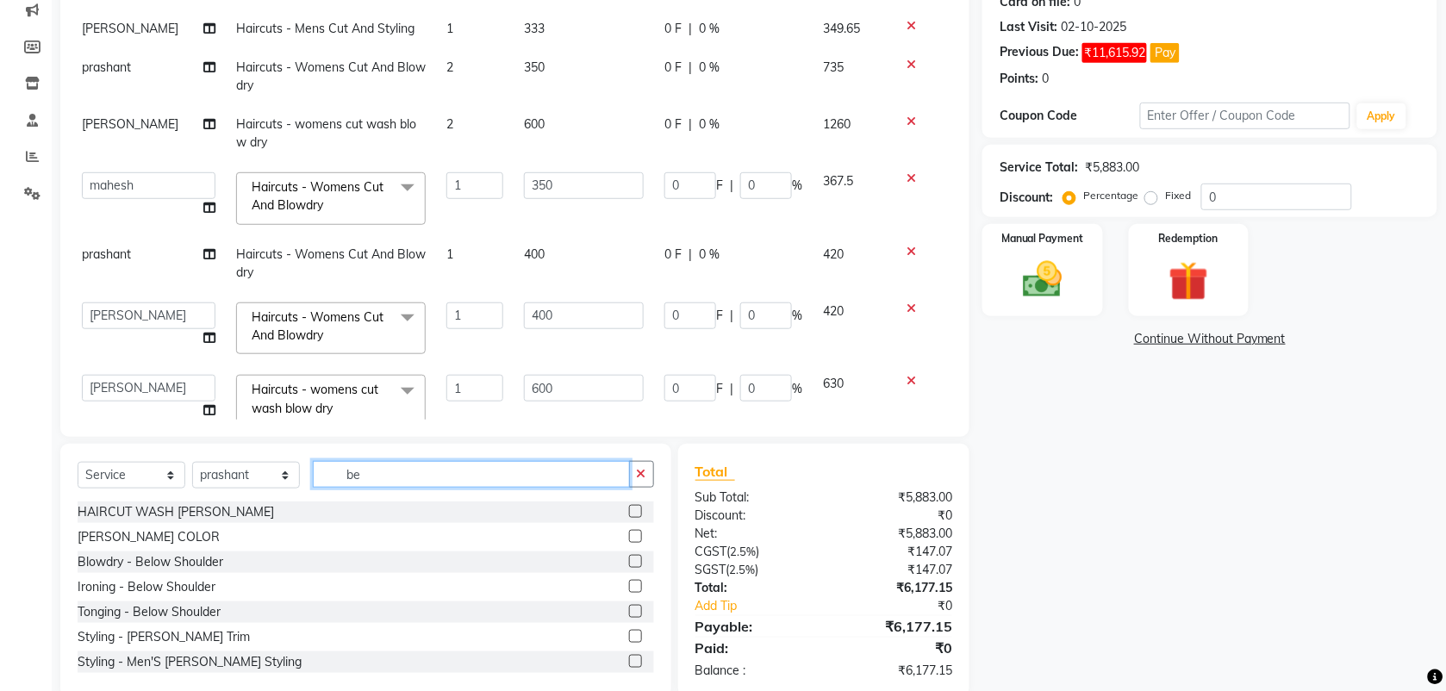
type input "be"
click at [629, 636] on label at bounding box center [635, 636] width 13 height 13
click at [629, 636] on input "checkbox" at bounding box center [634, 637] width 11 height 11
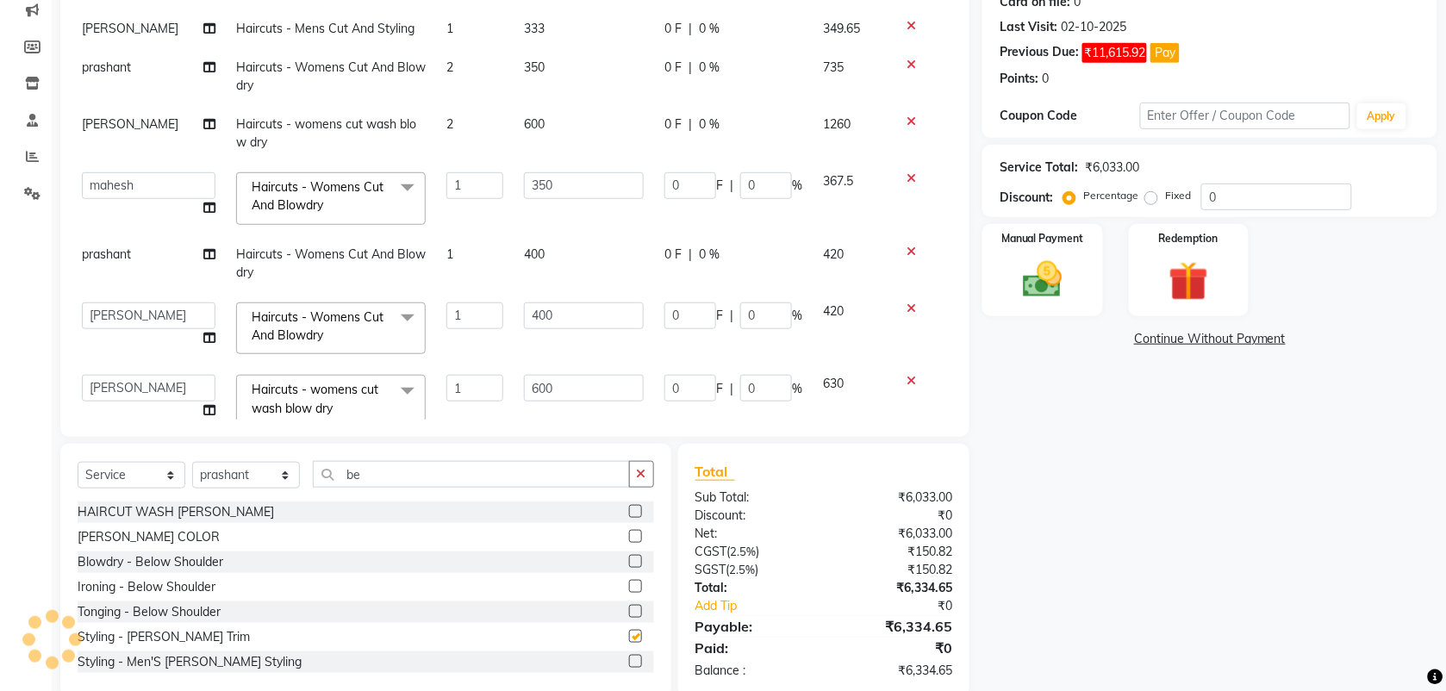
checkbox input "false"
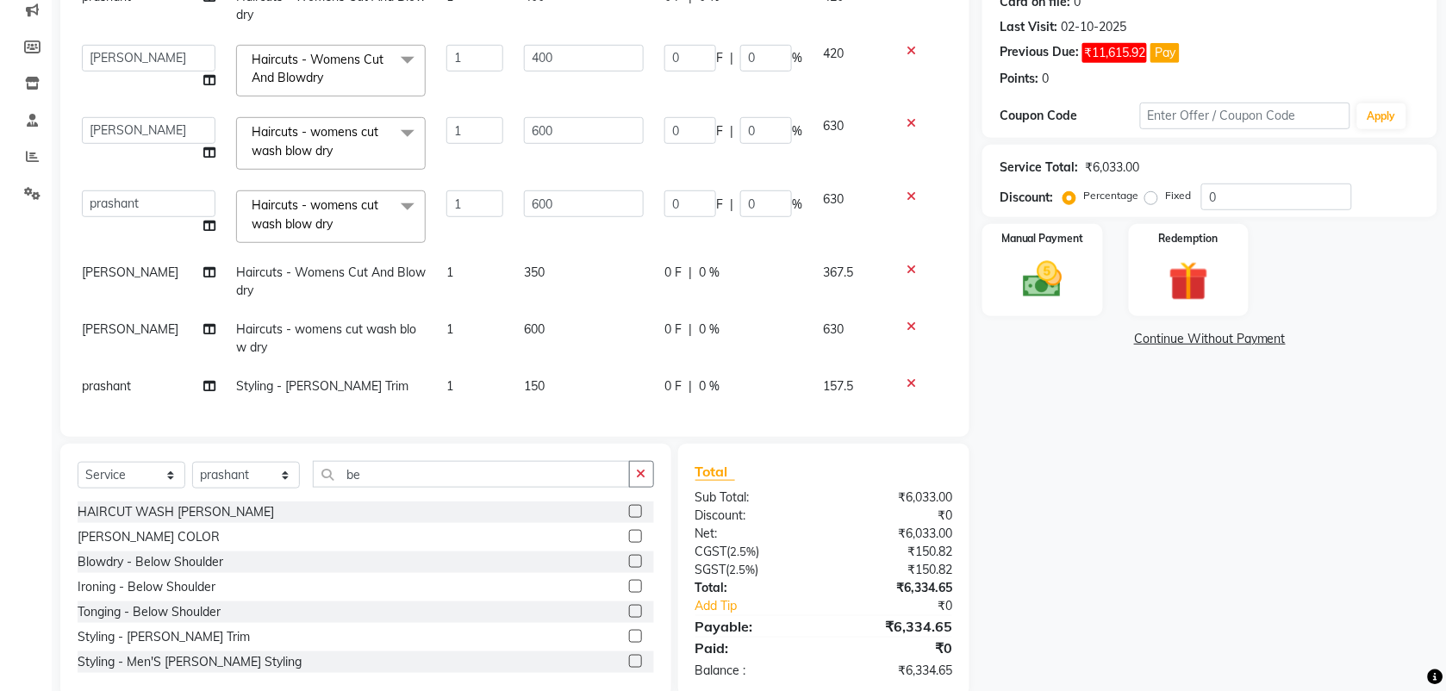
click at [528, 378] on span "150" at bounding box center [534, 386] width 21 height 16
select select "18510"
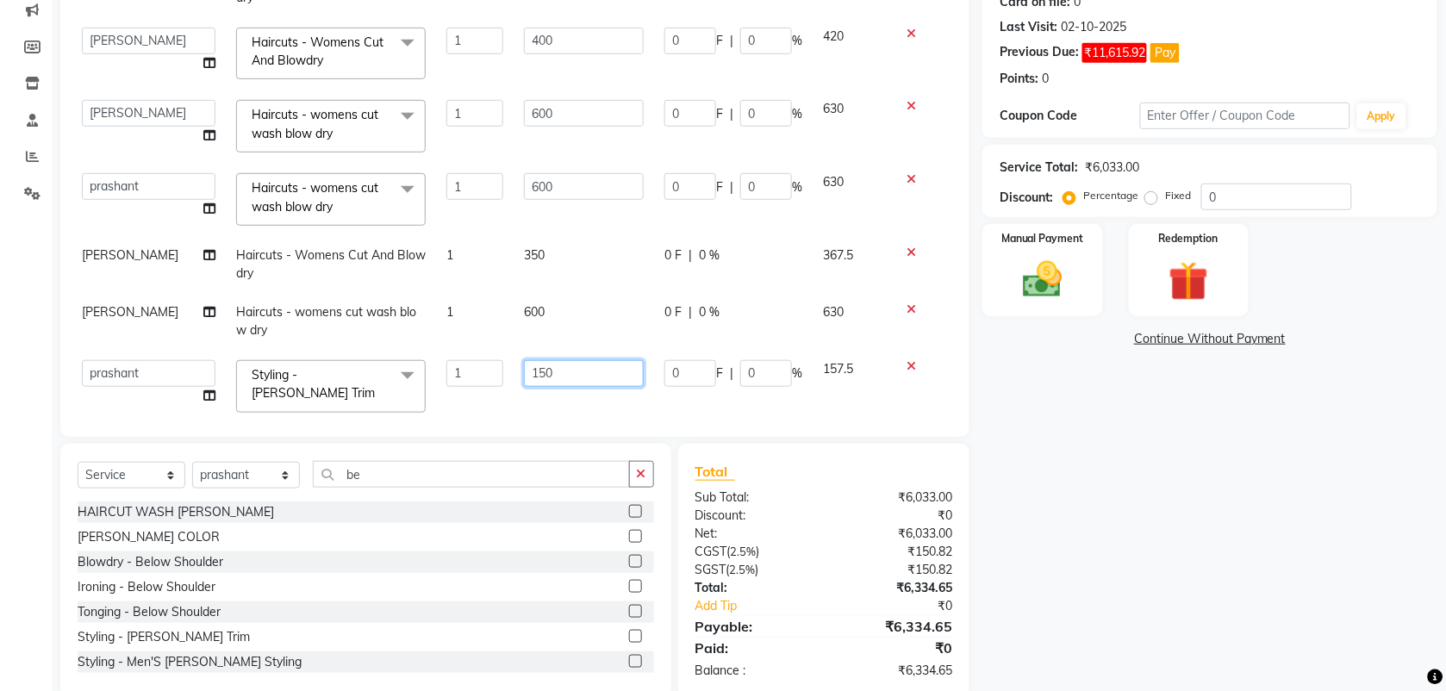
drag, startPoint x: 561, startPoint y: 376, endPoint x: 0, endPoint y: 415, distance: 562.4
click at [0, 415] on html "08047224946 Select Location × Habibs Hair And Beauty Salon , [PERSON_NAME] Naga…" at bounding box center [723, 120] width 1446 height 691
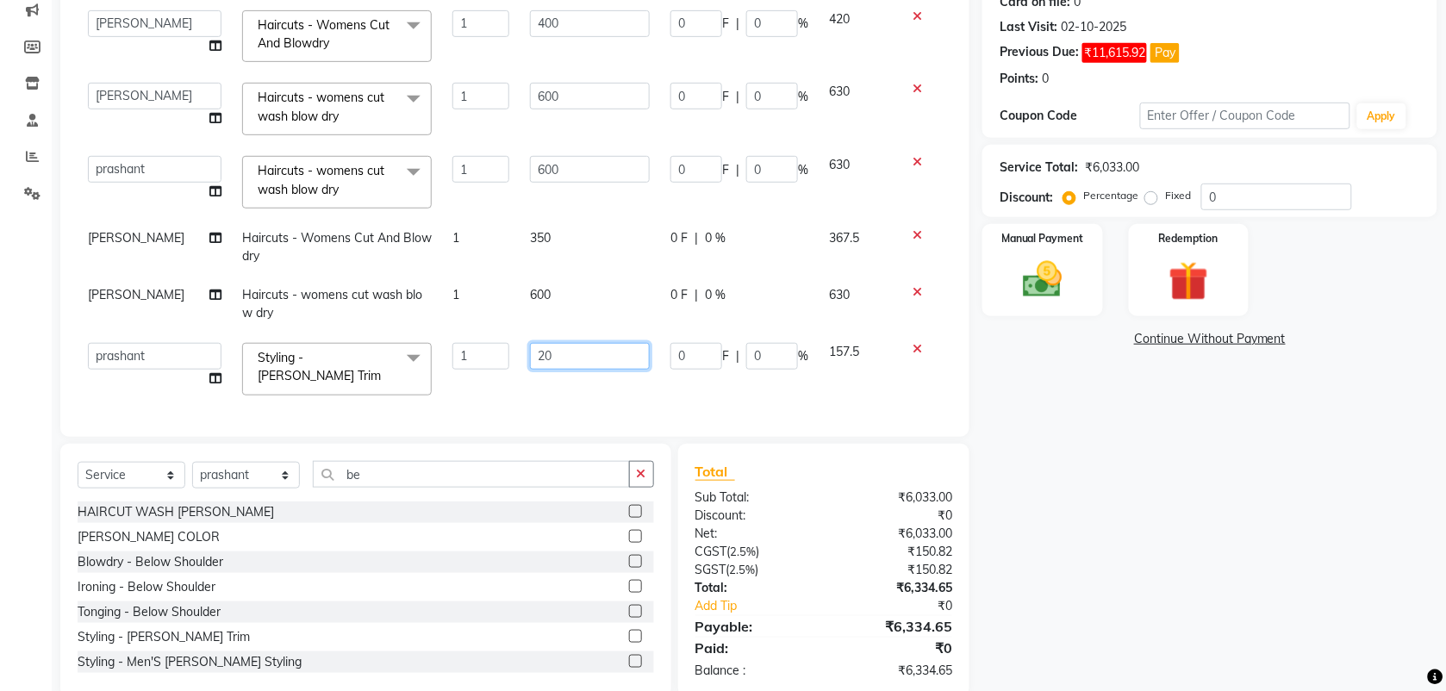
type input "200"
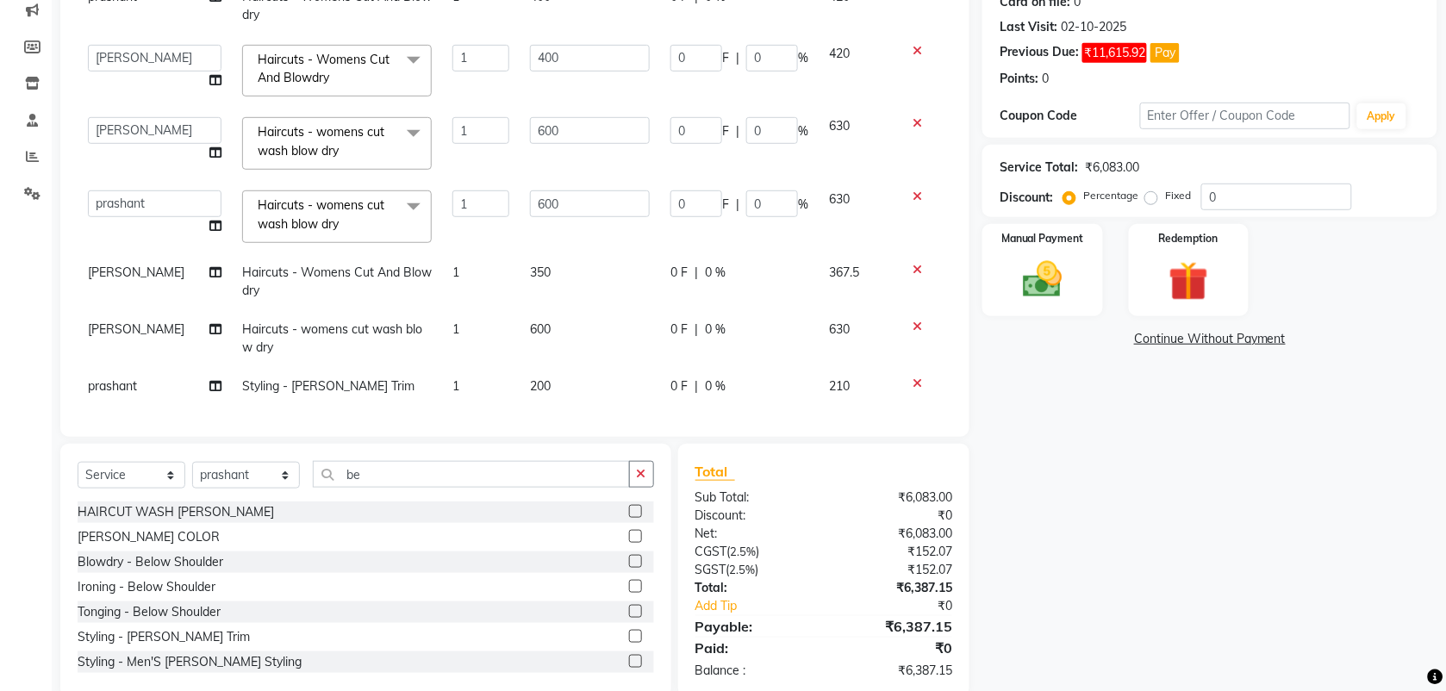
click at [354, 394] on div "Services Stylist Service Qty Price Disc Total Action [PERSON_NAME] mahesh Manag…" at bounding box center [515, 204] width 875 height 431
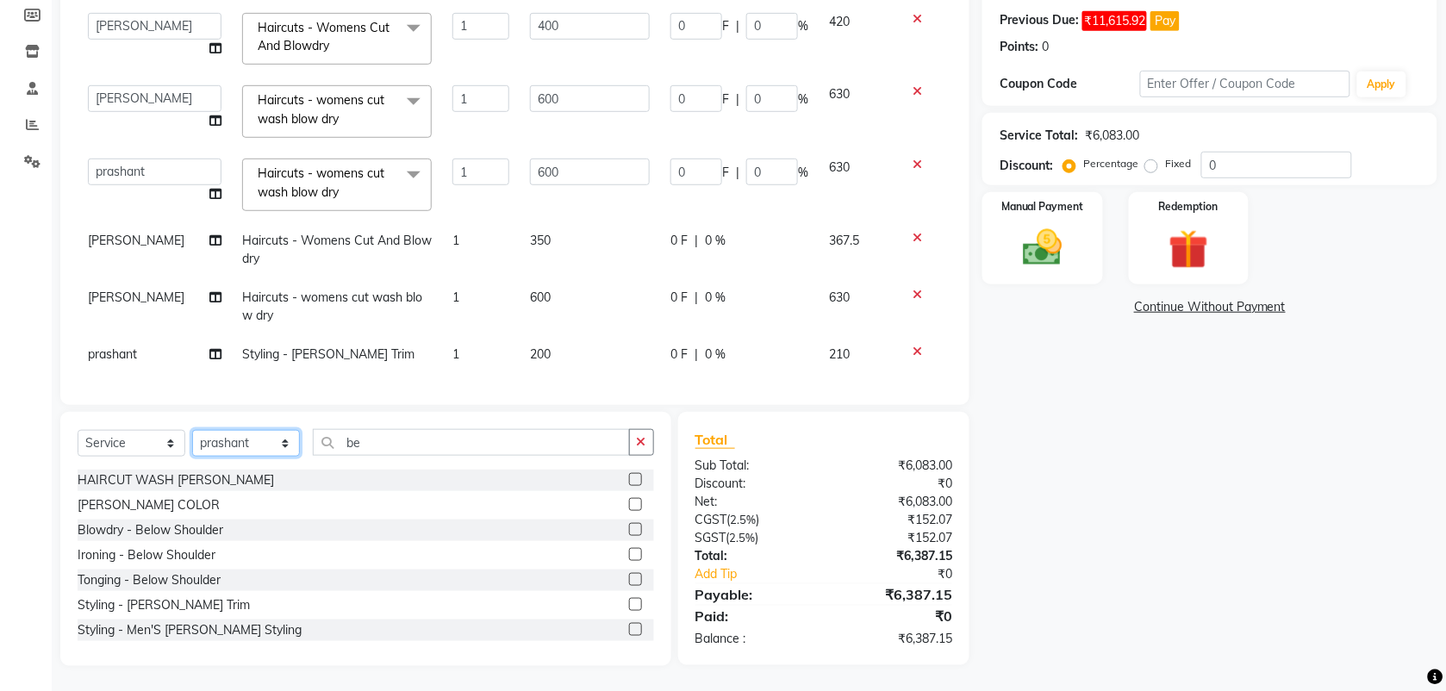
click at [270, 446] on select "Select Stylist [PERSON_NAME] Manager [PERSON_NAME] Saif [PERSON_NAME] [PERSON_N…" at bounding box center [246, 443] width 108 height 27
select select "87416"
click at [192, 430] on select "Select Stylist [PERSON_NAME] Manager [PERSON_NAME] Saif [PERSON_NAME] [PERSON_N…" at bounding box center [246, 443] width 108 height 27
click at [629, 502] on label at bounding box center [635, 504] width 13 height 13
click at [629, 502] on input "checkbox" at bounding box center [634, 505] width 11 height 11
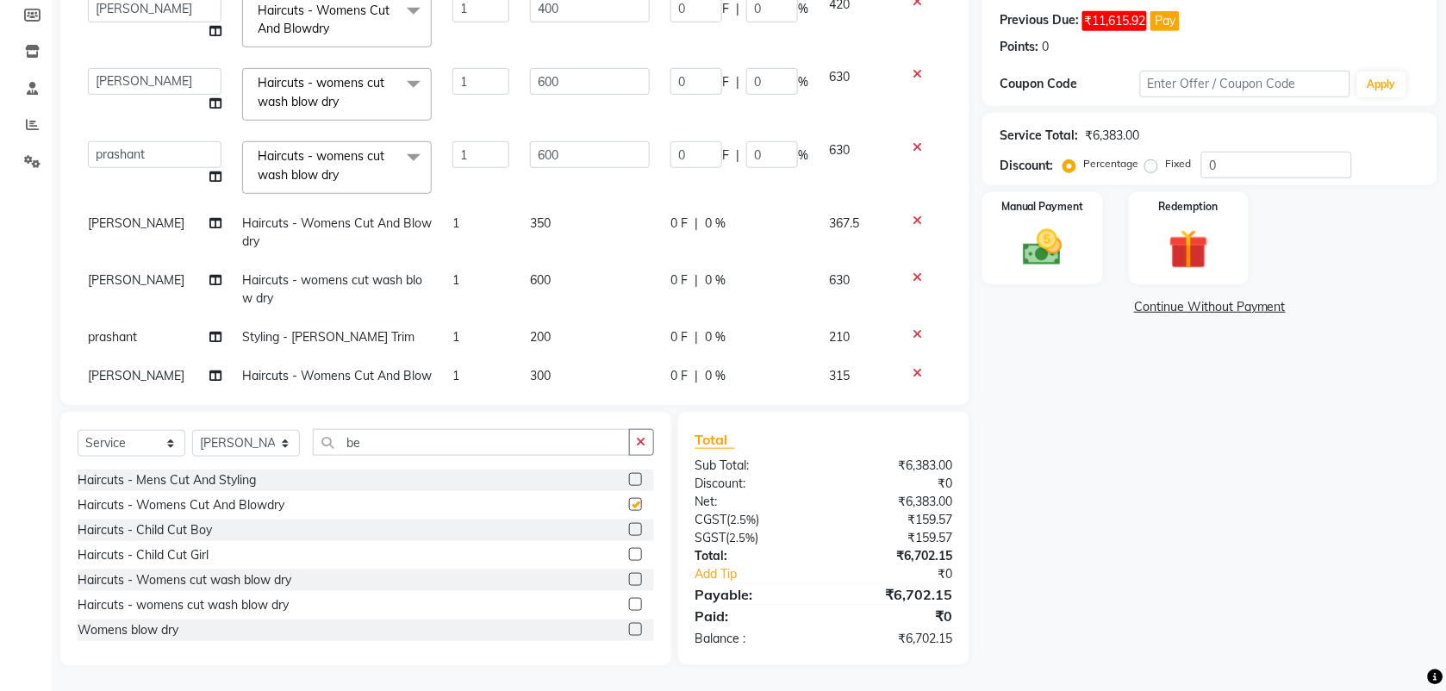
checkbox input "false"
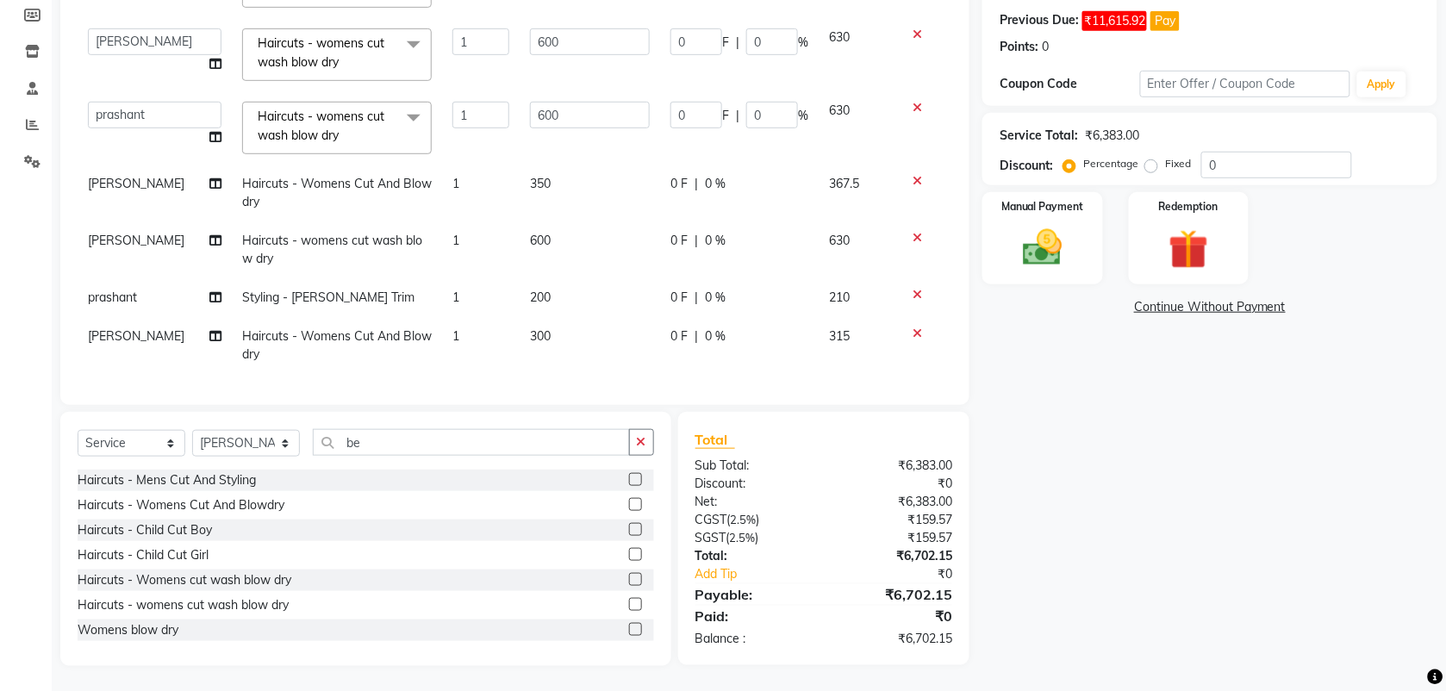
click at [535, 328] on td "300" at bounding box center [590, 345] width 140 height 57
select select "87416"
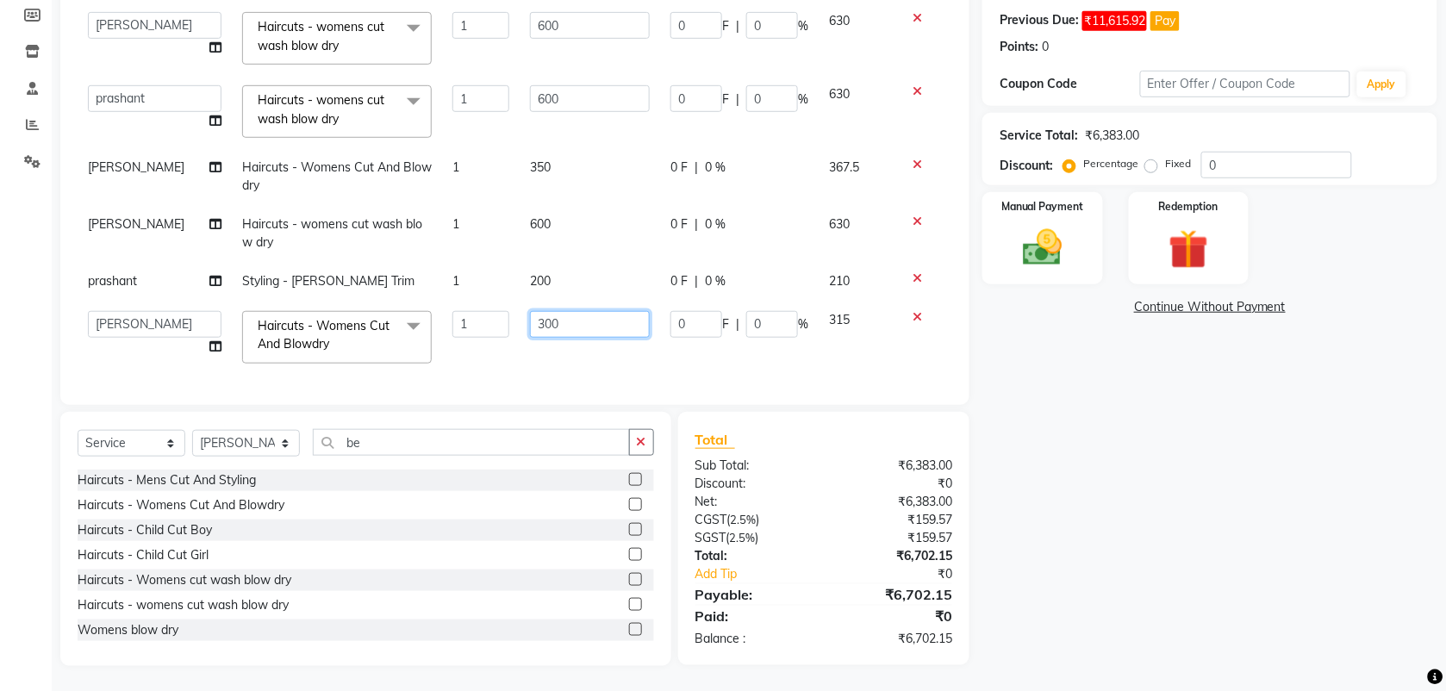
click at [553, 326] on input "300" at bounding box center [590, 324] width 120 height 27
type input "350"
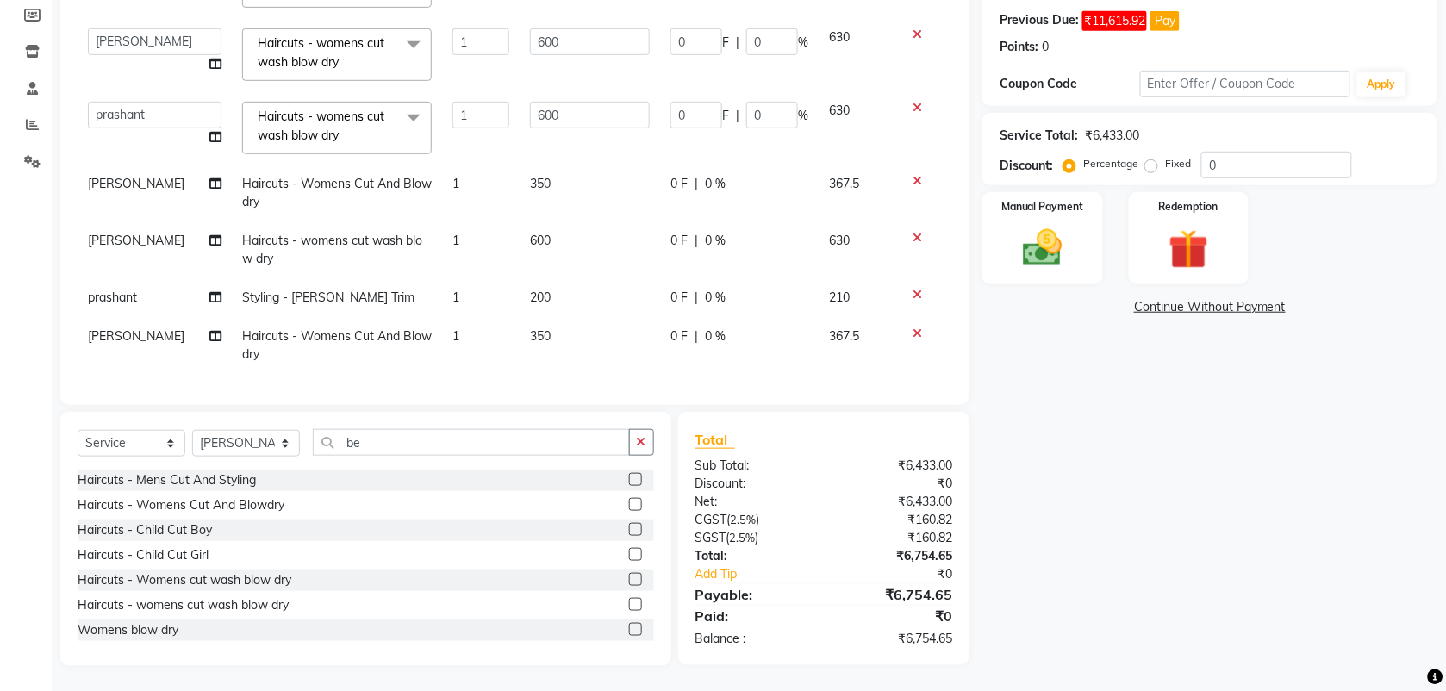
click at [468, 317] on td "1" at bounding box center [481, 345] width 78 height 57
select select "87416"
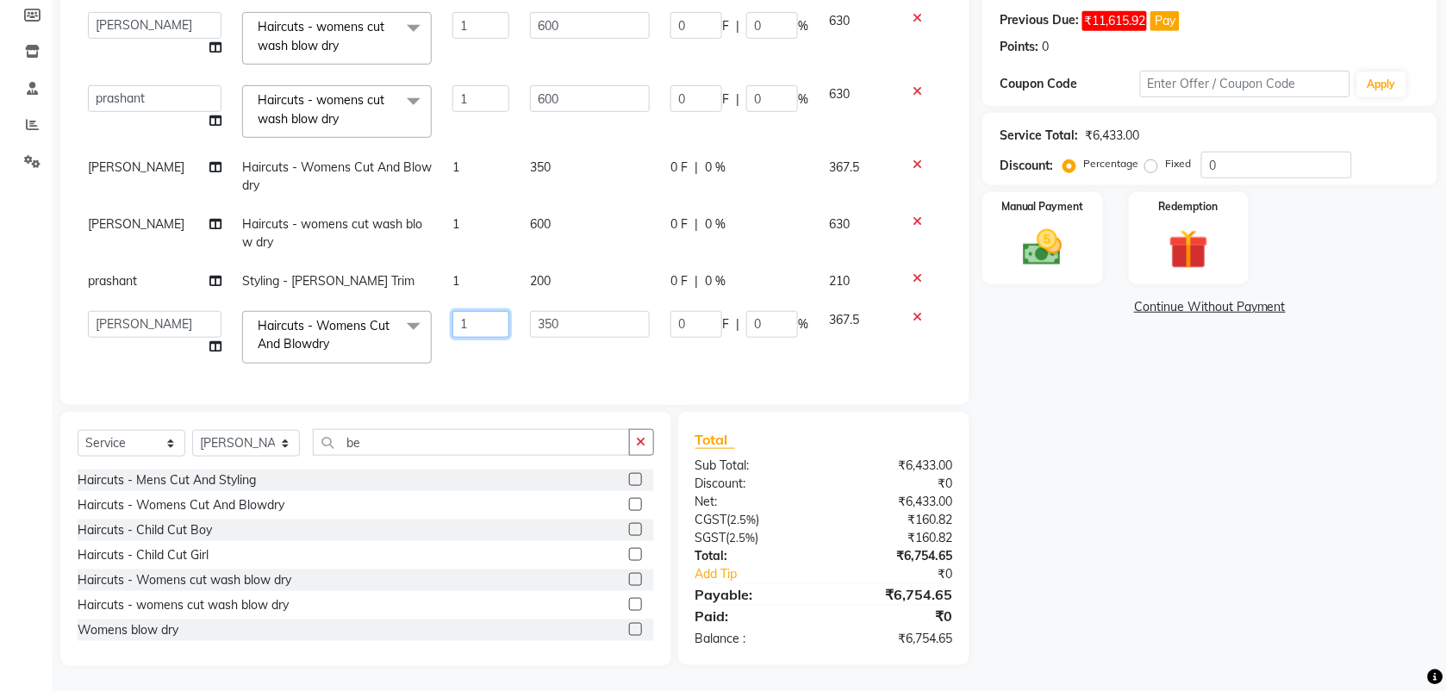
click at [463, 325] on input "1" at bounding box center [480, 324] width 57 height 27
type input "2"
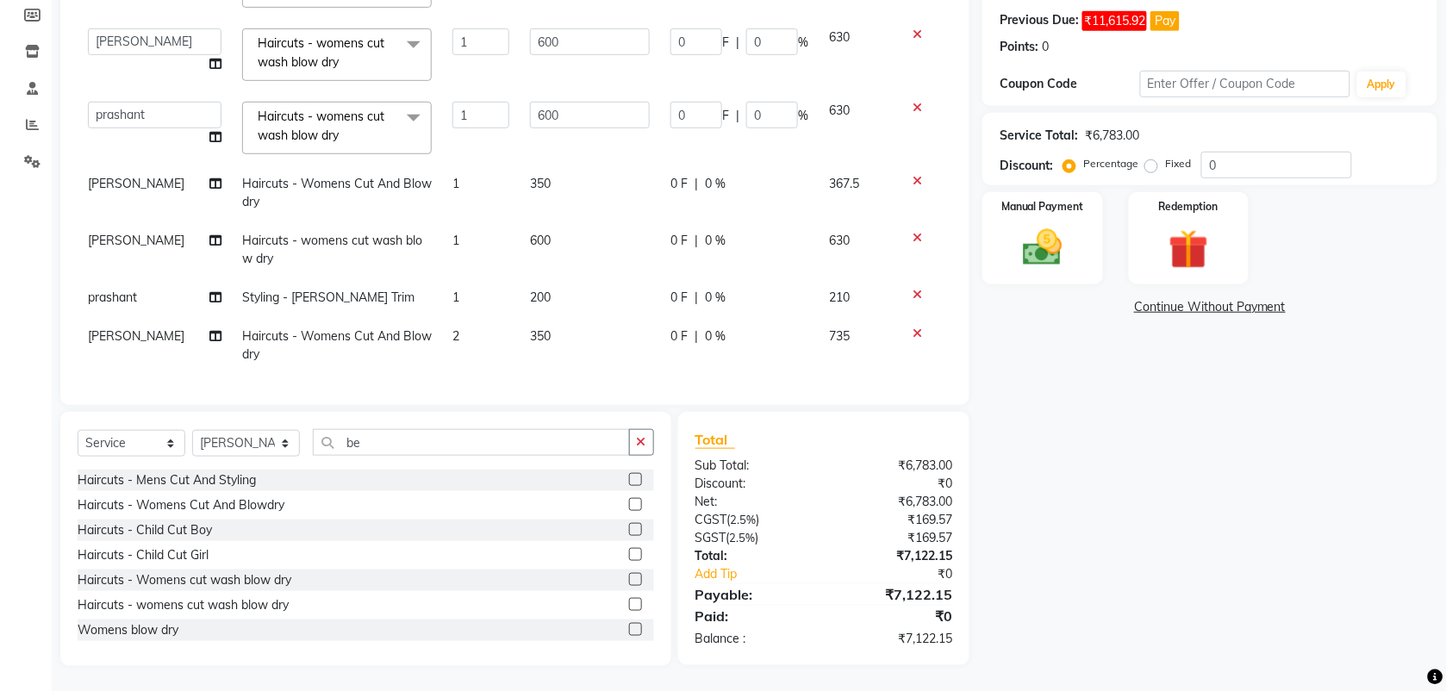
click at [462, 360] on div "Services Stylist Service Qty Price Disc Total Action [PERSON_NAME] mahesh Manag…" at bounding box center [515, 172] width 875 height 431
click at [1031, 250] on img at bounding box center [1042, 247] width 67 height 47
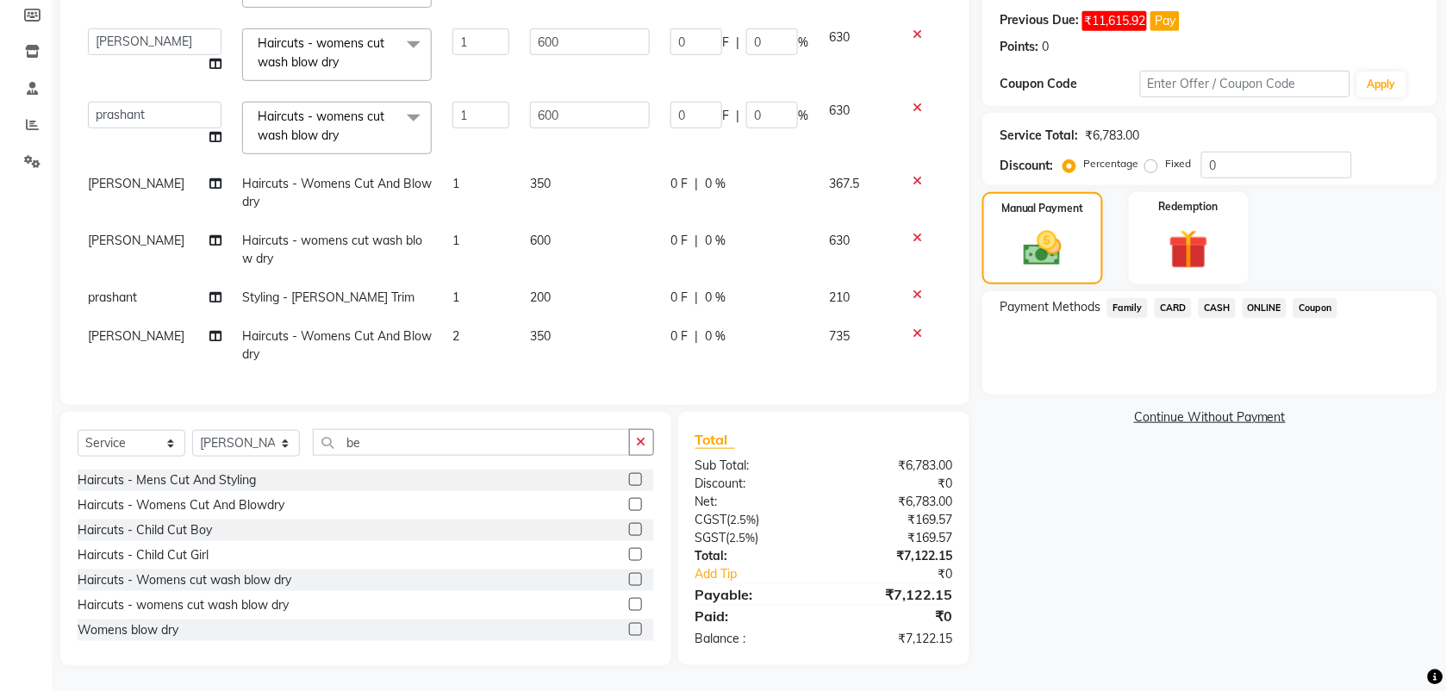
click at [1268, 303] on span "ONLINE" at bounding box center [1265, 308] width 45 height 20
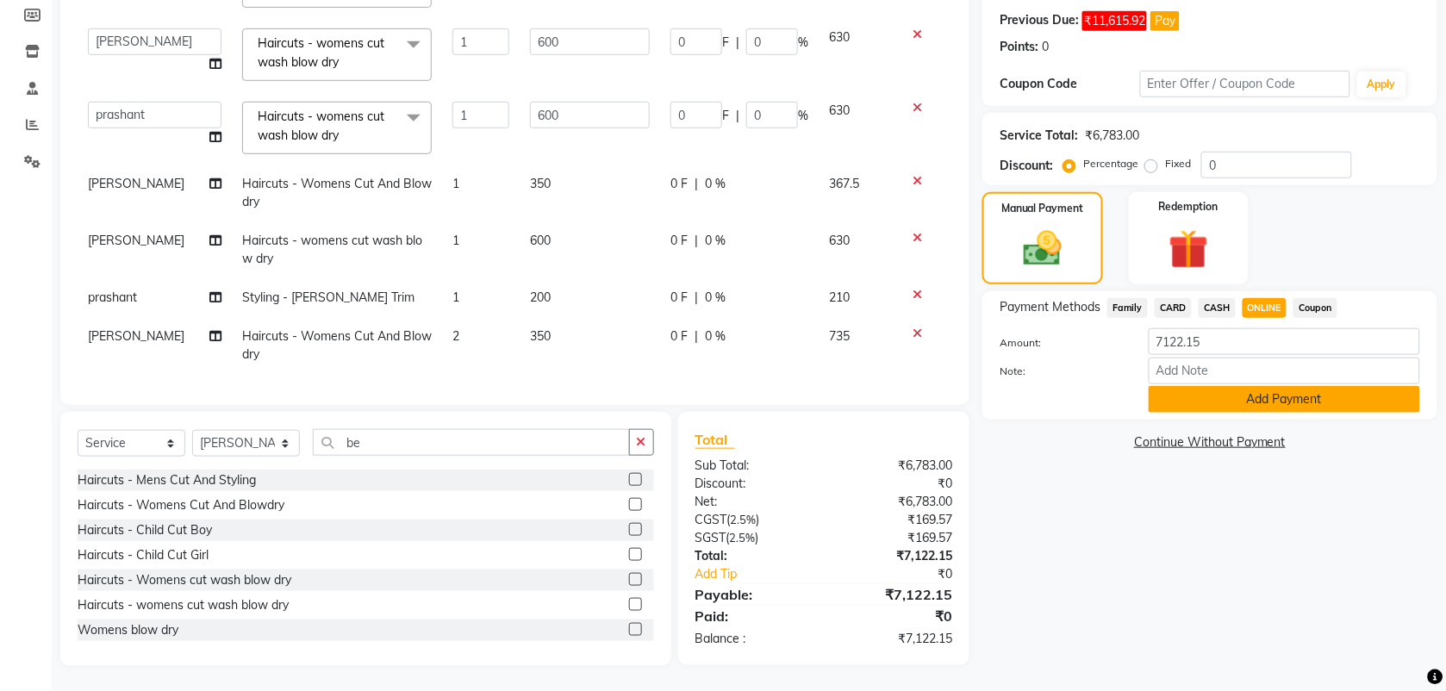
click at [1216, 390] on button "Add Payment" at bounding box center [1284, 399] width 271 height 27
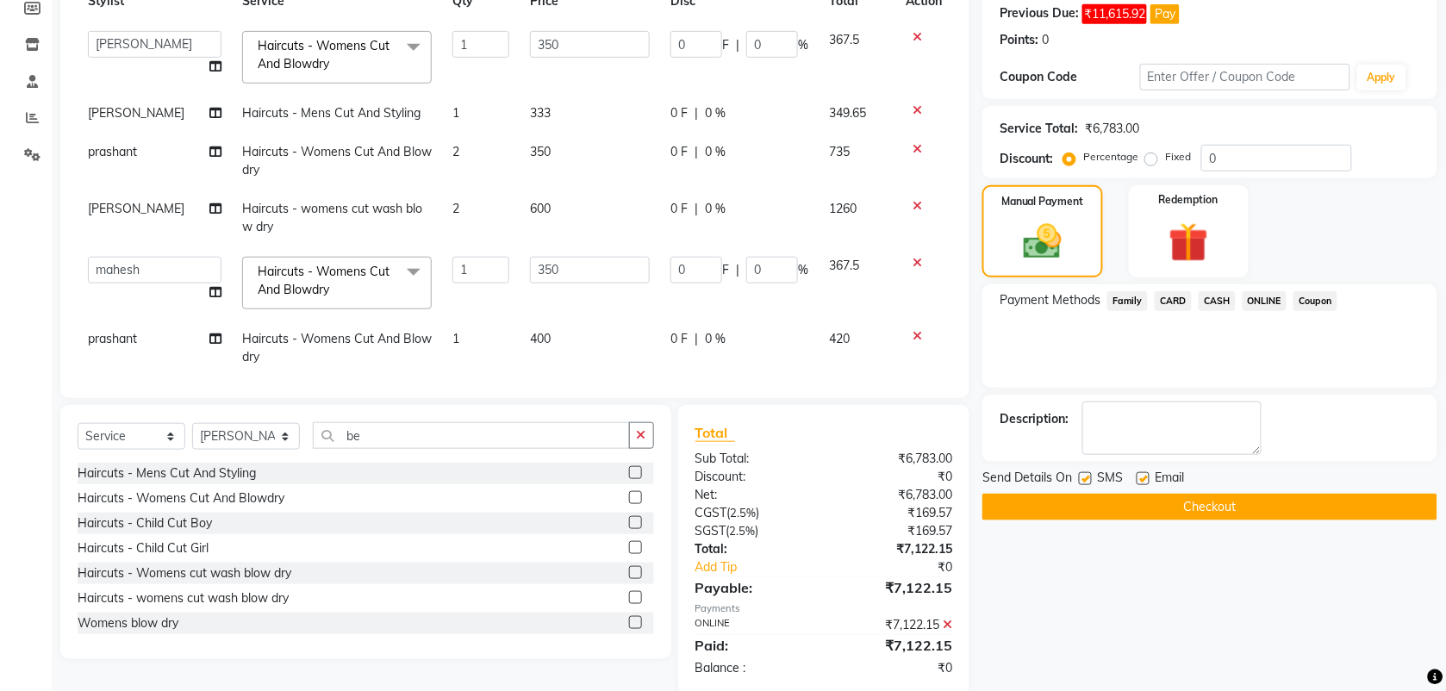
scroll to position [291, 0]
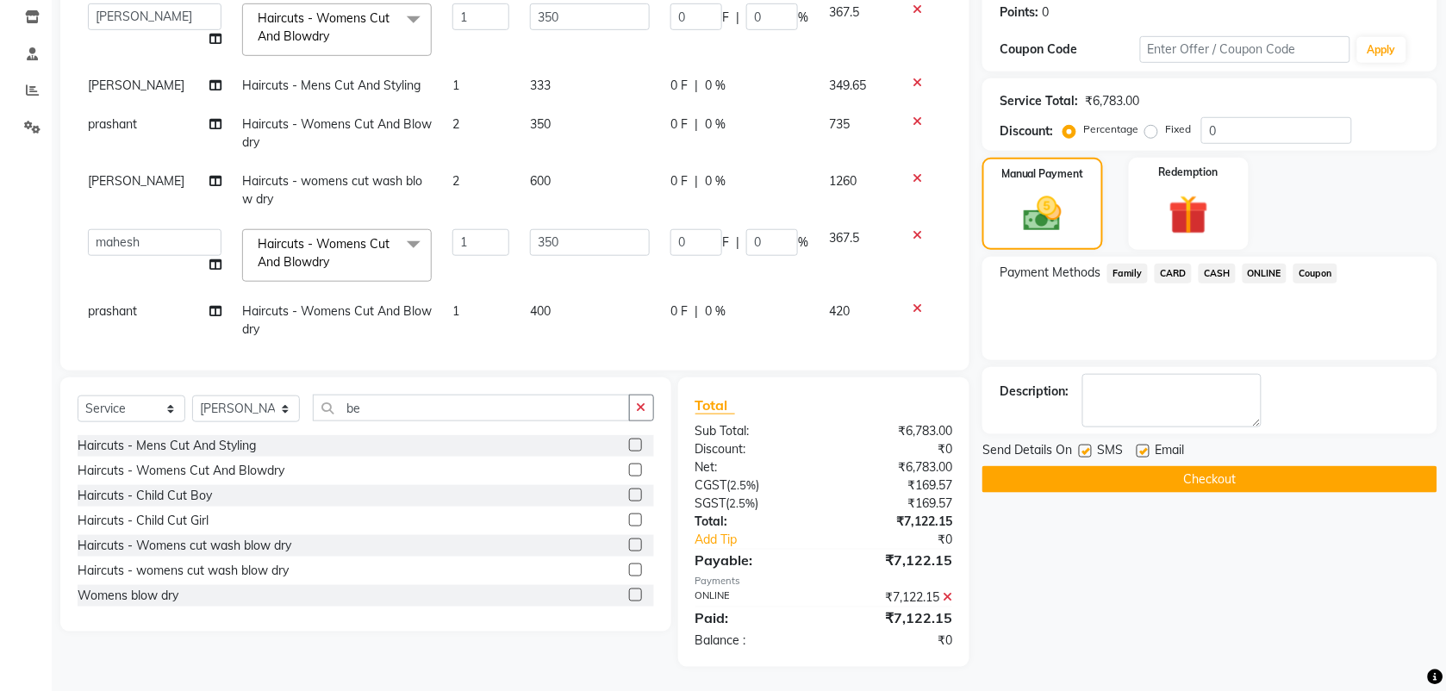
click at [1083, 478] on button "Checkout" at bounding box center [1210, 479] width 455 height 27
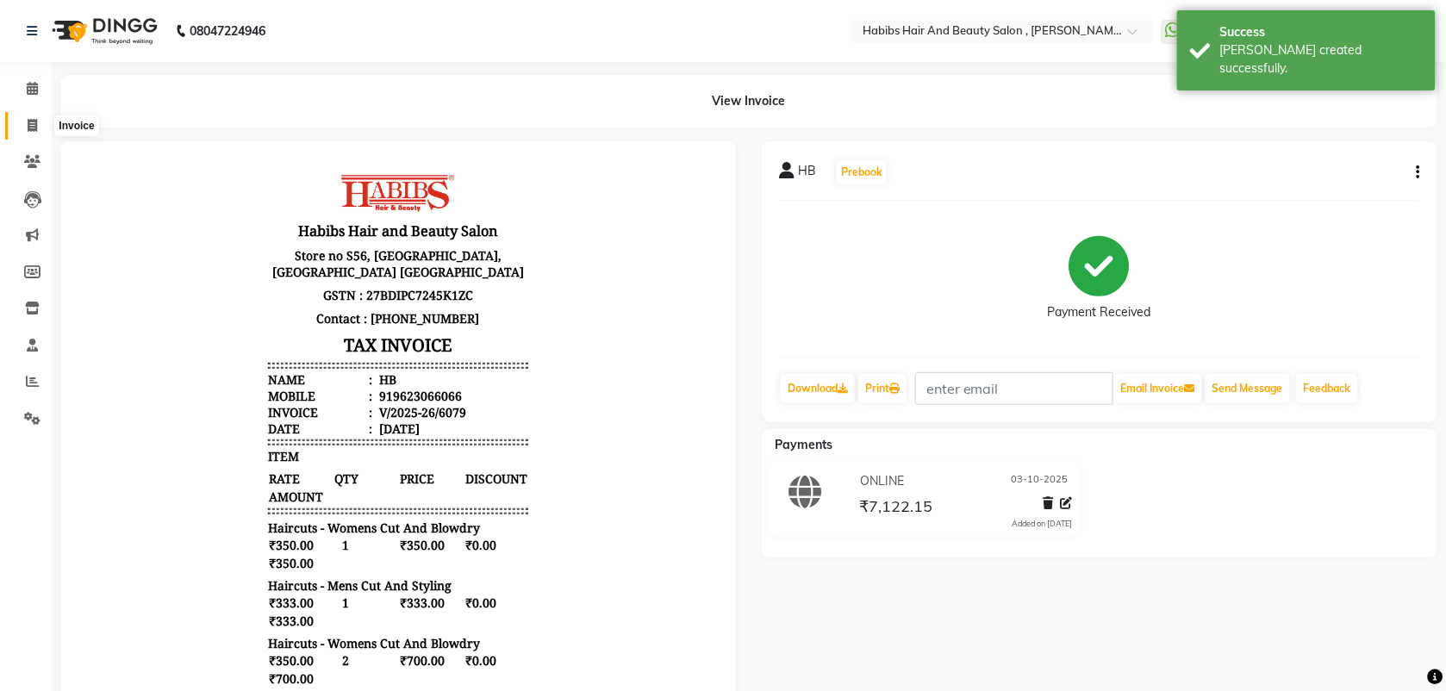
click at [32, 126] on icon at bounding box center [32, 125] width 9 height 13
select select "service"
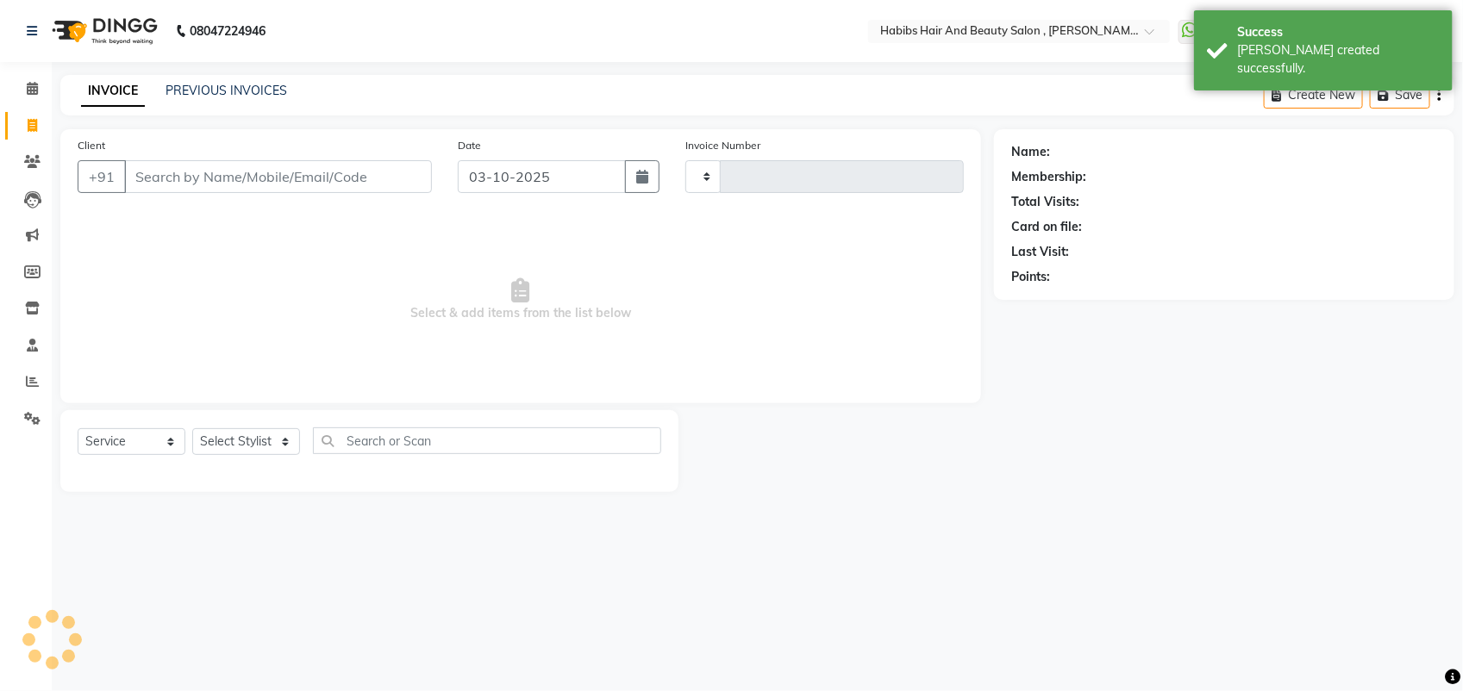
type input "6080"
select select "3814"
click at [157, 174] on input "Client" at bounding box center [278, 176] width 308 height 33
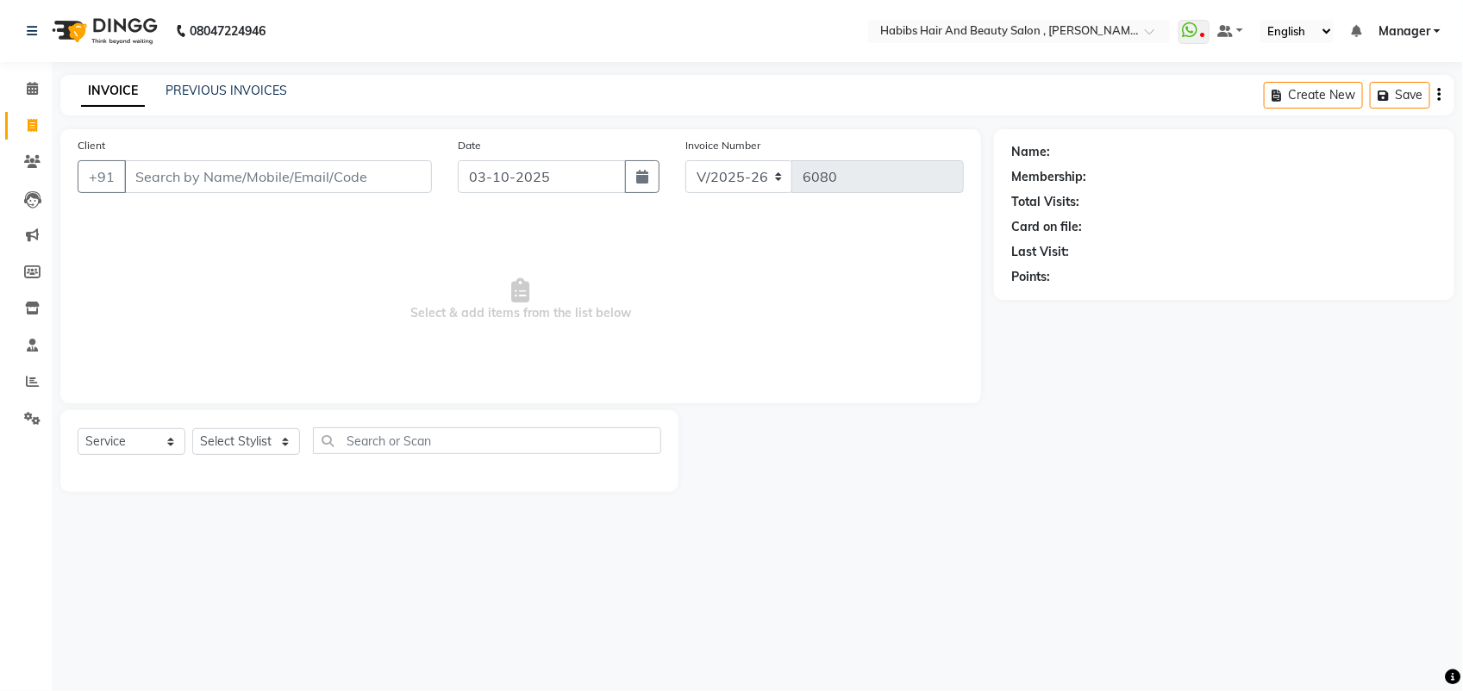
click at [197, 185] on input "Client" at bounding box center [278, 176] width 308 height 33
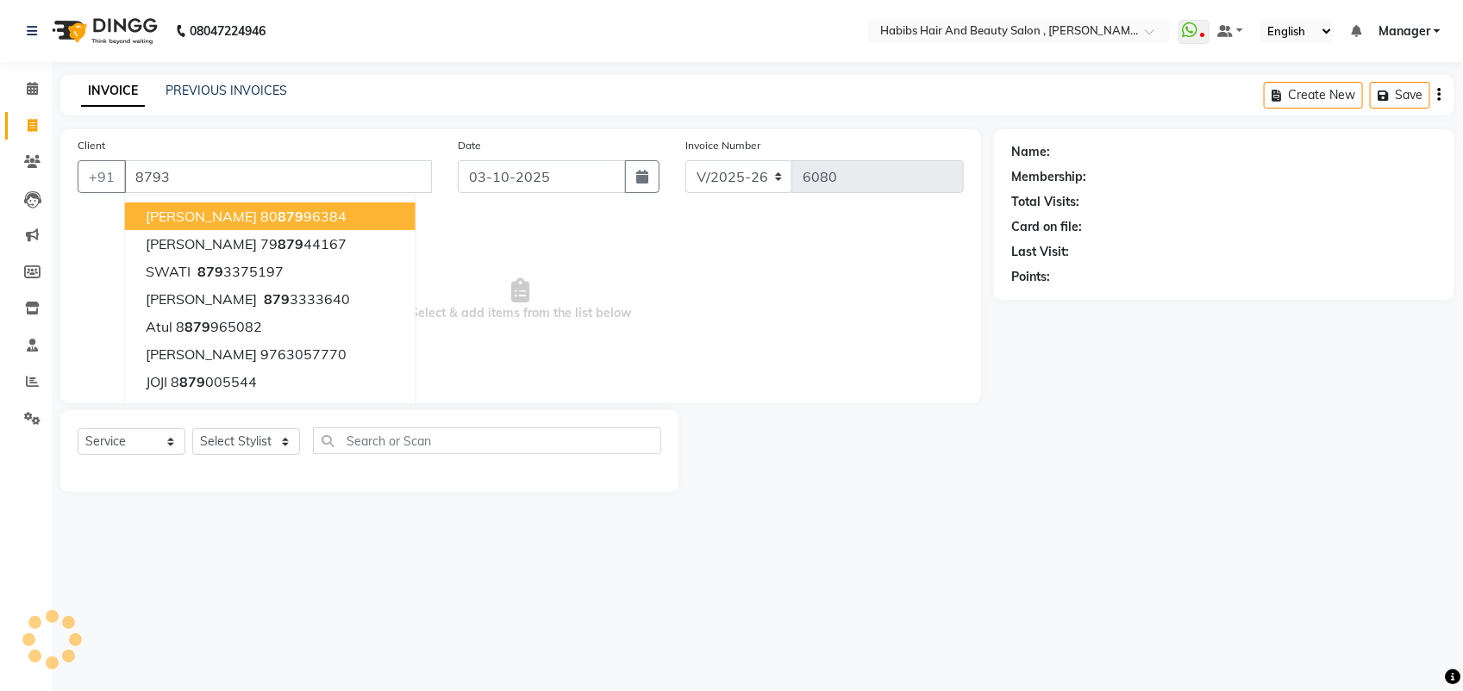
type input "87937"
